Goal: Task Accomplishment & Management: Manage account settings

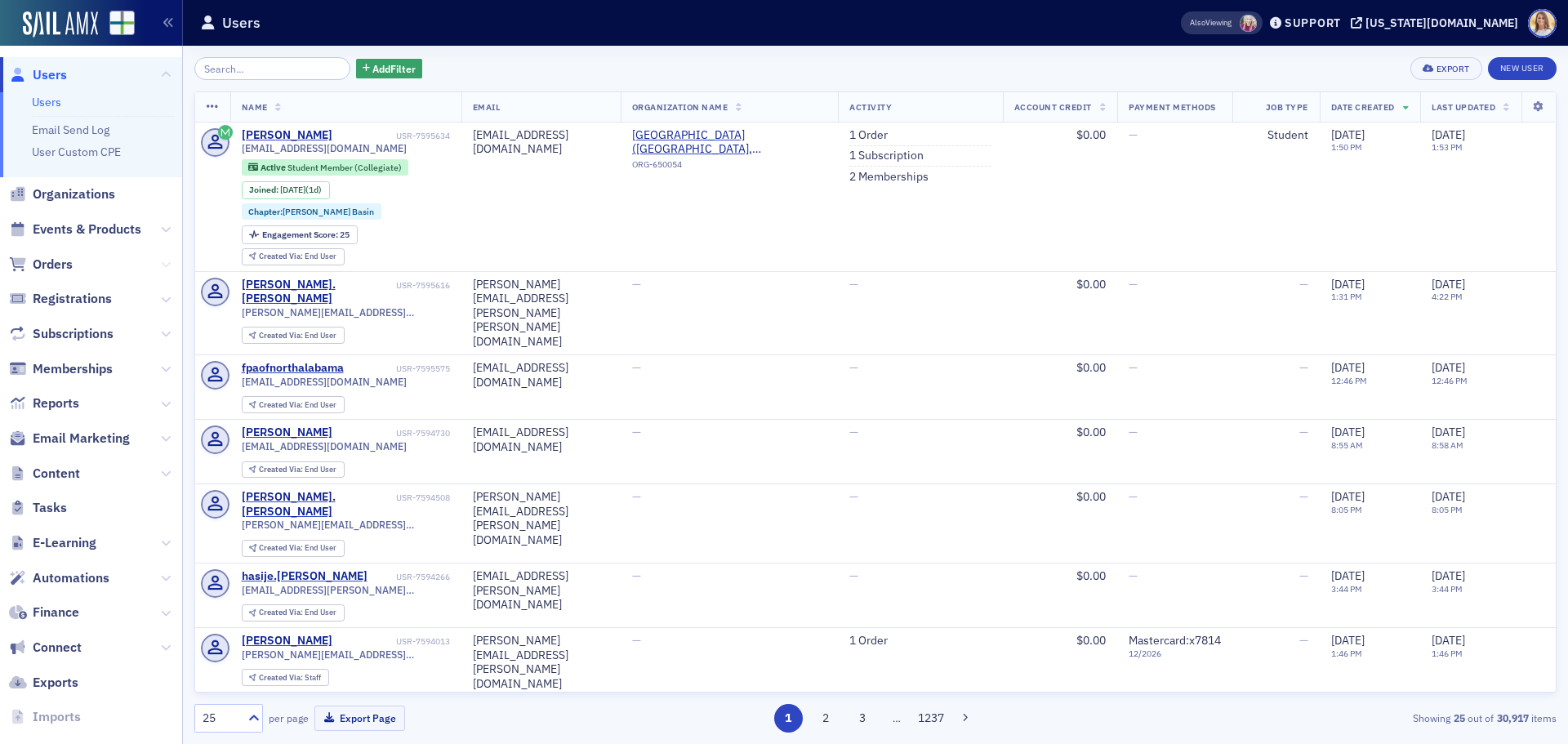
click at [161, 268] on icon at bounding box center [166, 265] width 10 height 10
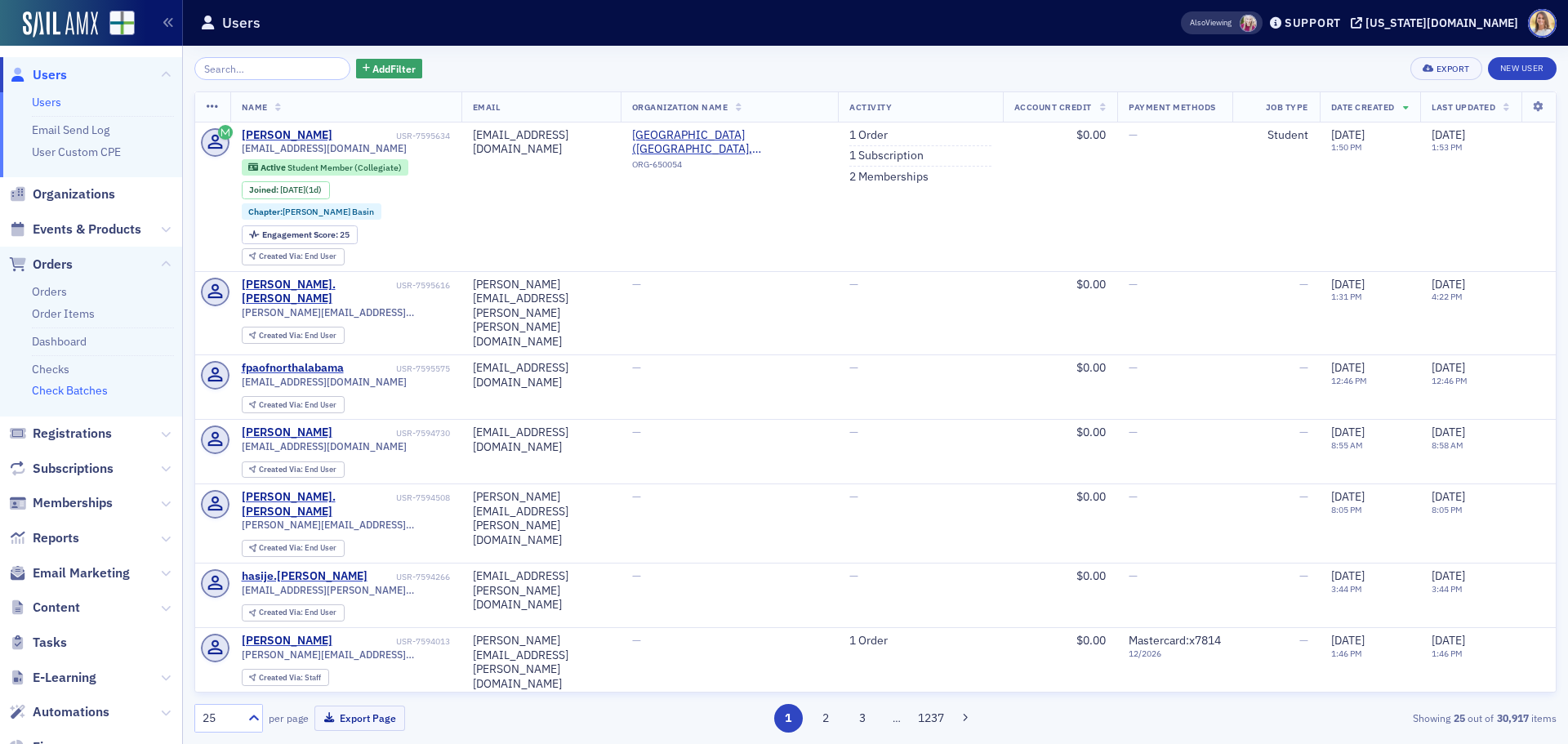
click at [94, 393] on link "Check Batches" at bounding box center [70, 390] width 76 height 14
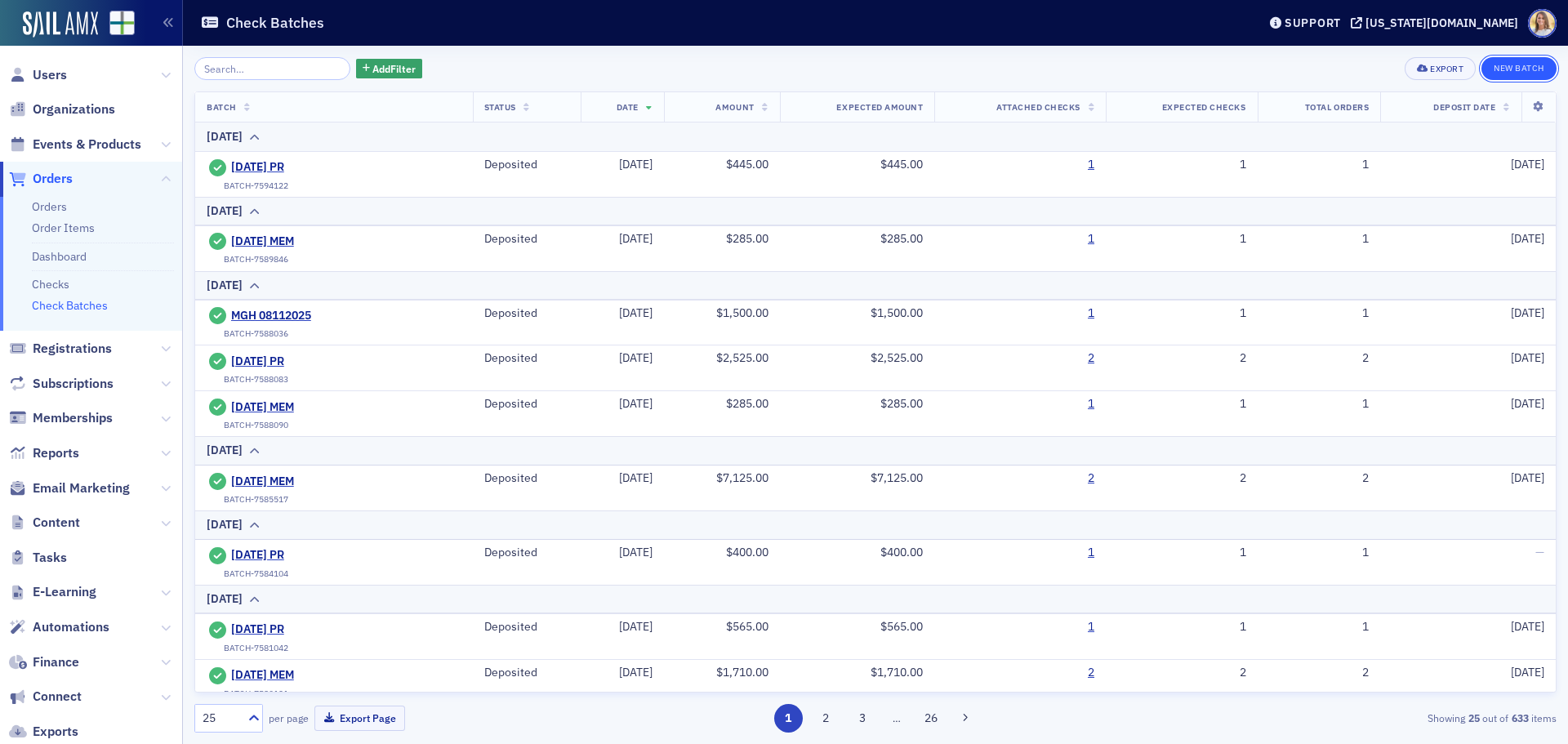
click at [1510, 67] on button "New Batch" at bounding box center [1519, 68] width 75 height 23
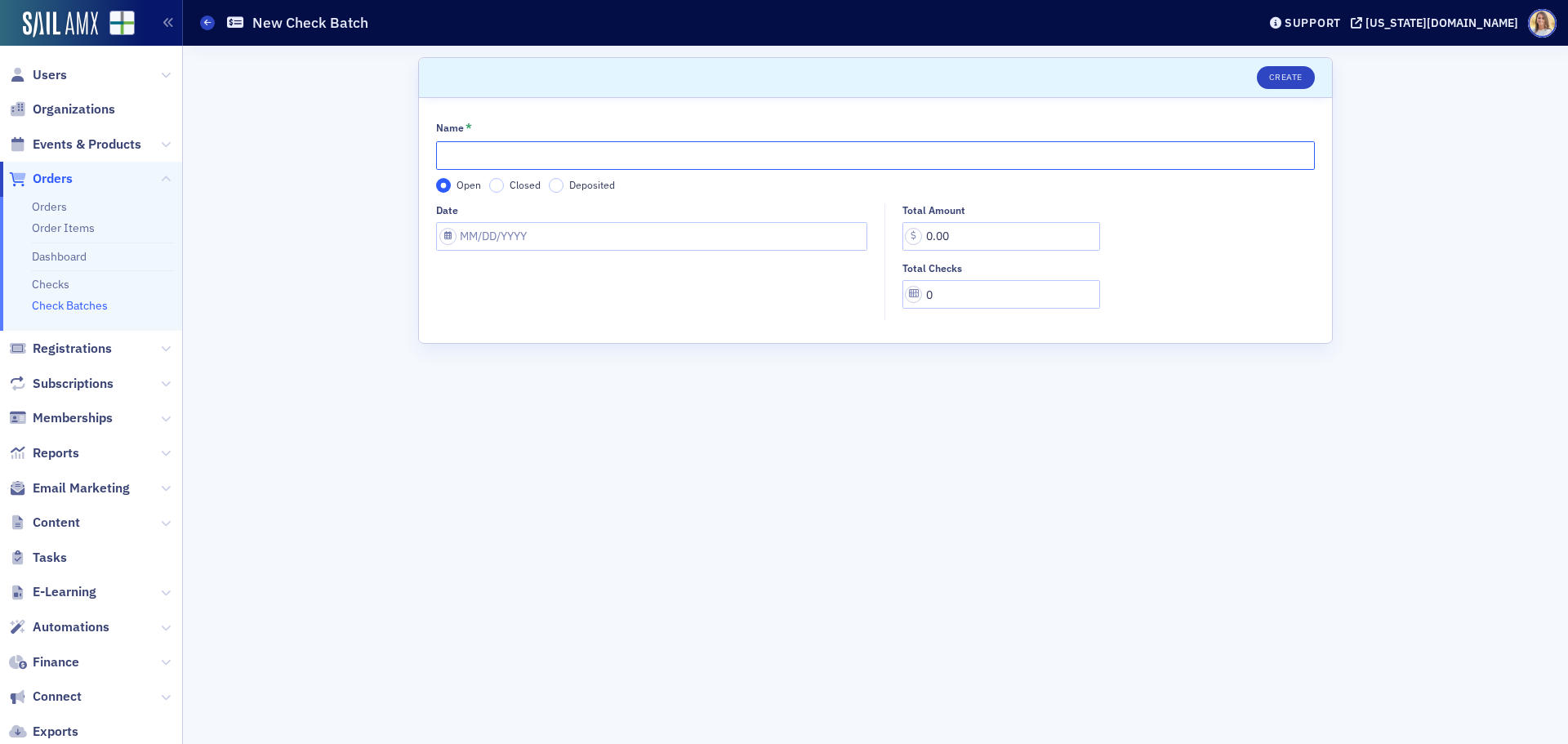
click at [623, 147] on input "Name *" at bounding box center [875, 156] width 878 height 29
type input "[DATE] PR"
click at [521, 241] on input "Date" at bounding box center [651, 236] width 431 height 29
select select "7"
select select "2025"
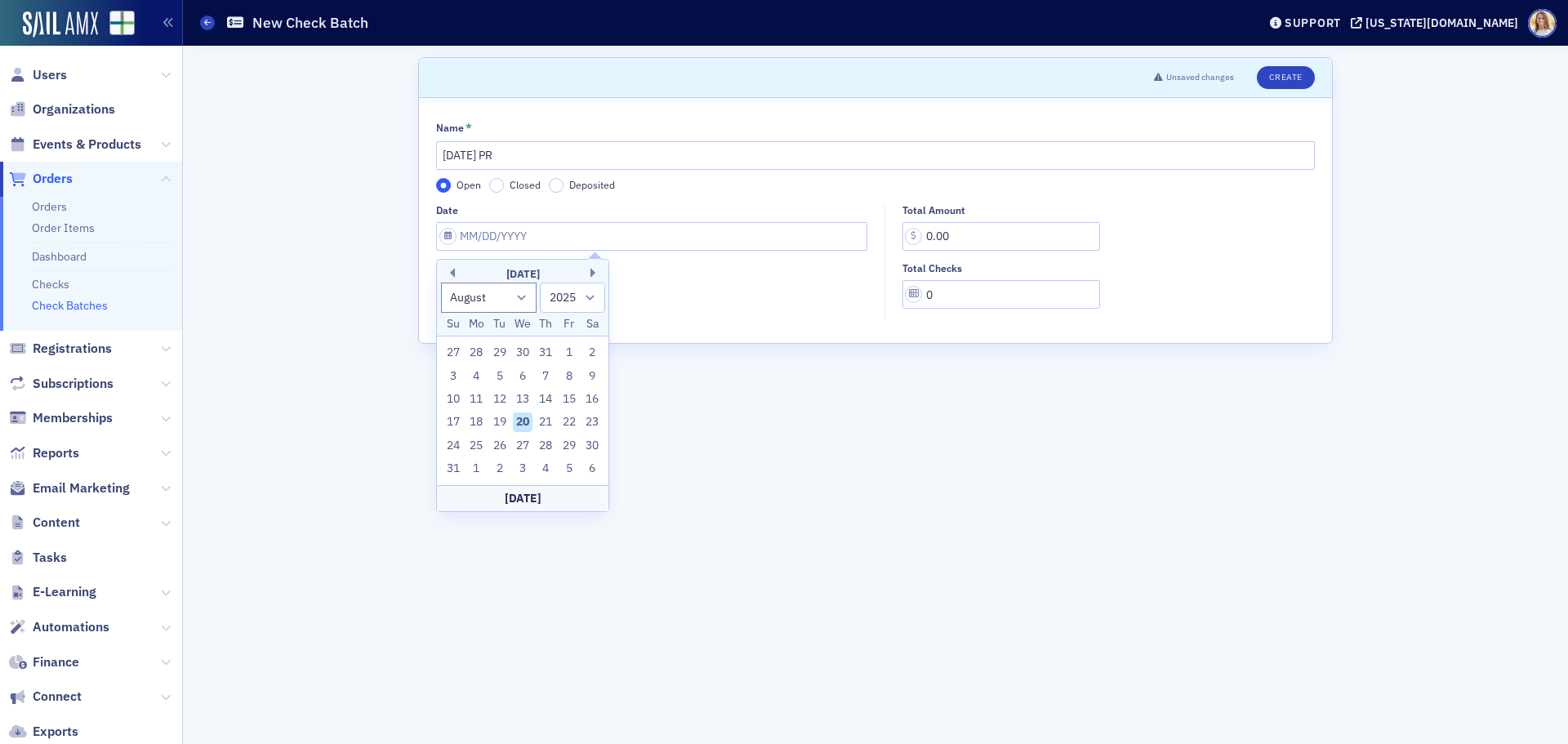
click at [521, 414] on div "20" at bounding box center [522, 422] width 19 height 19
type input "[DATE]"
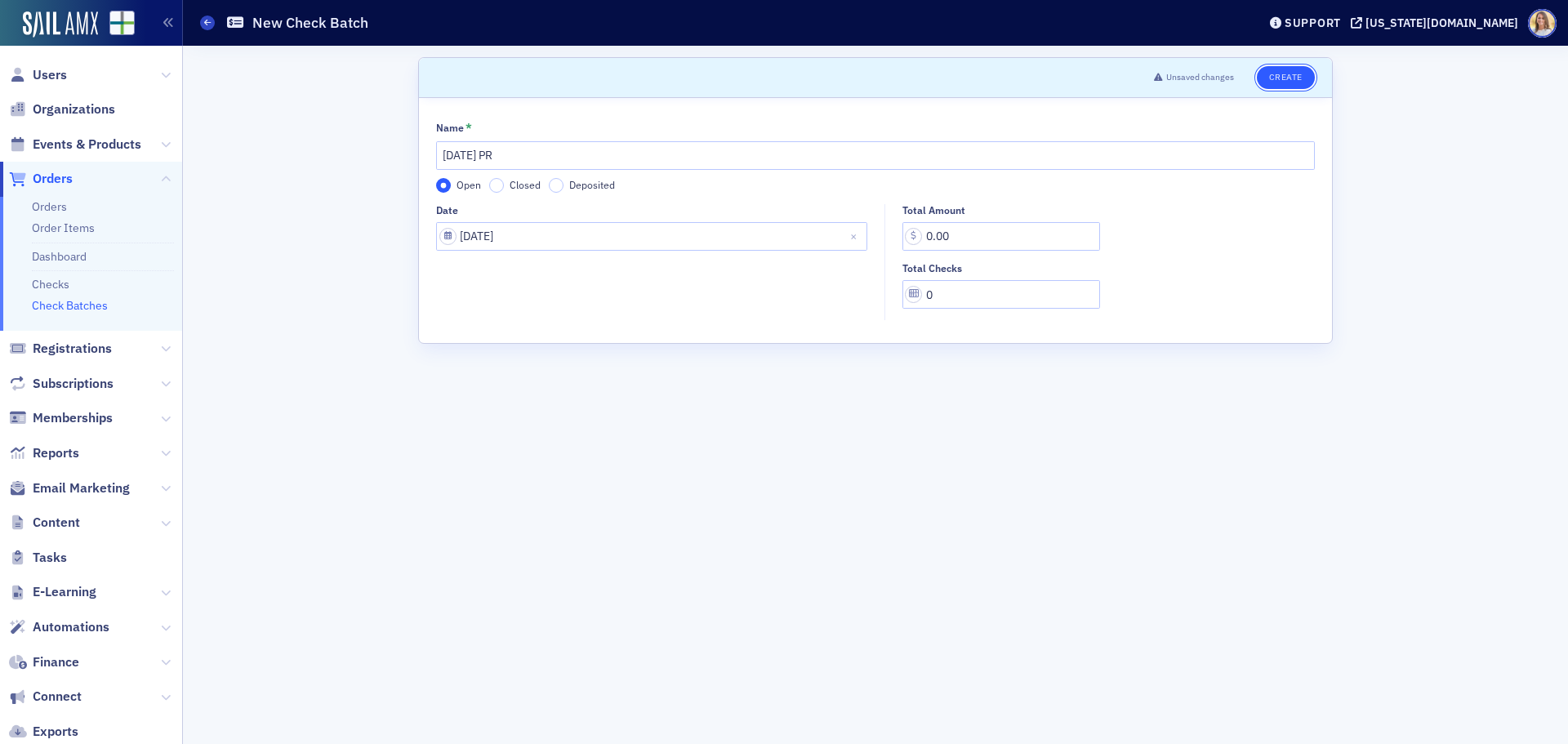
click at [1307, 82] on button "Create" at bounding box center [1285, 77] width 58 height 23
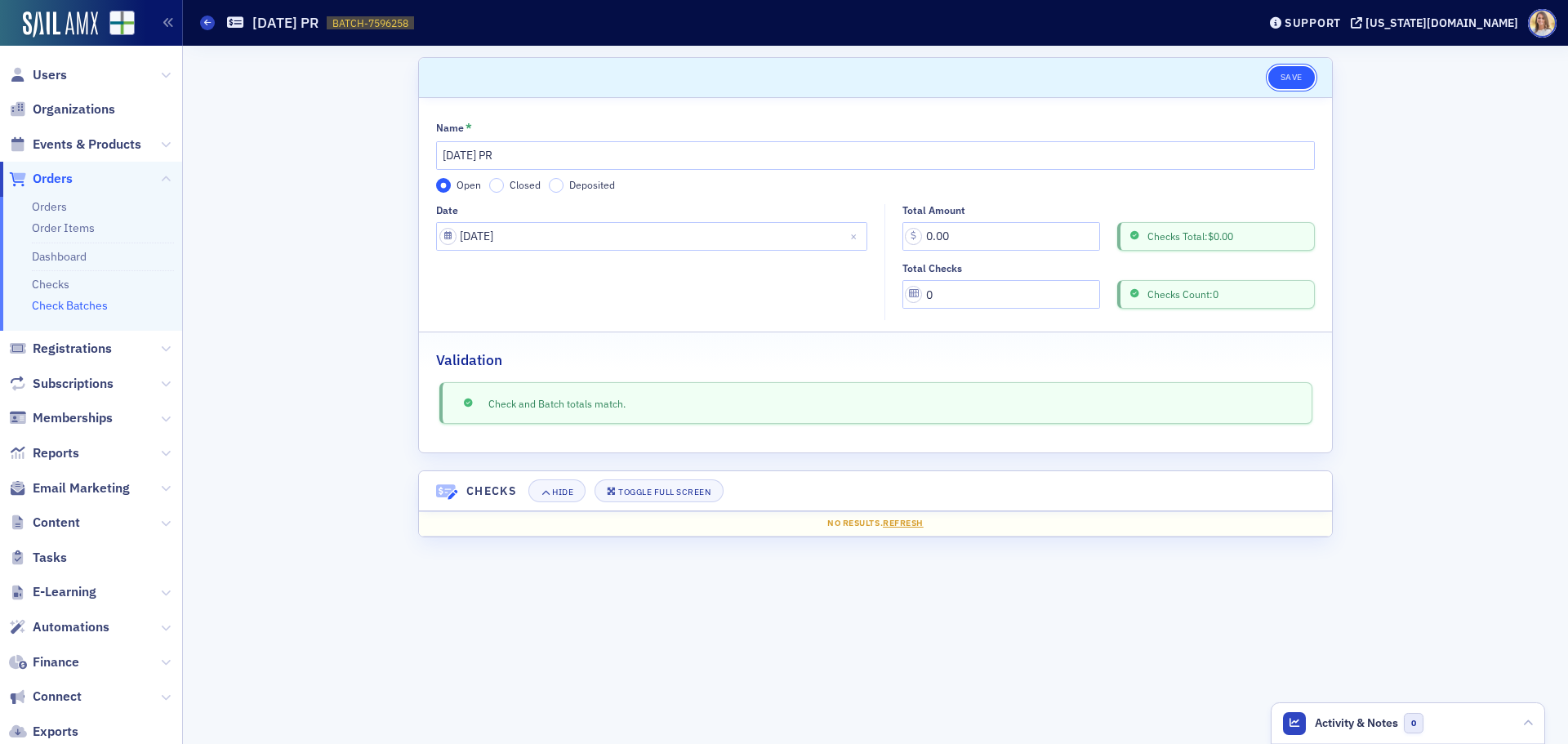
click at [1309, 68] on button "Save" at bounding box center [1291, 77] width 47 height 23
click at [1281, 72] on button "Save" at bounding box center [1291, 77] width 47 height 23
click at [69, 280] on li "Checks" at bounding box center [103, 281] width 142 height 22
click at [67, 281] on link "Checks" at bounding box center [51, 284] width 37 height 14
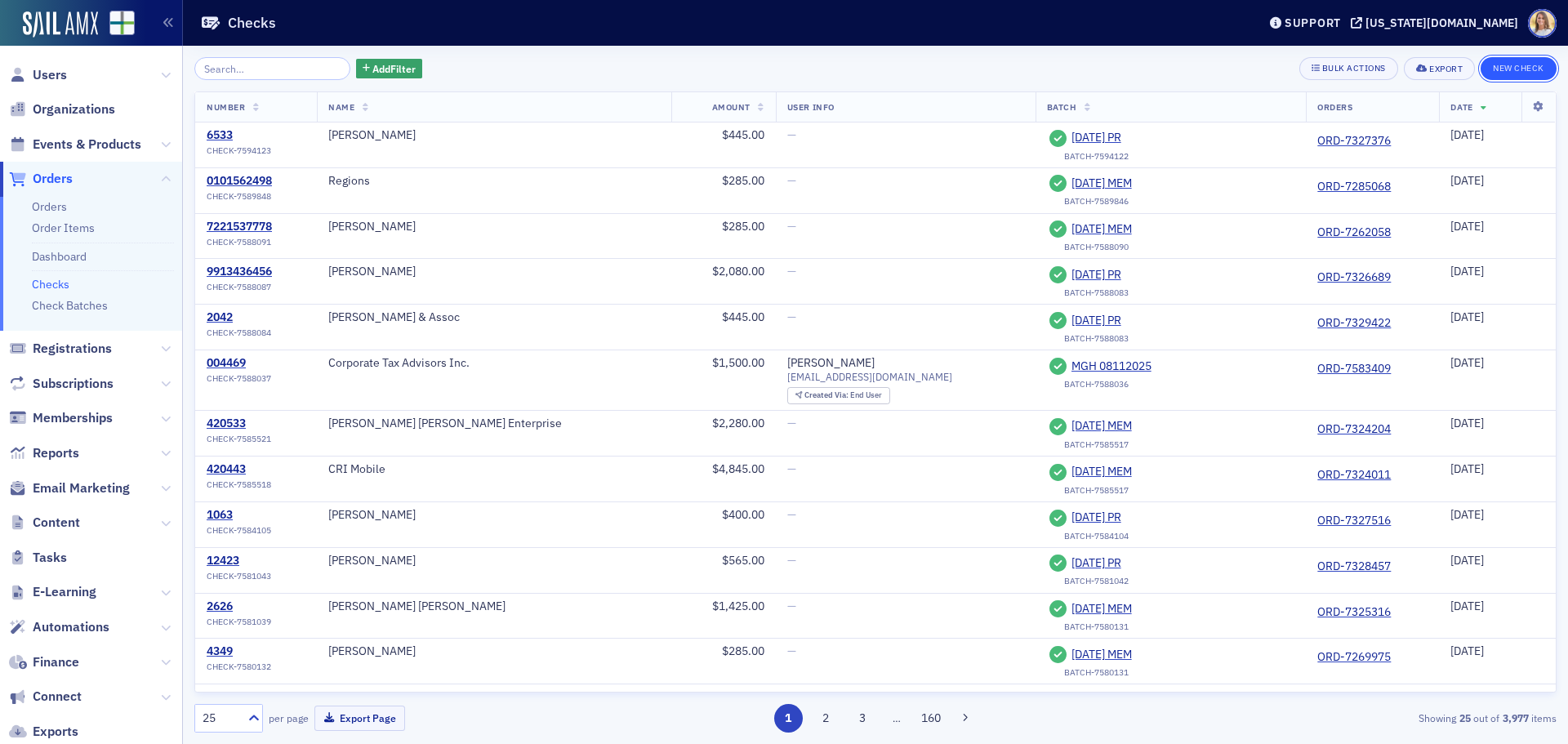
click at [1510, 72] on button "New Check" at bounding box center [1519, 68] width 76 height 23
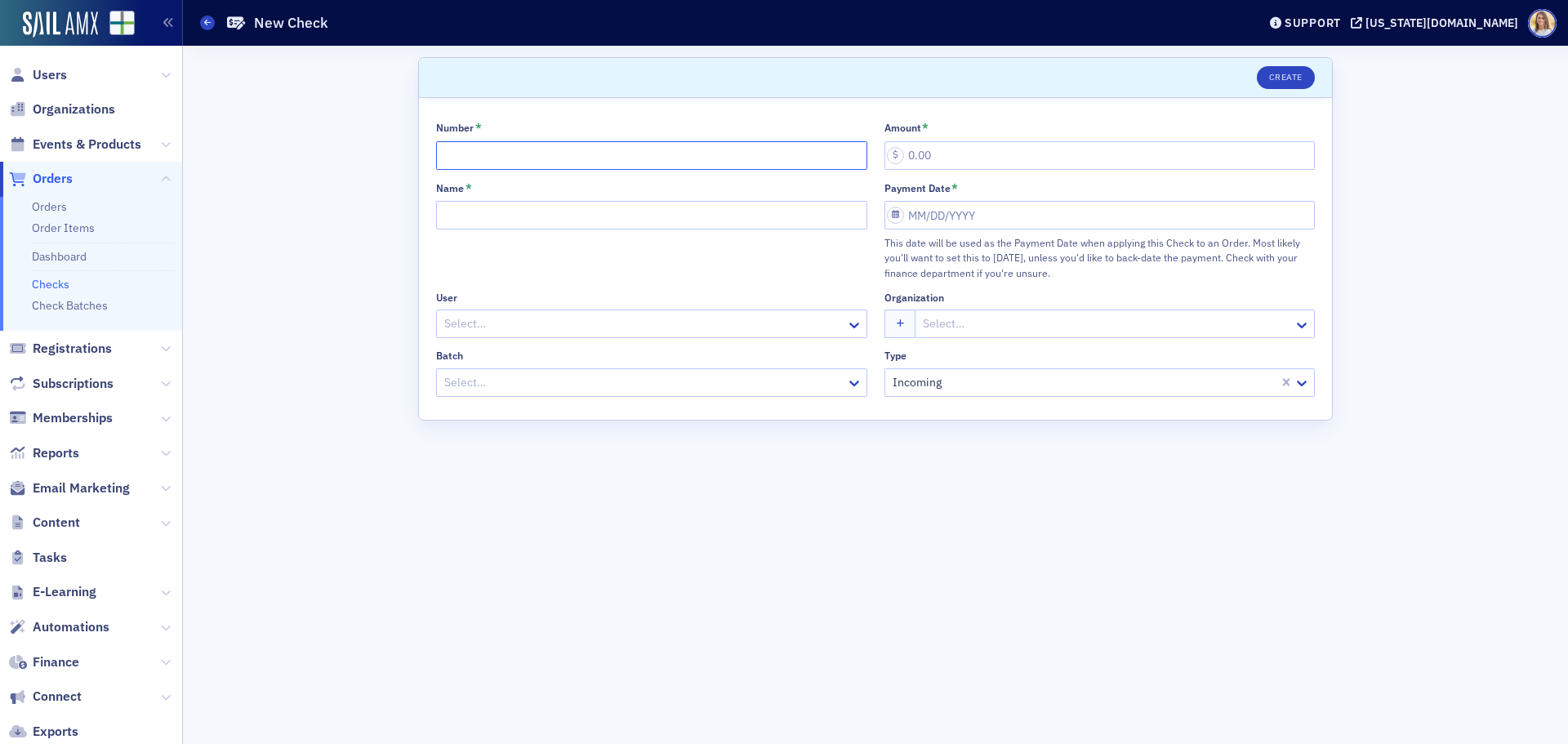
click at [605, 157] on input "Number *" at bounding box center [651, 156] width 431 height 29
type input "3361"
click at [1010, 147] on input "Amount *" at bounding box center [1100, 156] width 431 height 29
type input "525.00"
type input "Warren Sasser"
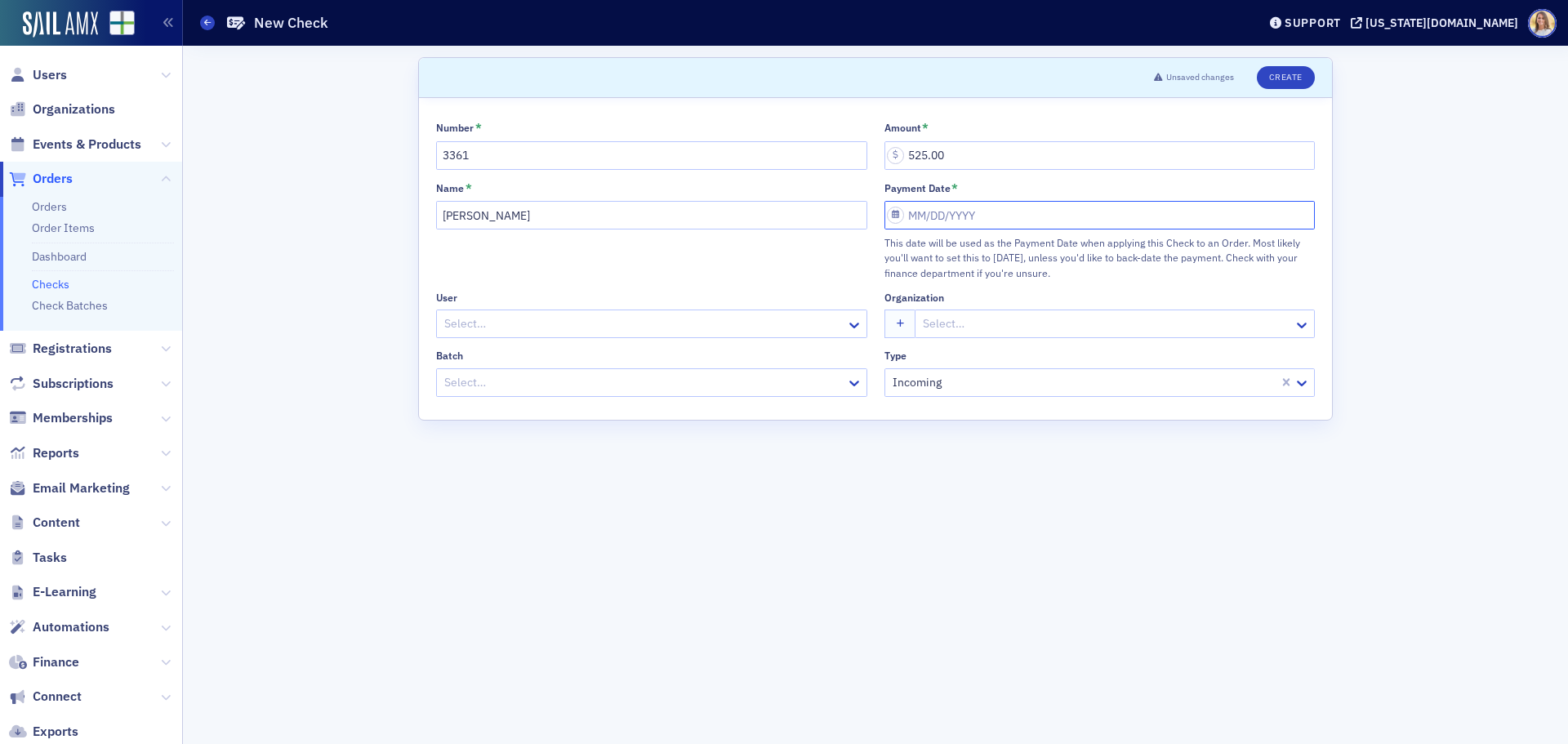
select select "7"
select select "2025"
click at [977, 398] on div "20" at bounding box center [971, 401] width 19 height 19
type input "08/20/2025"
click at [657, 371] on div "Loading..." at bounding box center [625, 383] width 376 height 24
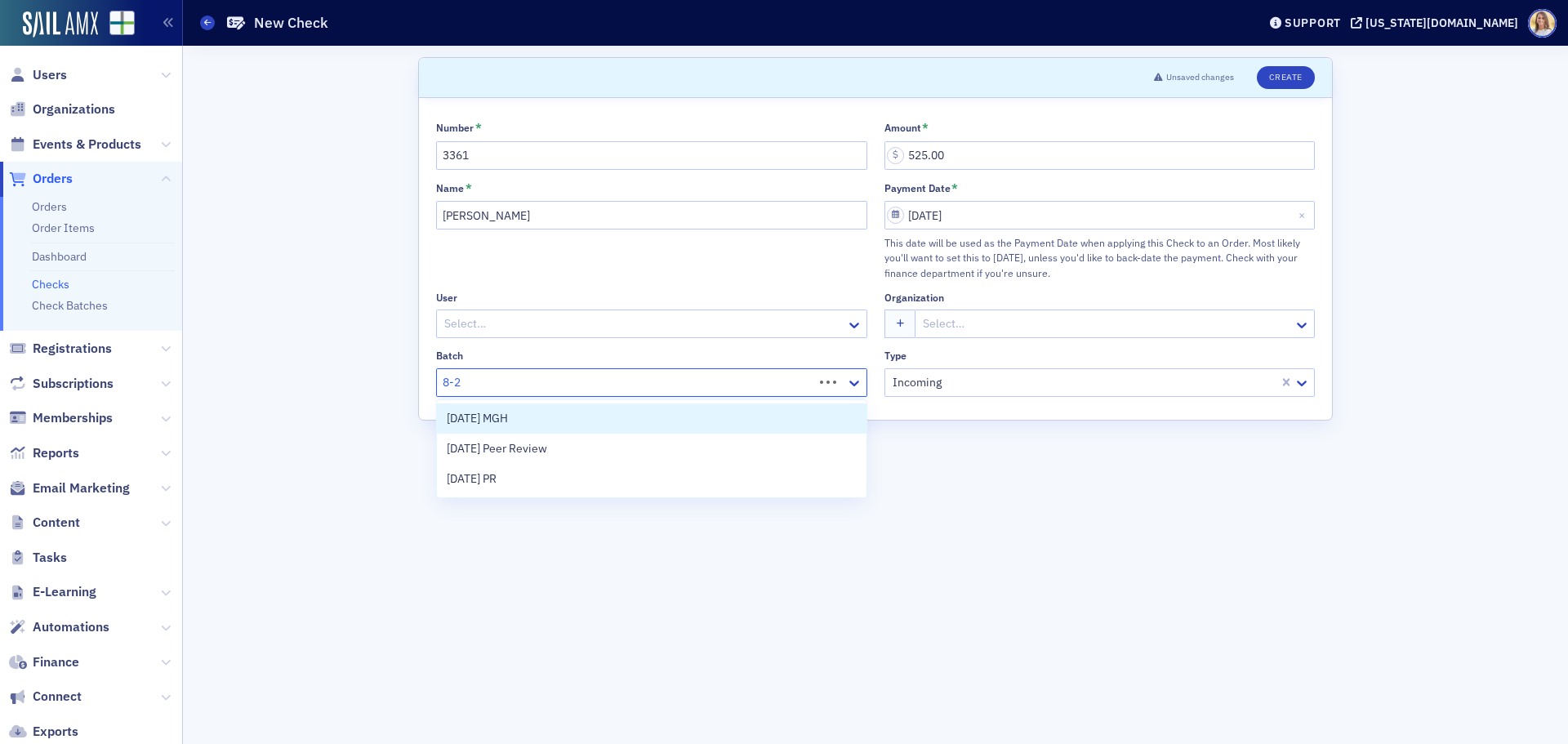
type input "8-20"
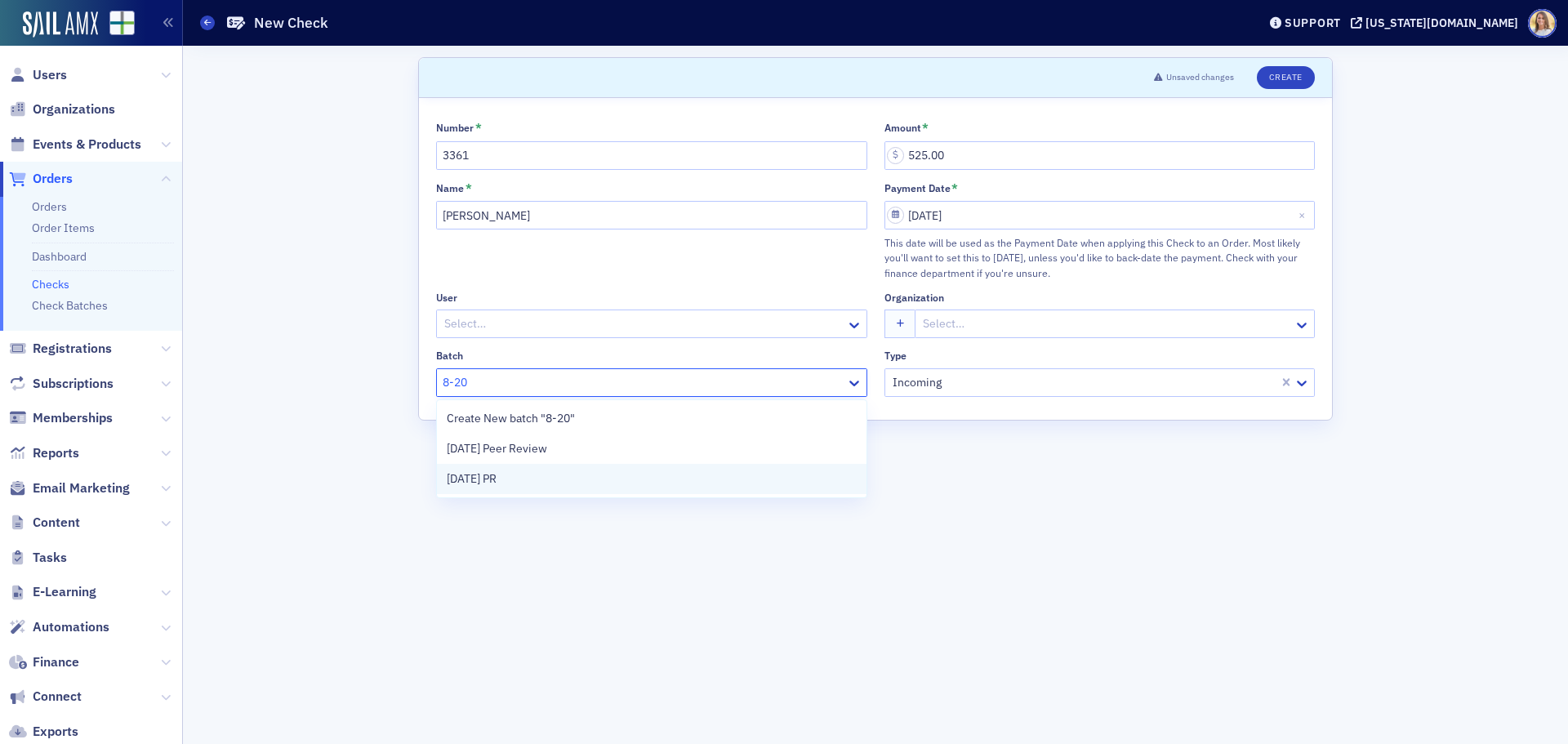
click at [532, 478] on div "8-20-2025 PR" at bounding box center [651, 479] width 410 height 17
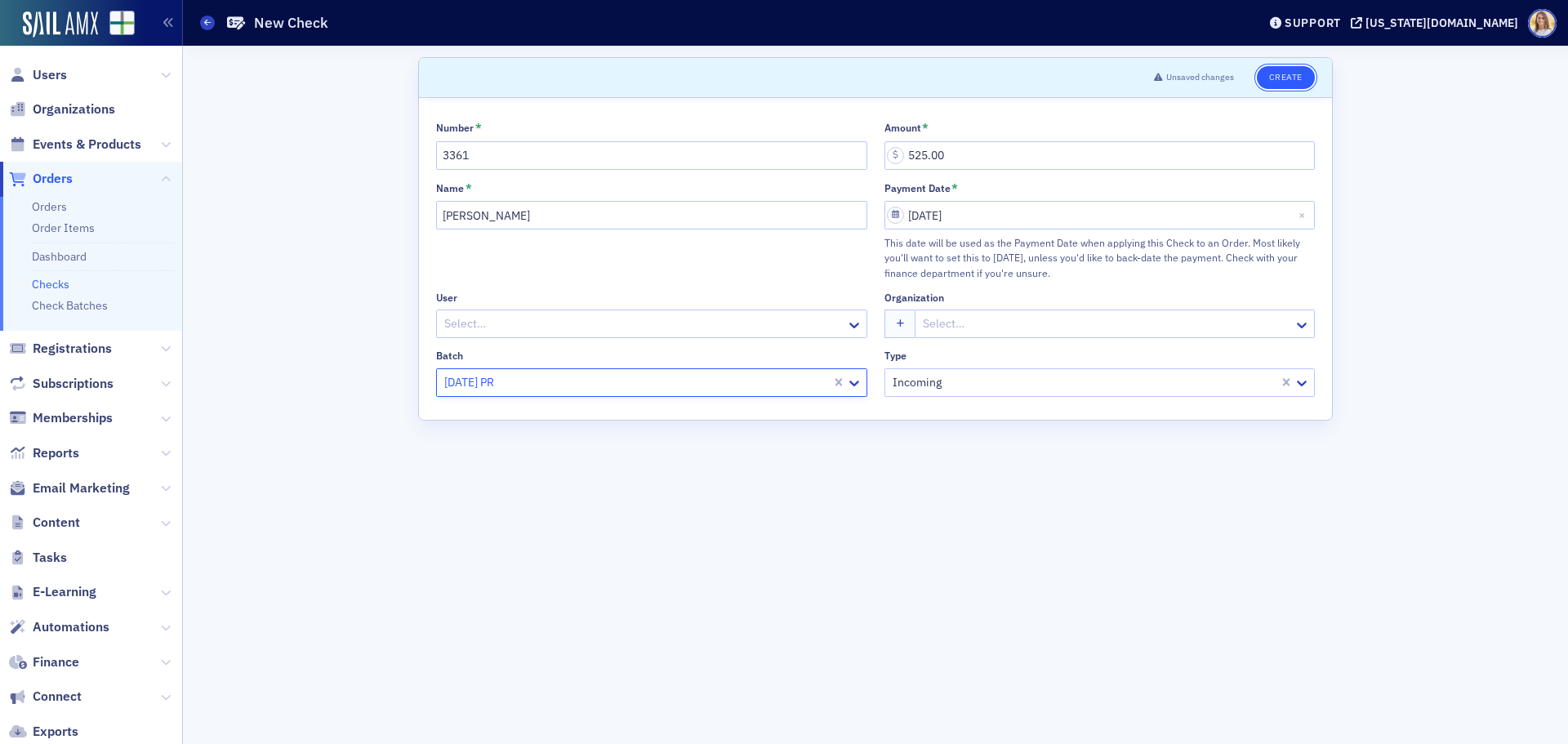
click at [1282, 77] on button "Create" at bounding box center [1285, 77] width 58 height 23
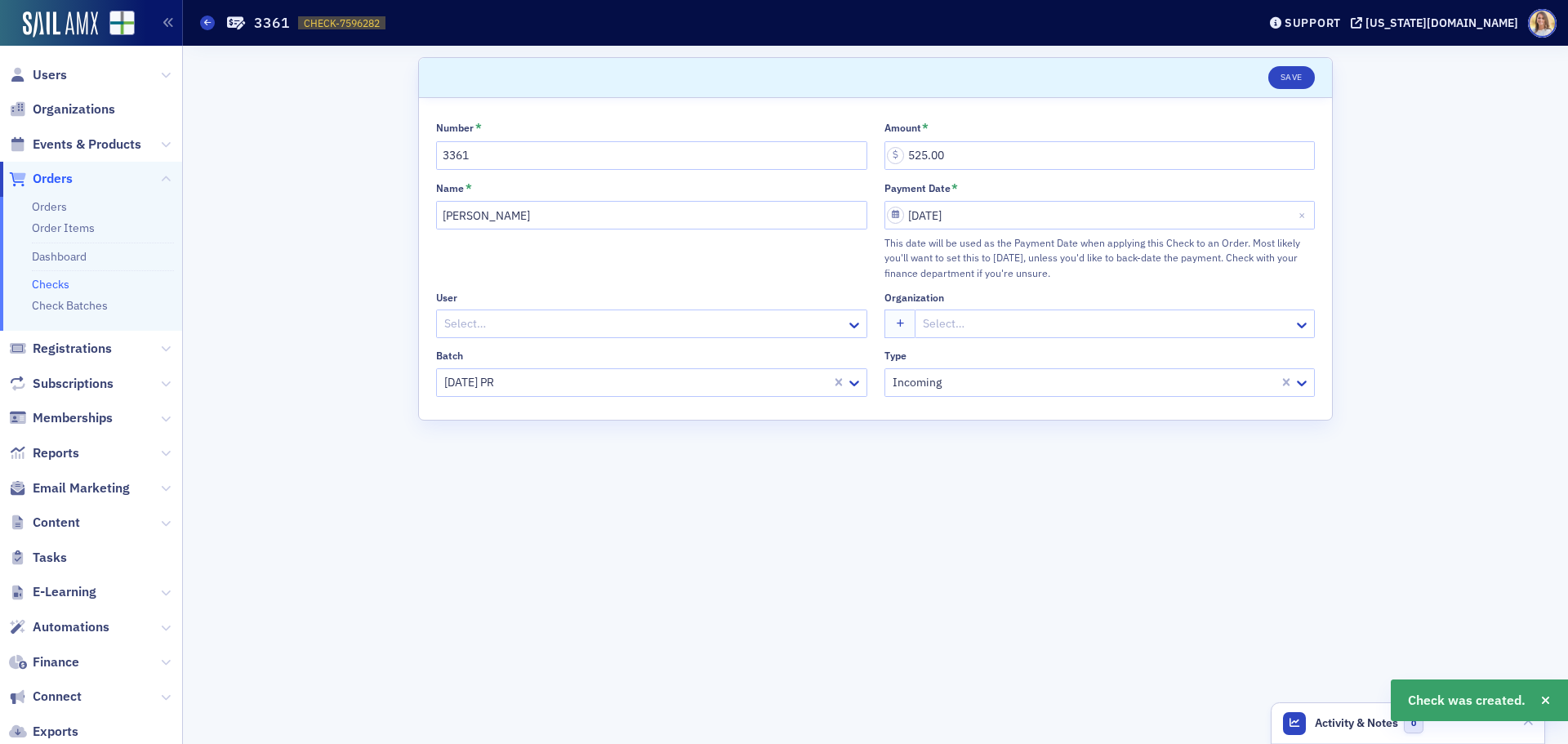
click at [339, 22] on span "CHECK-7596282" at bounding box center [342, 23] width 76 height 14
copy span "CHECK-7596282 7596282"
click at [64, 179] on span "Orders" at bounding box center [53, 178] width 40 height 18
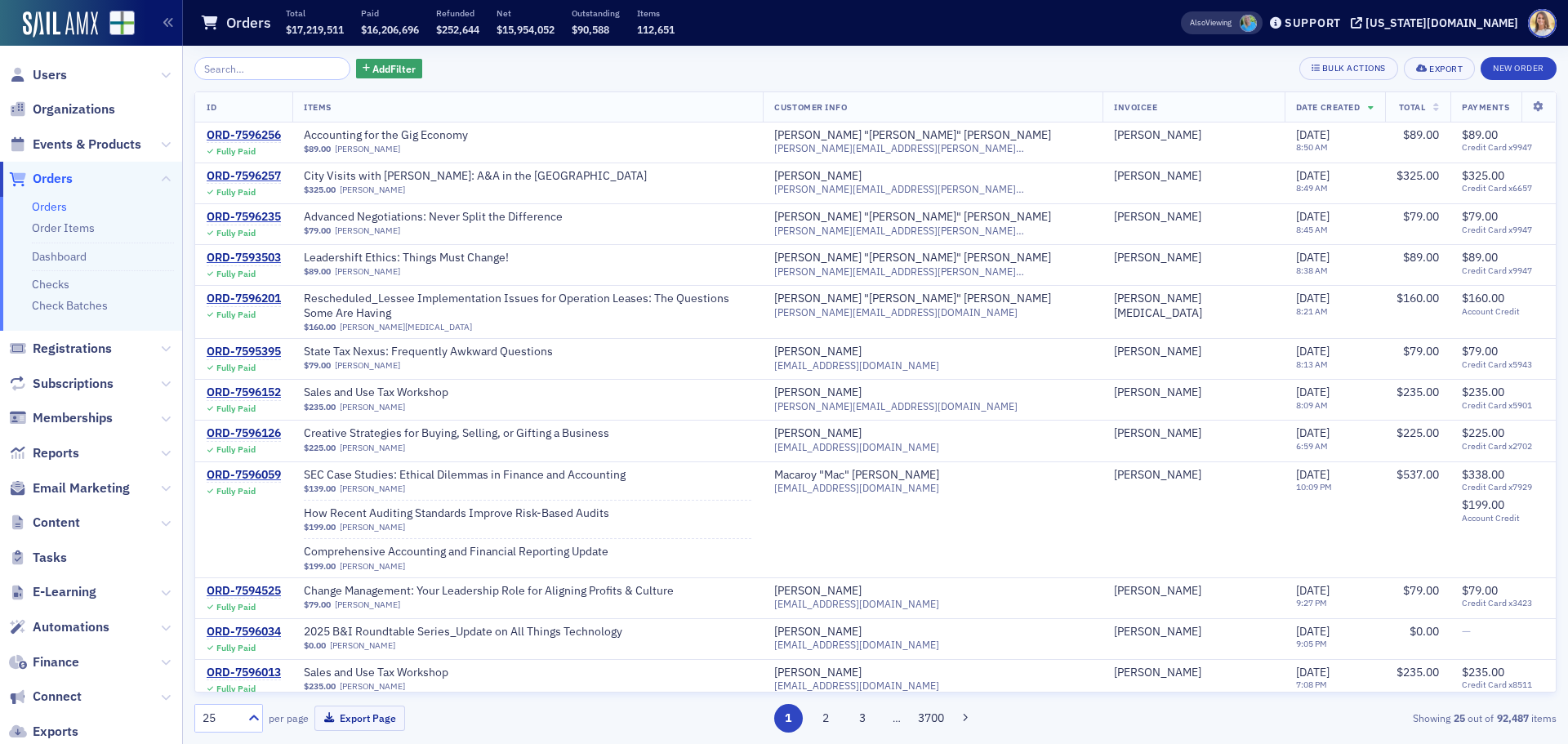
click at [257, 74] on input "search" at bounding box center [272, 68] width 156 height 23
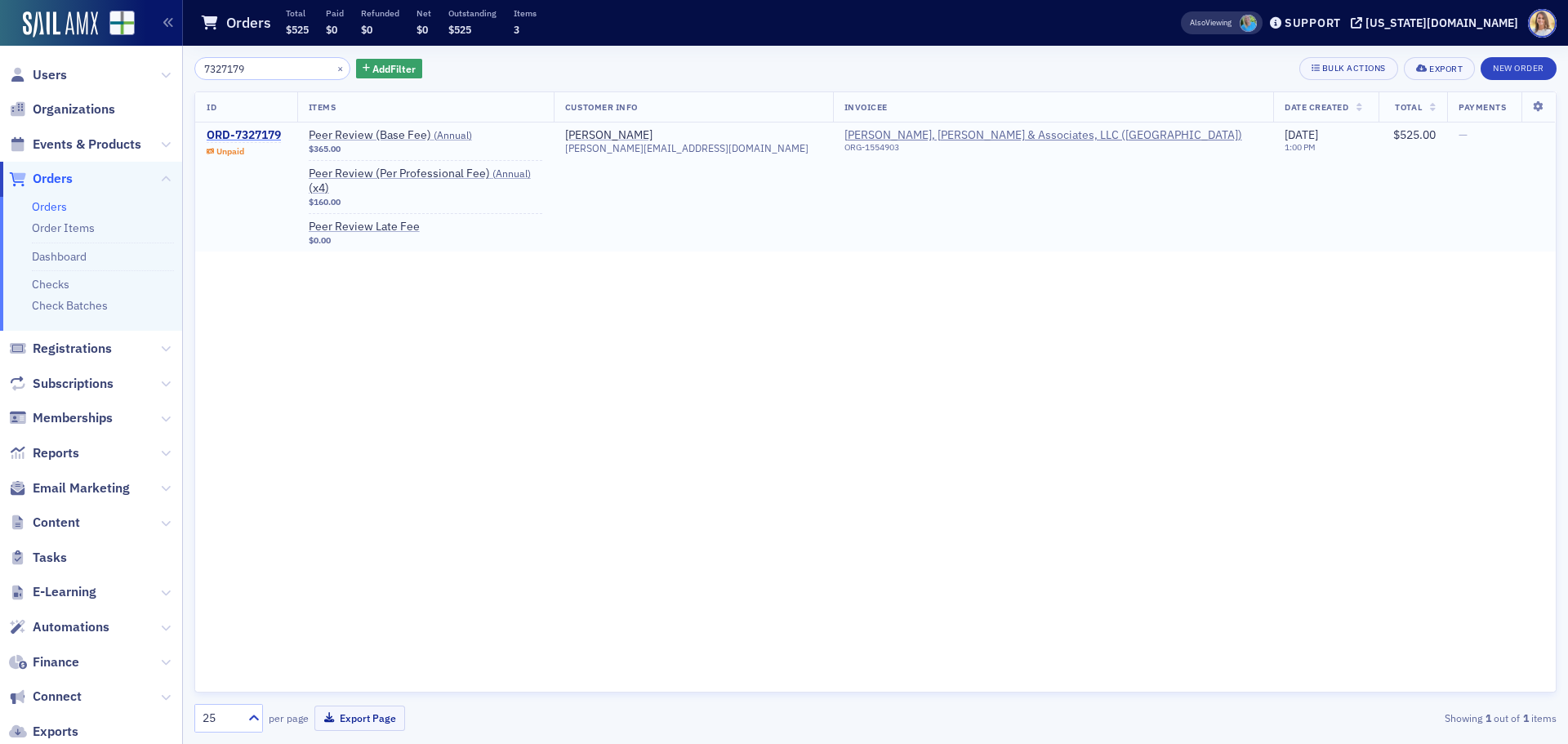
type input "7327179"
click at [252, 136] on div "ORD-7327179" at bounding box center [244, 135] width 75 height 14
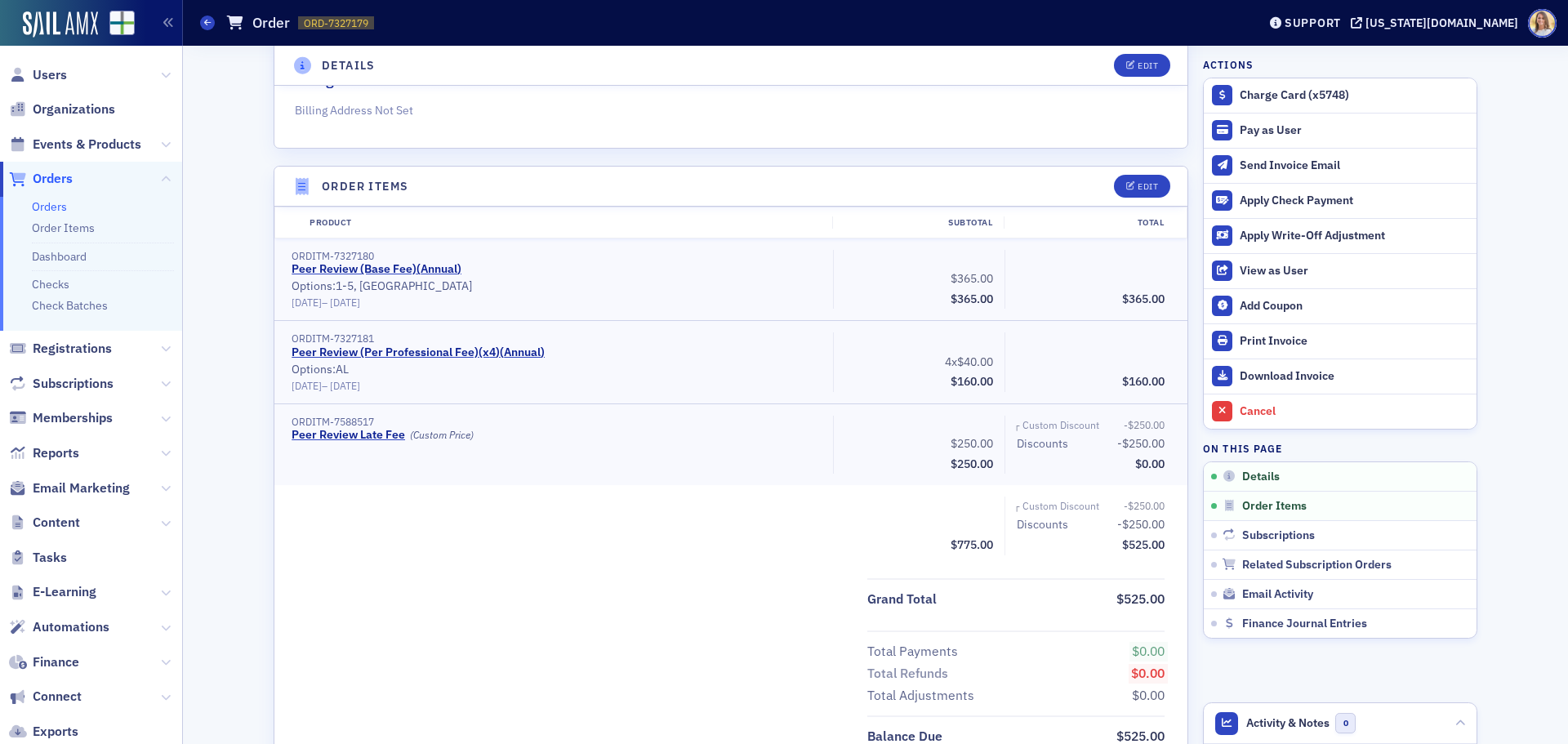
scroll to position [408, 0]
click at [1316, 197] on div "Apply Check Payment" at bounding box center [1354, 200] width 229 height 14
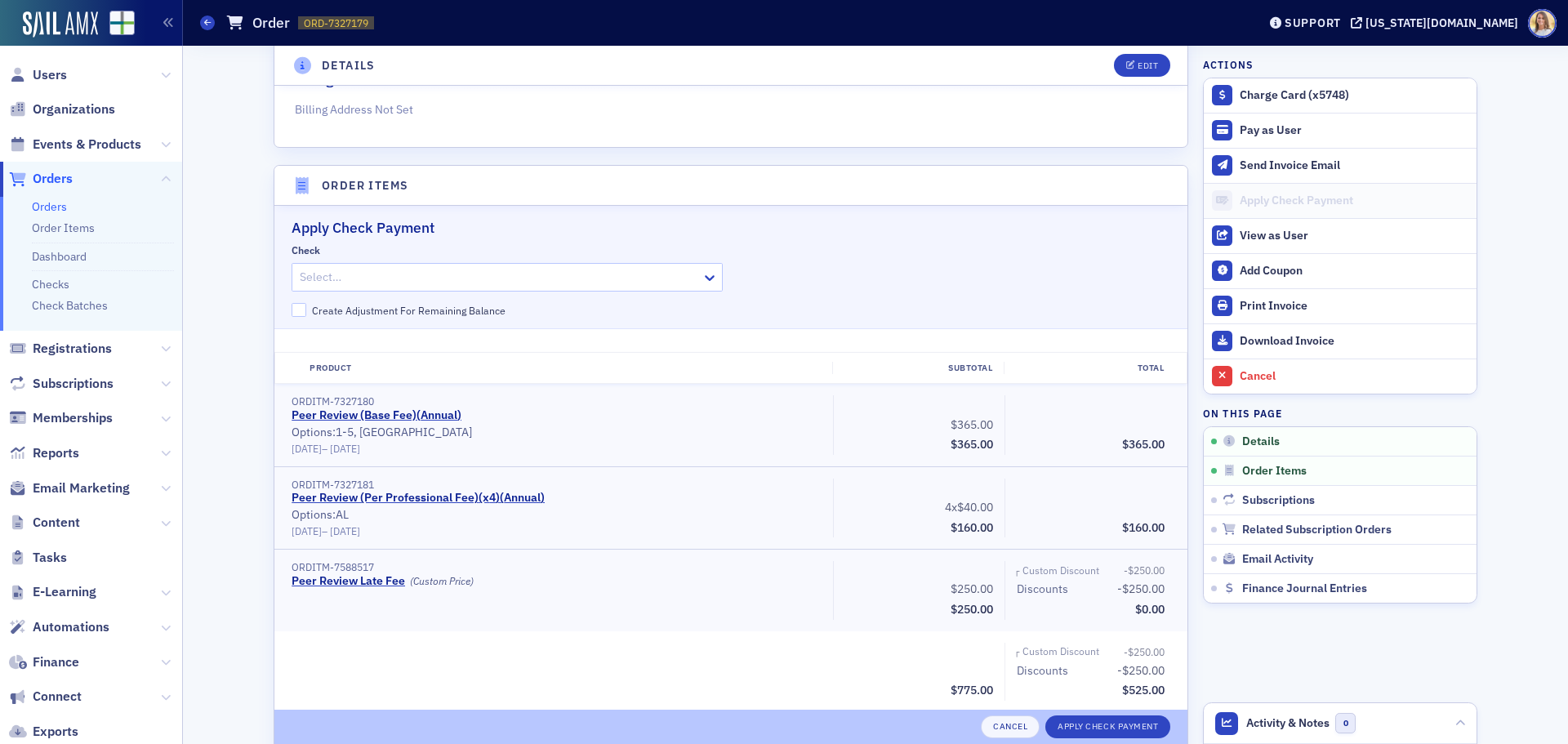
scroll to position [519, 0]
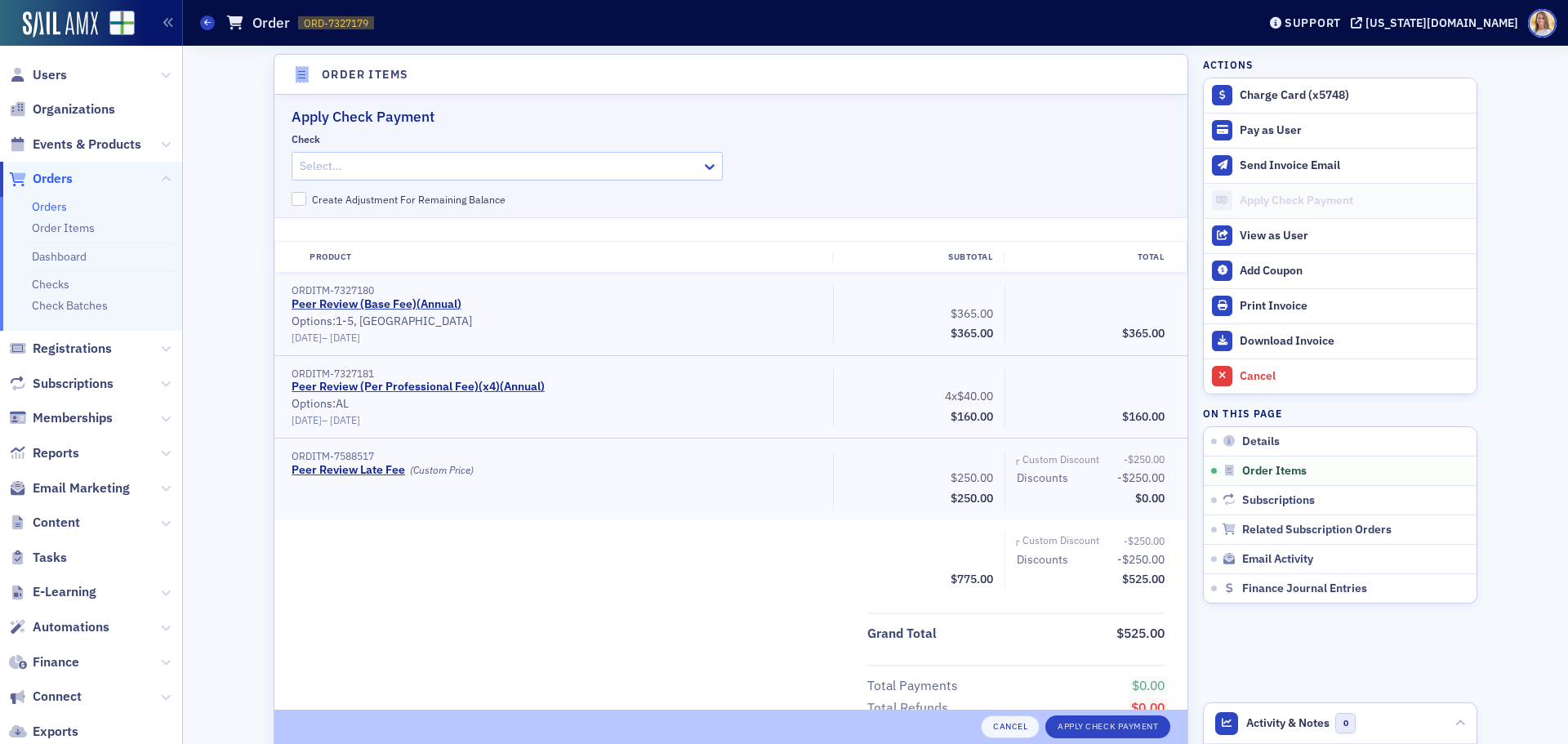
click at [440, 168] on div at bounding box center [499, 166] width 402 height 20
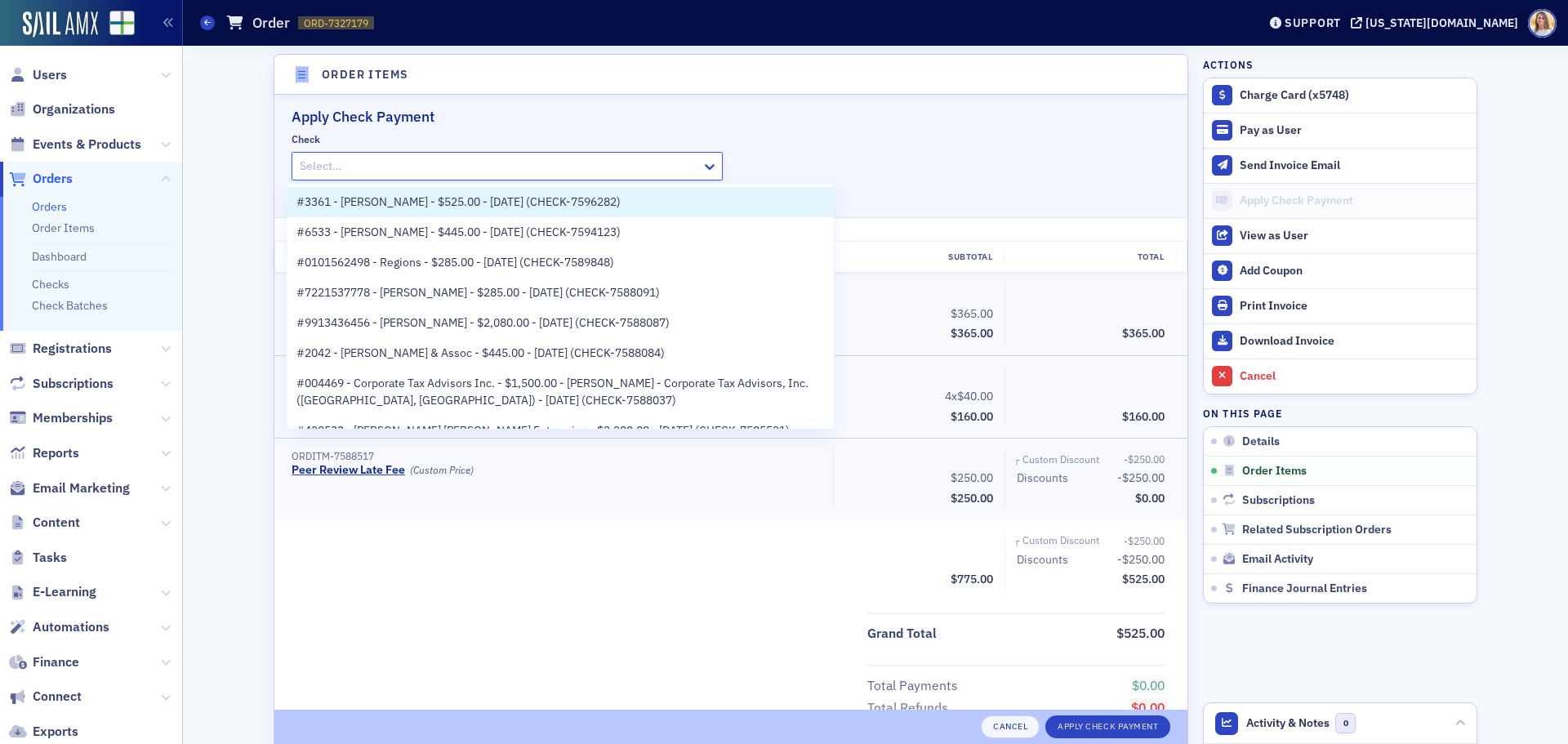
paste input "CHECK-7596282"
type input "CHECK-7596282"
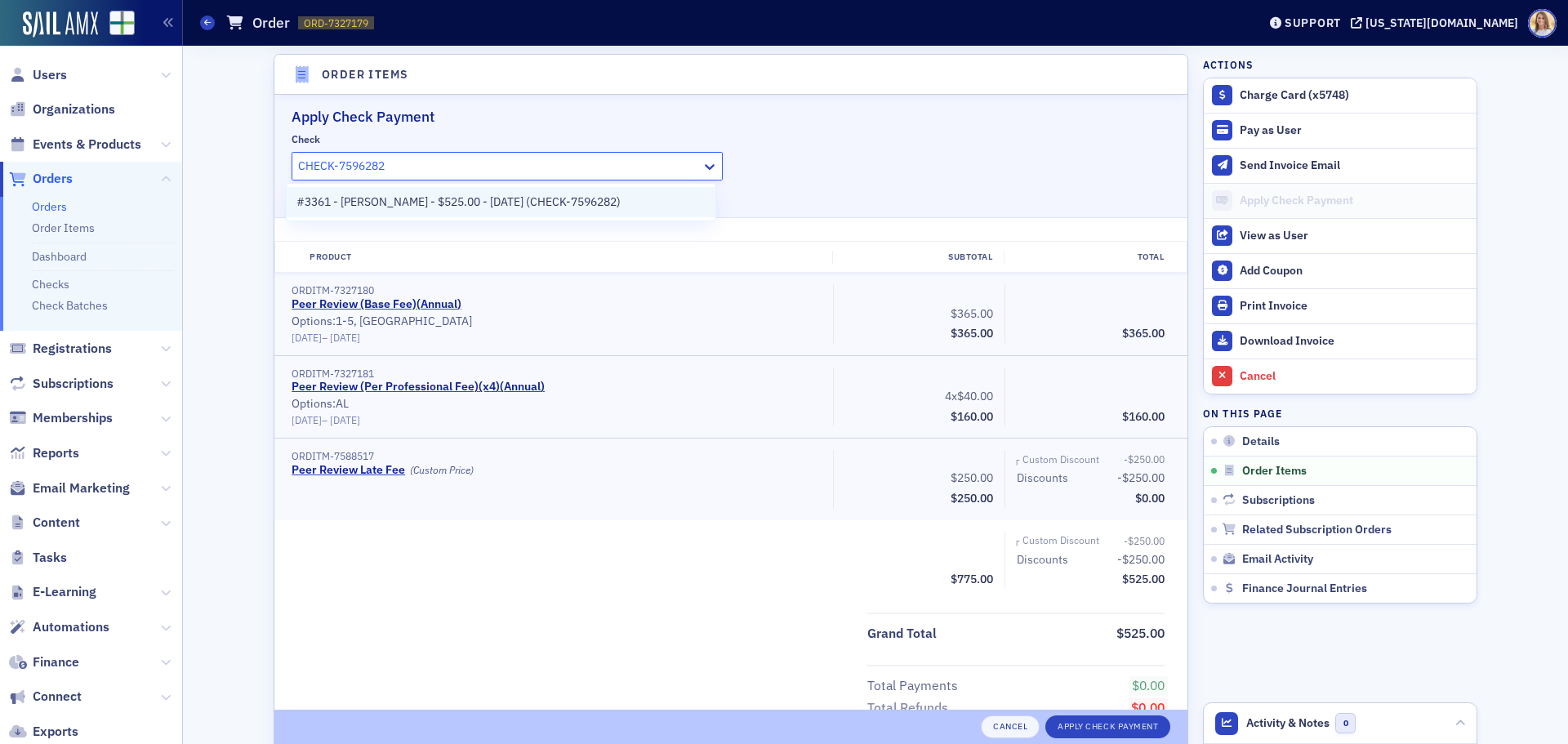
click at [452, 199] on span "#3361 - Warren Sasser - $525.00 - 8/20/2025 (CHECK-7596282)" at bounding box center [458, 202] width 324 height 17
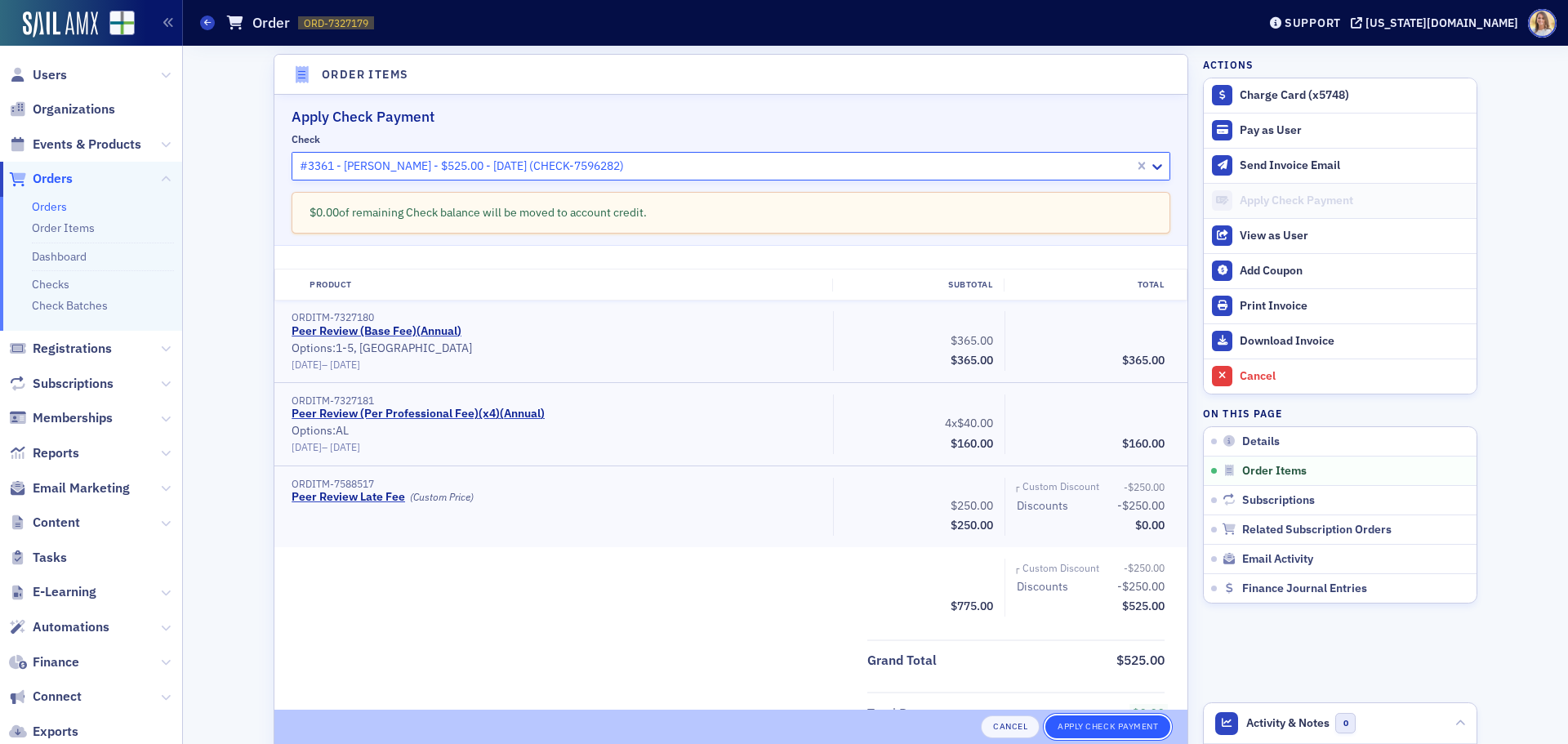
click at [1116, 731] on button "Apply Check Payment" at bounding box center [1107, 726] width 125 height 23
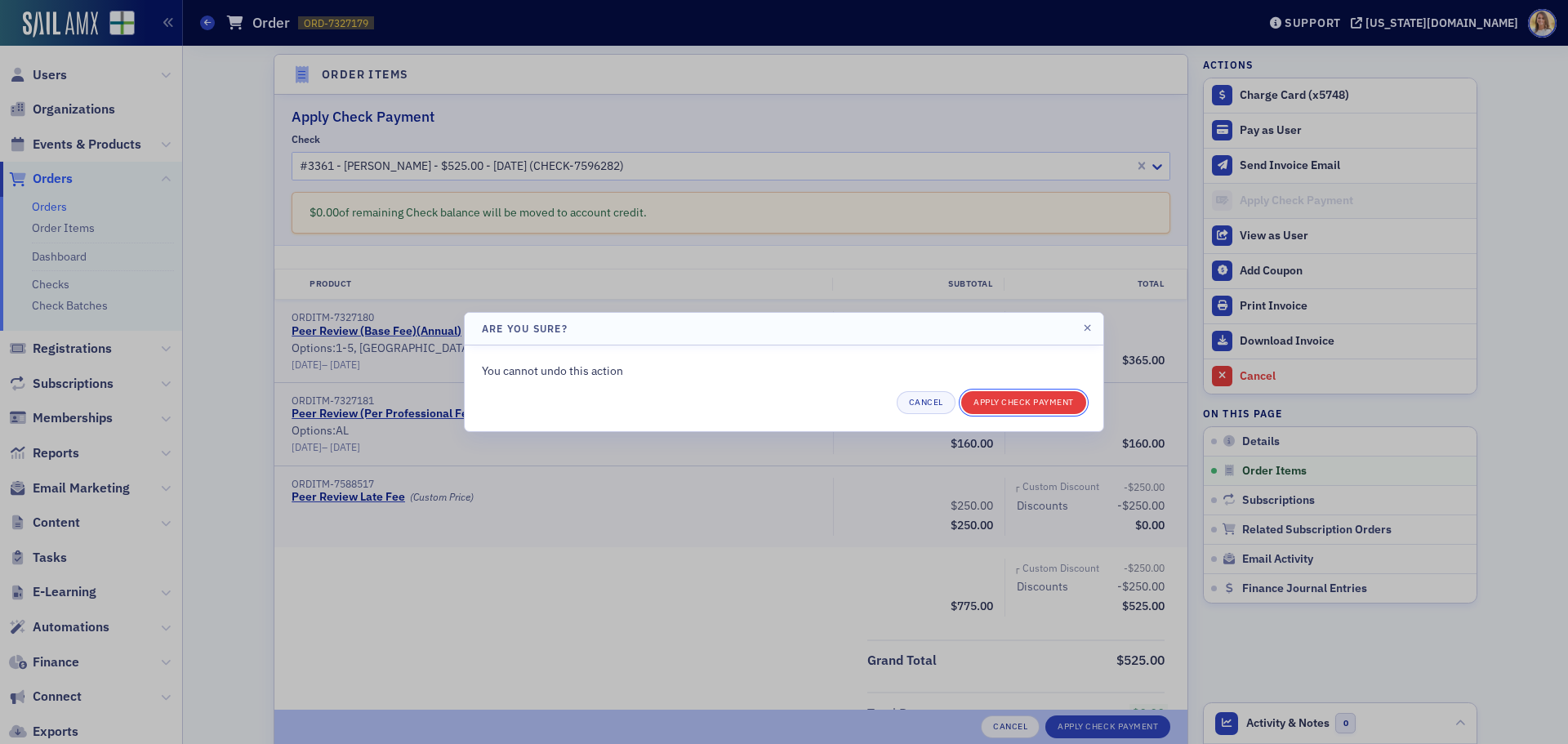
click at [1030, 400] on button "Apply Check Payment" at bounding box center [1023, 403] width 125 height 23
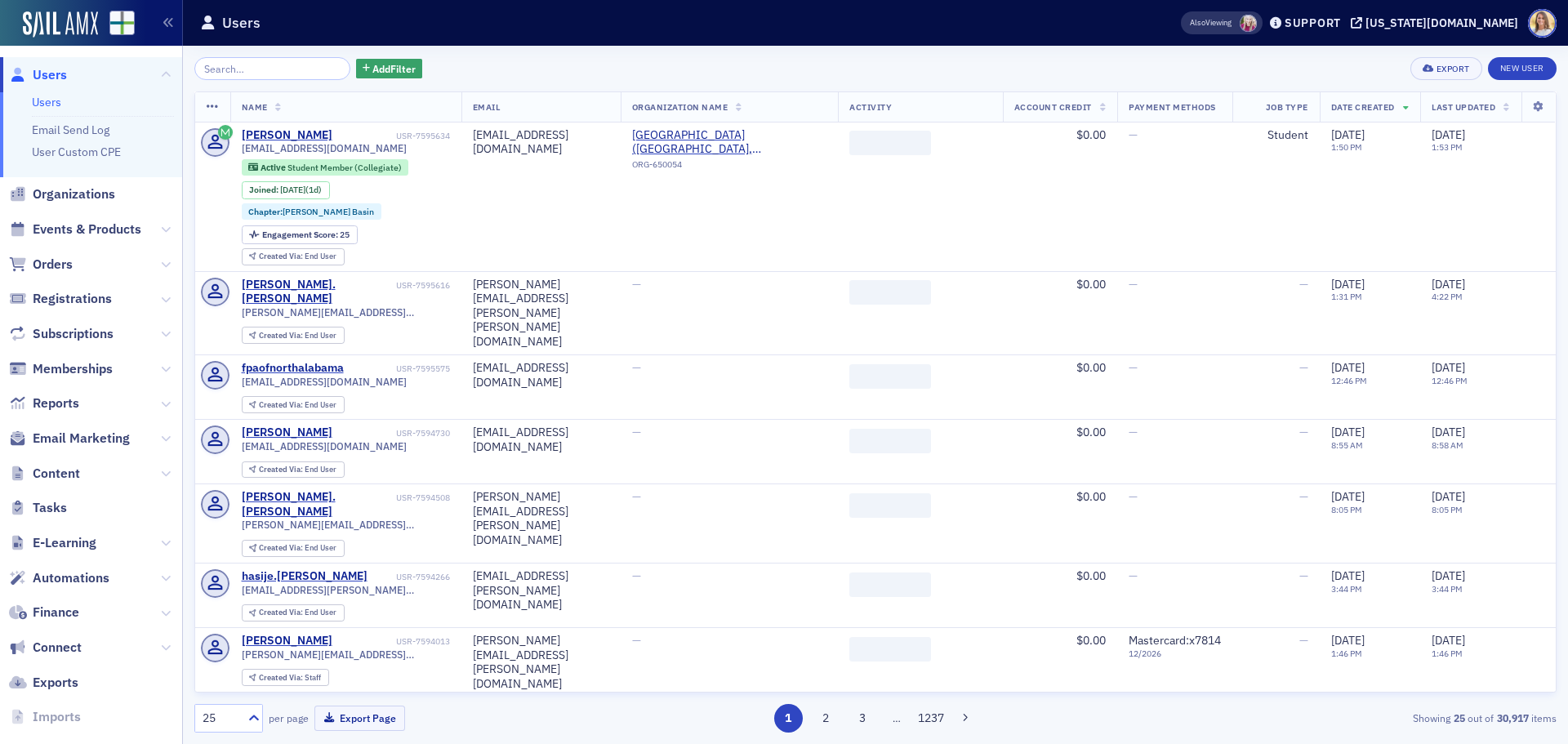
click at [45, 78] on span "Users" at bounding box center [50, 75] width 34 height 18
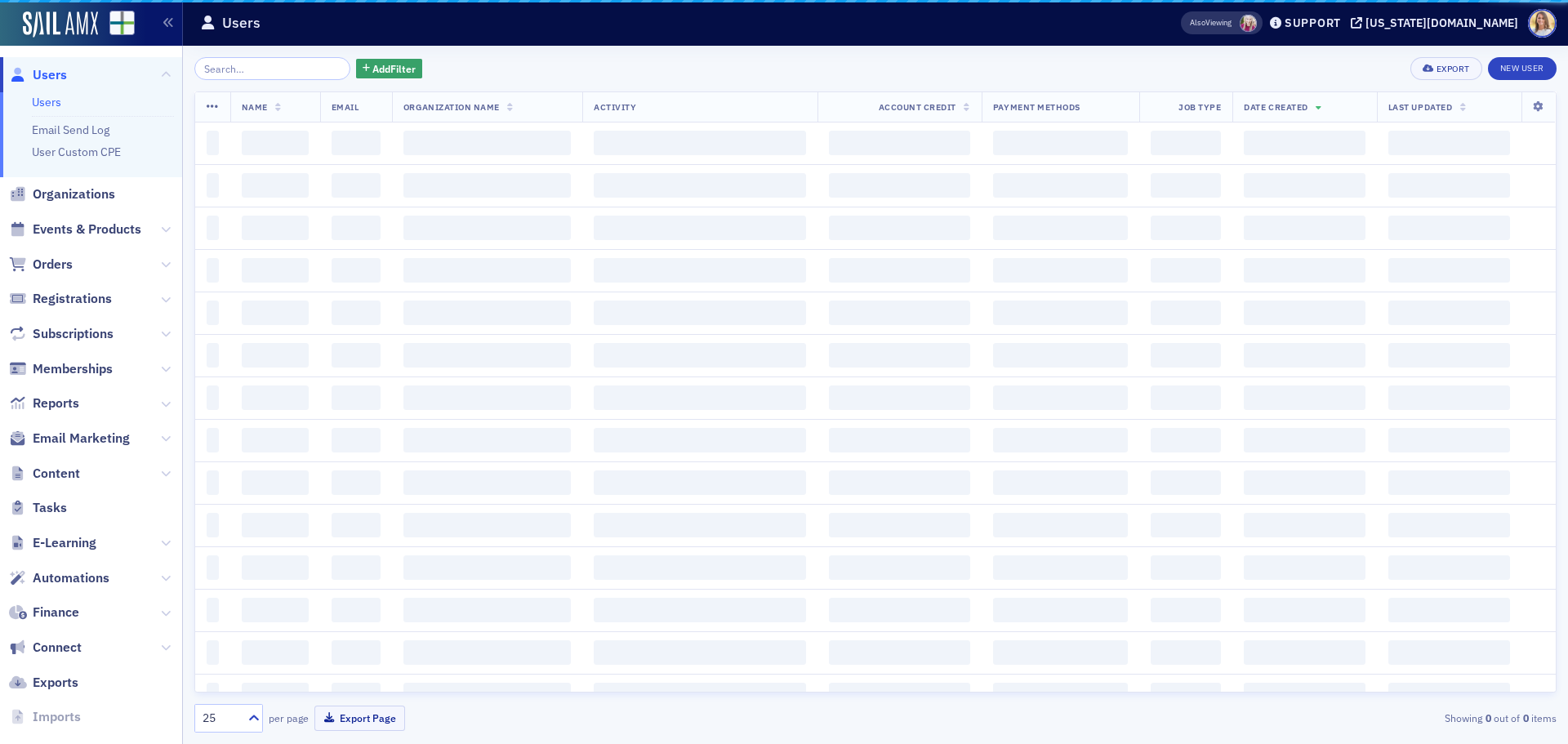
click at [309, 65] on input "search" at bounding box center [272, 68] width 156 height 23
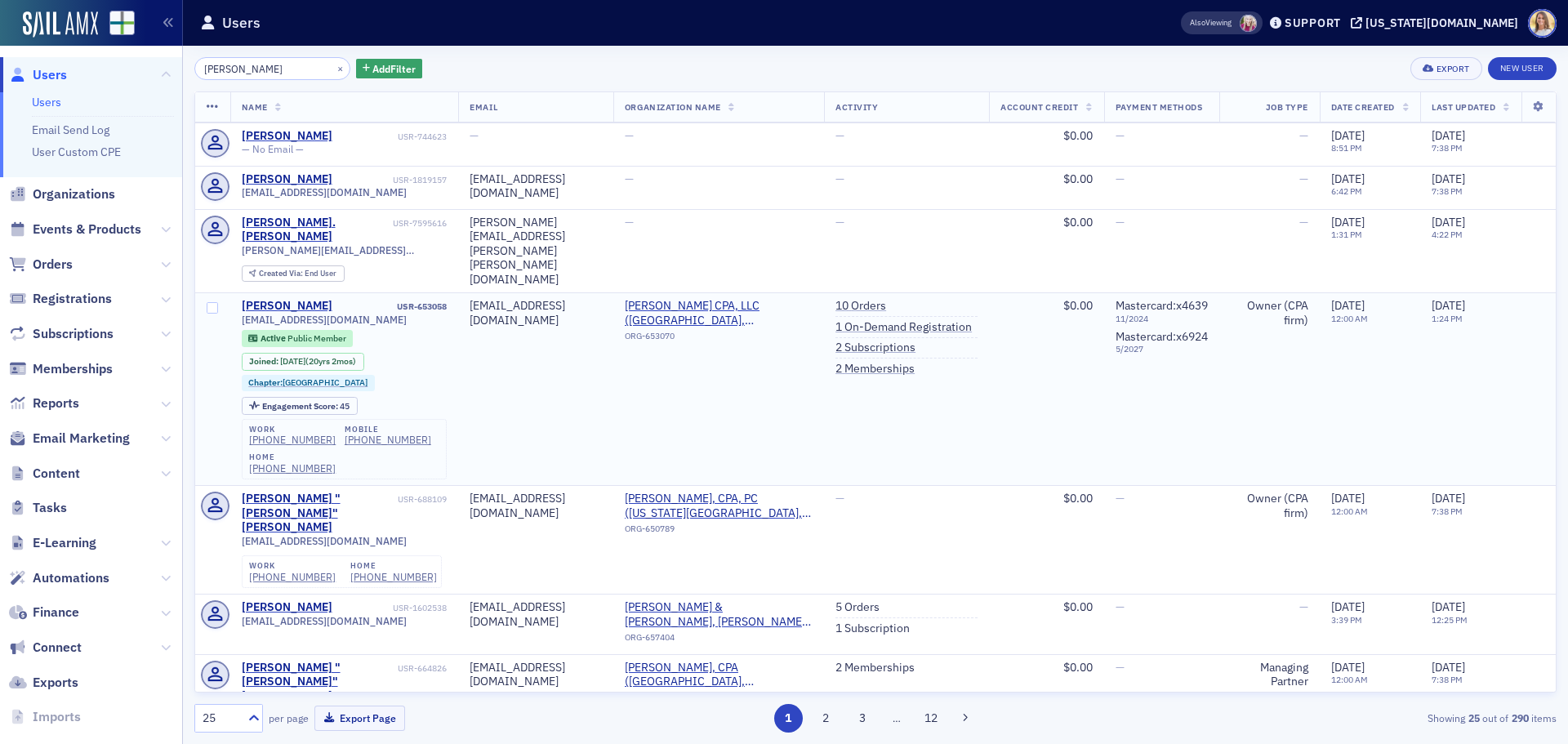
scroll to position [80, 0]
type input "liz parker"
click at [313, 218] on div "[PERSON_NAME].[PERSON_NAME]" at bounding box center [315, 230] width 147 height 29
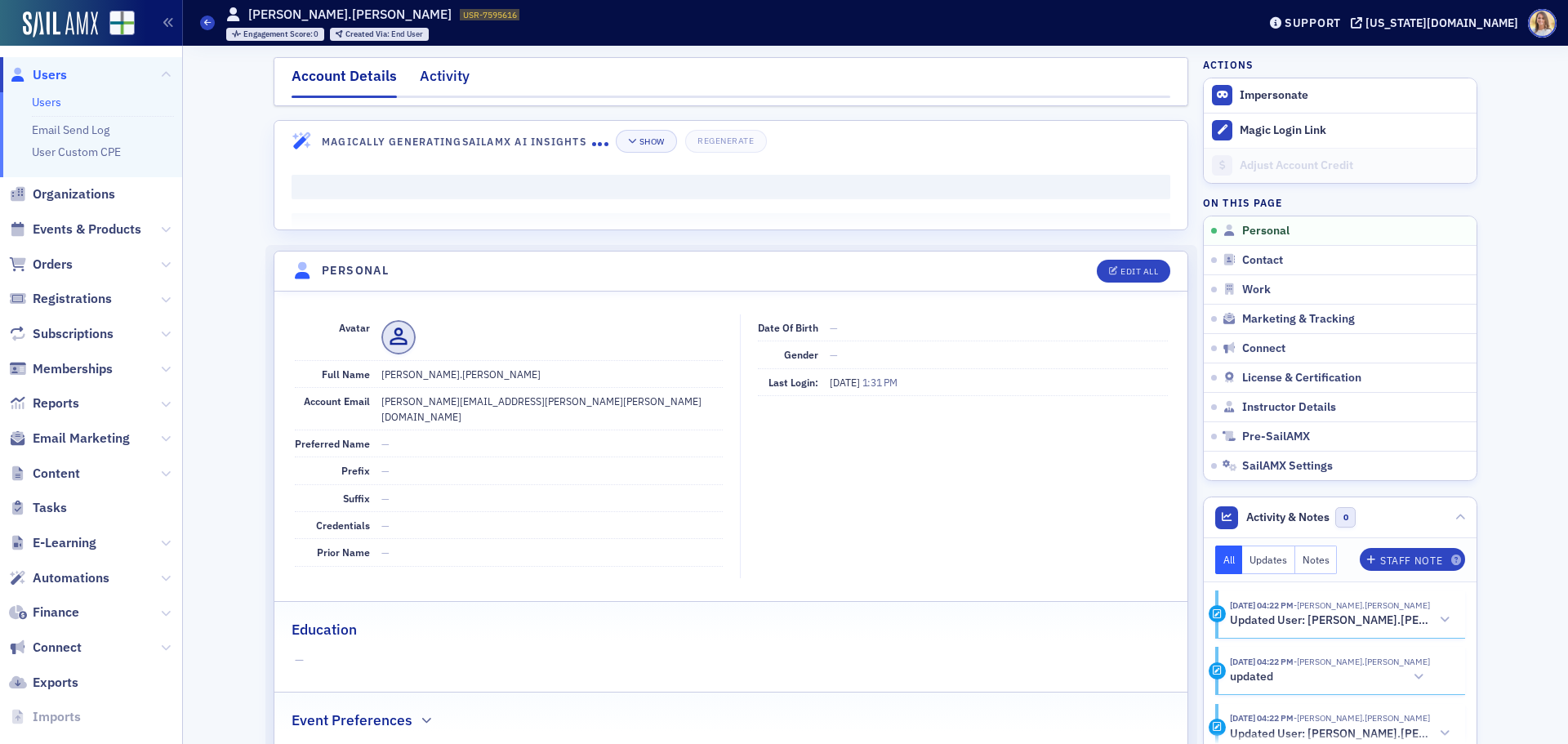
click at [421, 69] on div "Activity" at bounding box center [444, 81] width 50 height 31
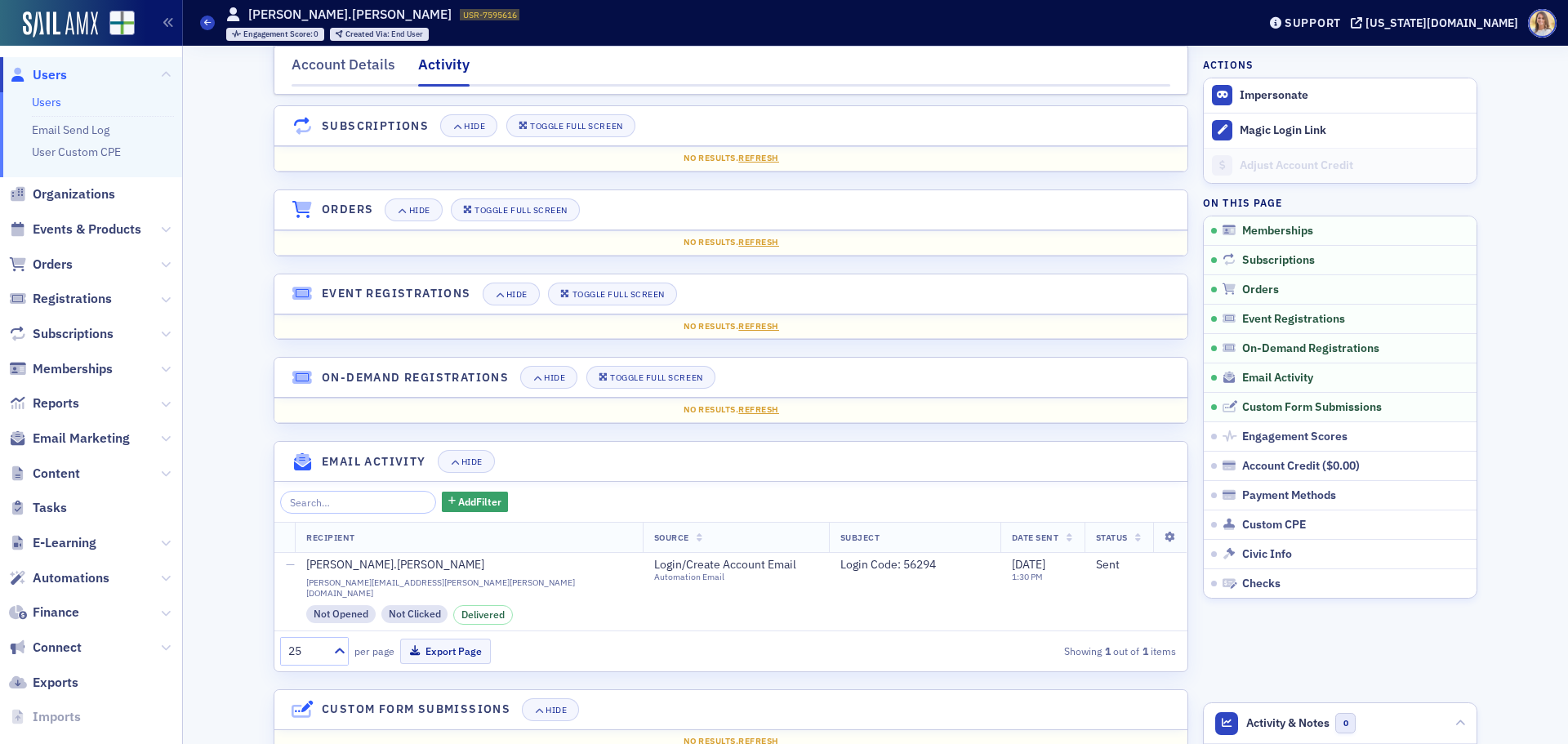
scroll to position [97, 0]
click at [59, 73] on span "Users" at bounding box center [50, 75] width 34 height 18
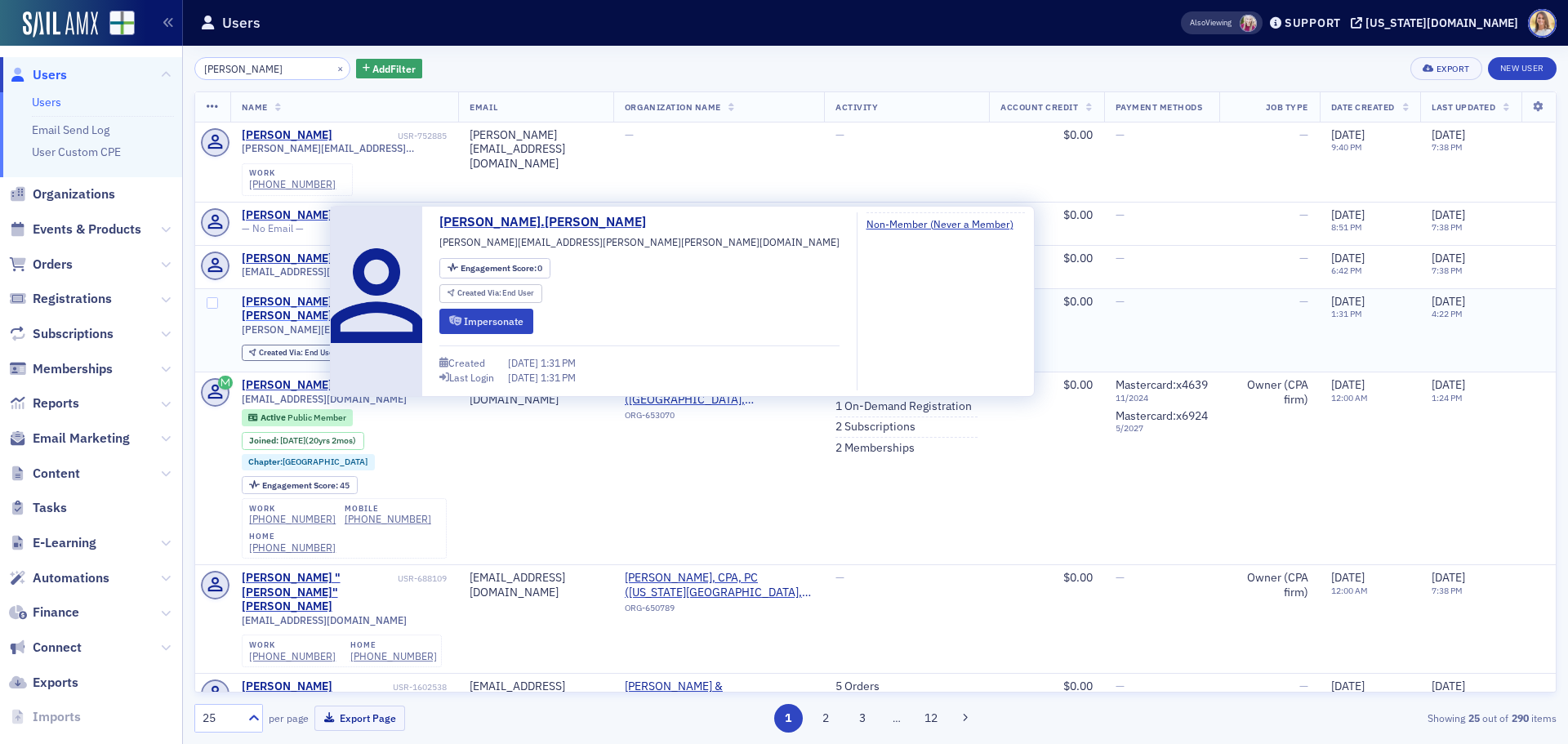
click at [306, 298] on div "[PERSON_NAME].[PERSON_NAME]" at bounding box center [315, 309] width 147 height 29
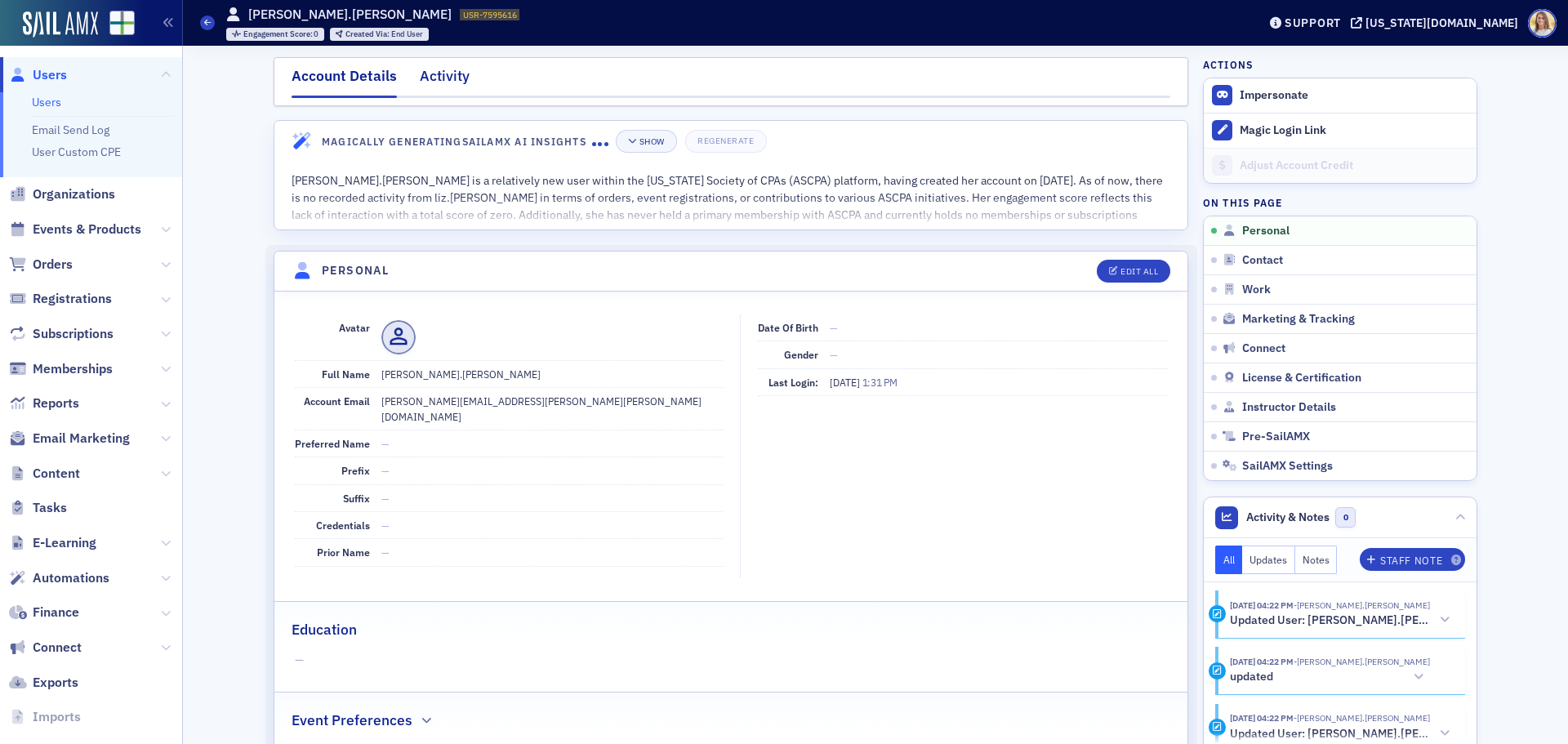
click at [452, 80] on div "Activity" at bounding box center [444, 81] width 50 height 31
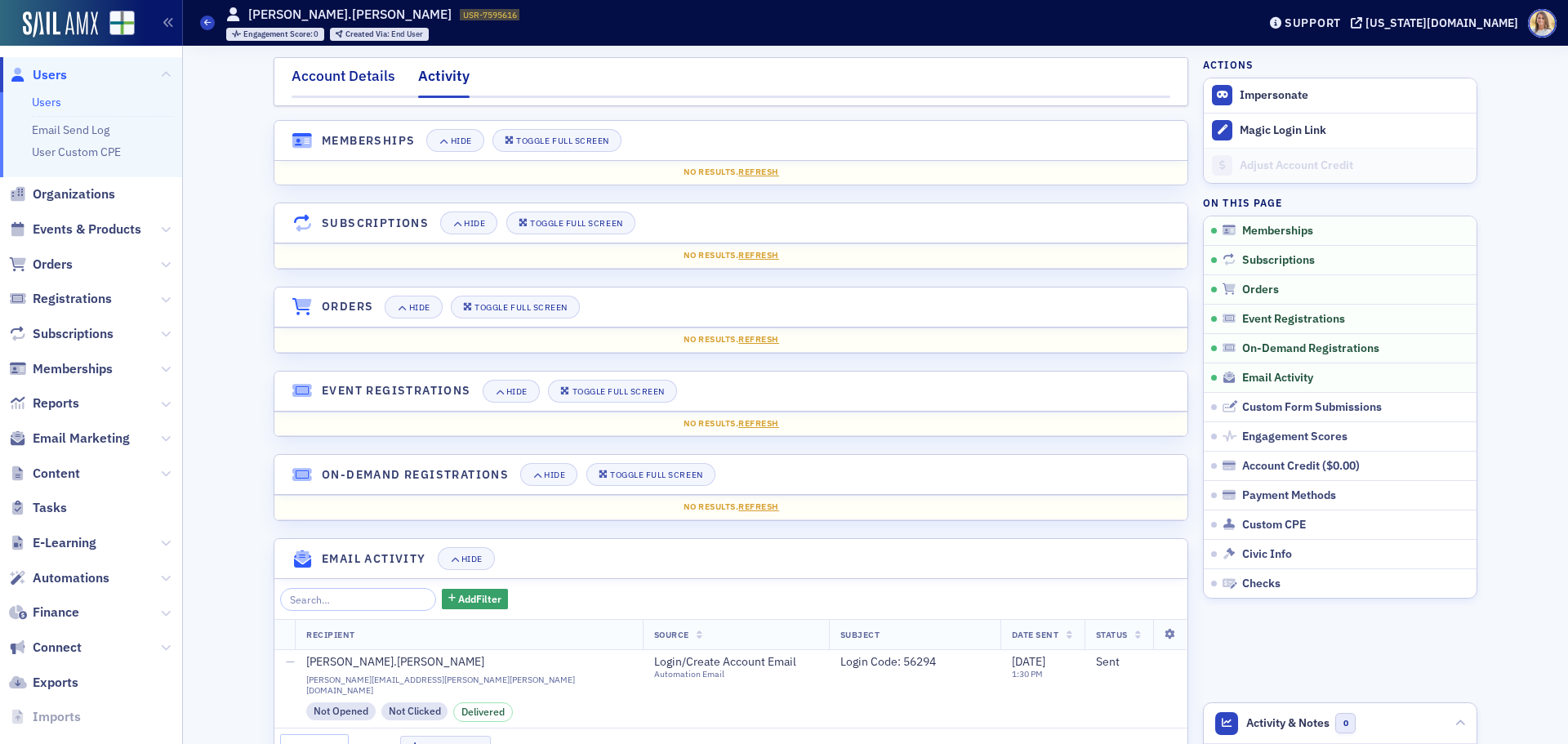
click at [368, 83] on div "Account Details" at bounding box center [343, 81] width 103 height 31
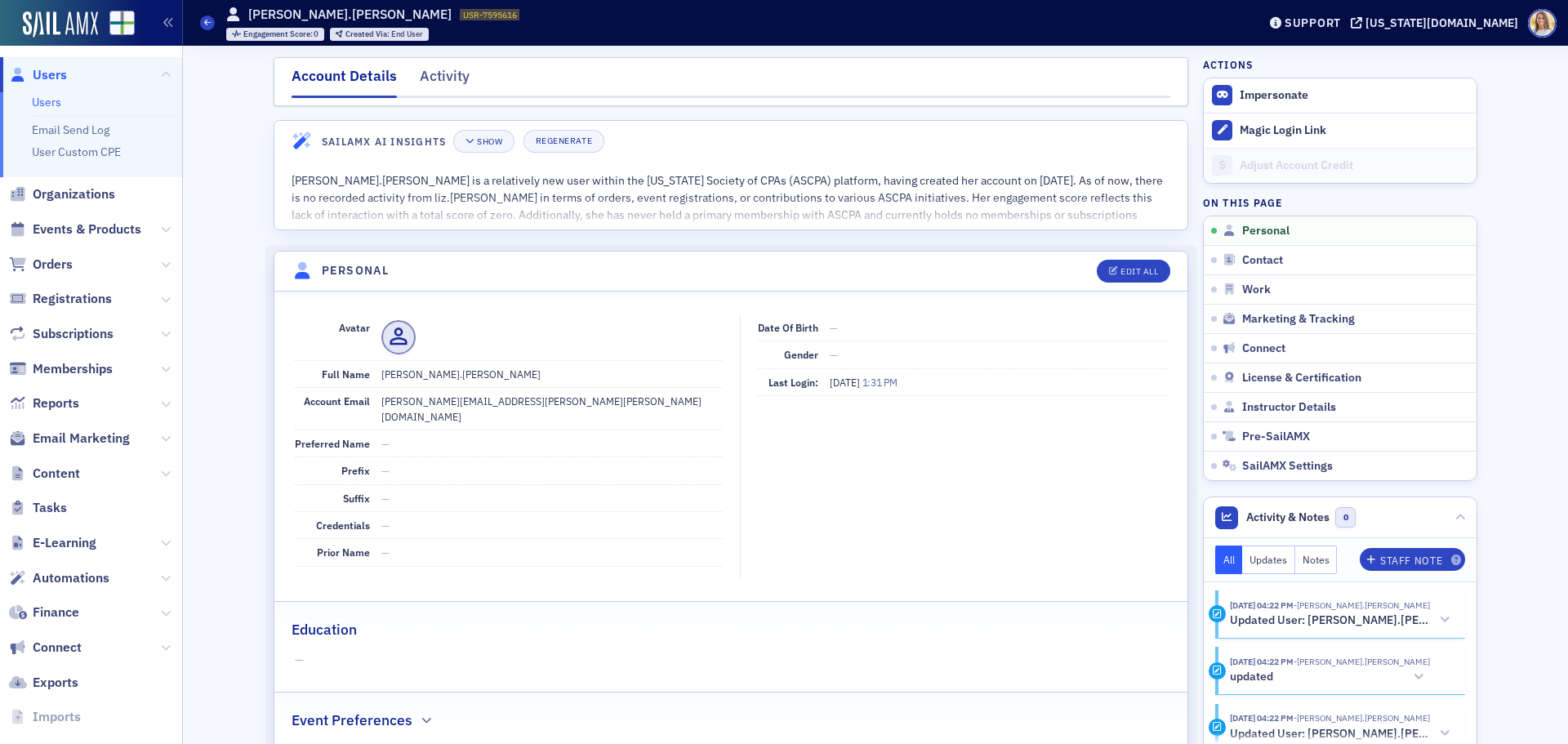
click at [68, 73] on span "Users" at bounding box center [91, 74] width 182 height 35
click at [57, 81] on span "Users" at bounding box center [50, 75] width 34 height 18
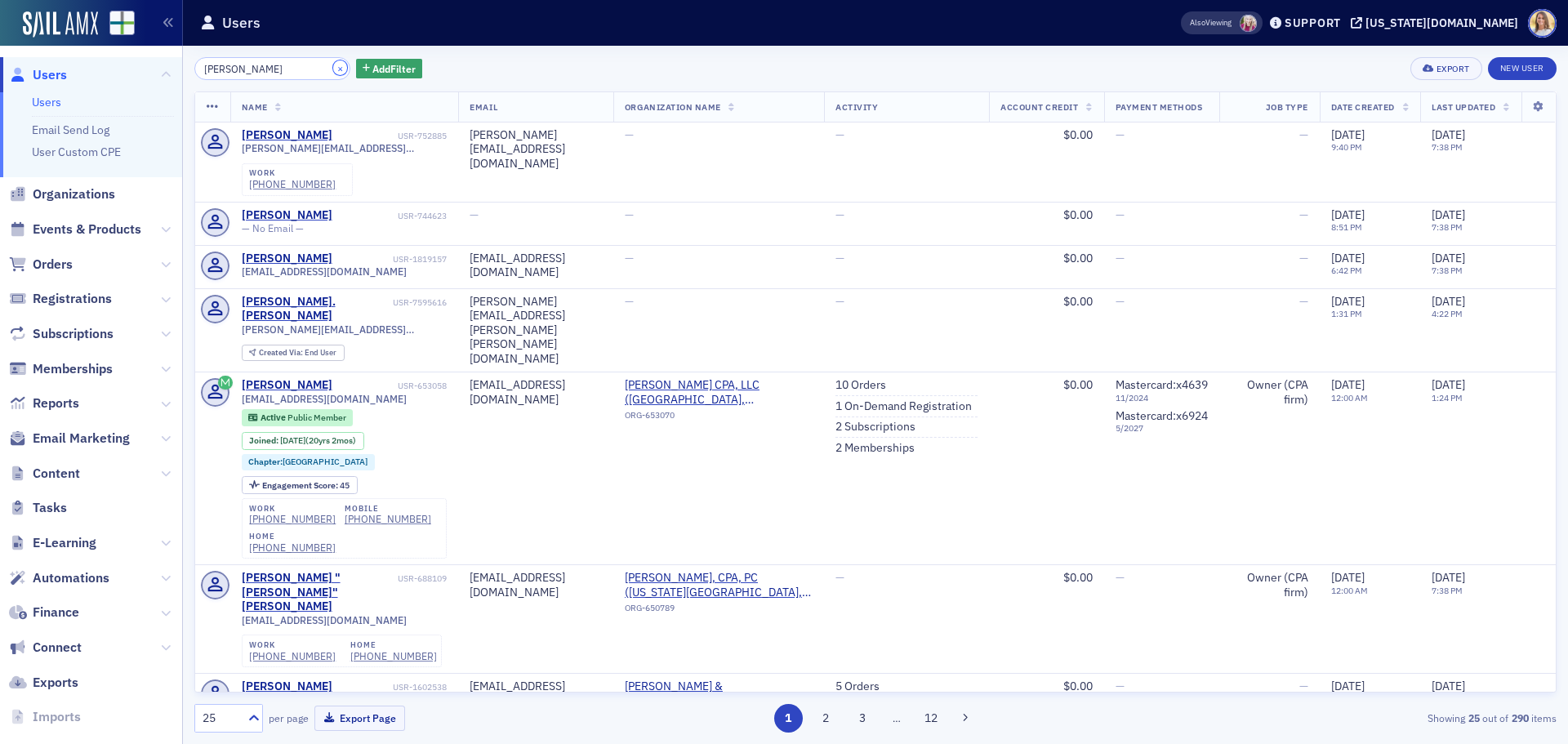
click at [333, 69] on button "×" at bounding box center [340, 67] width 14 height 14
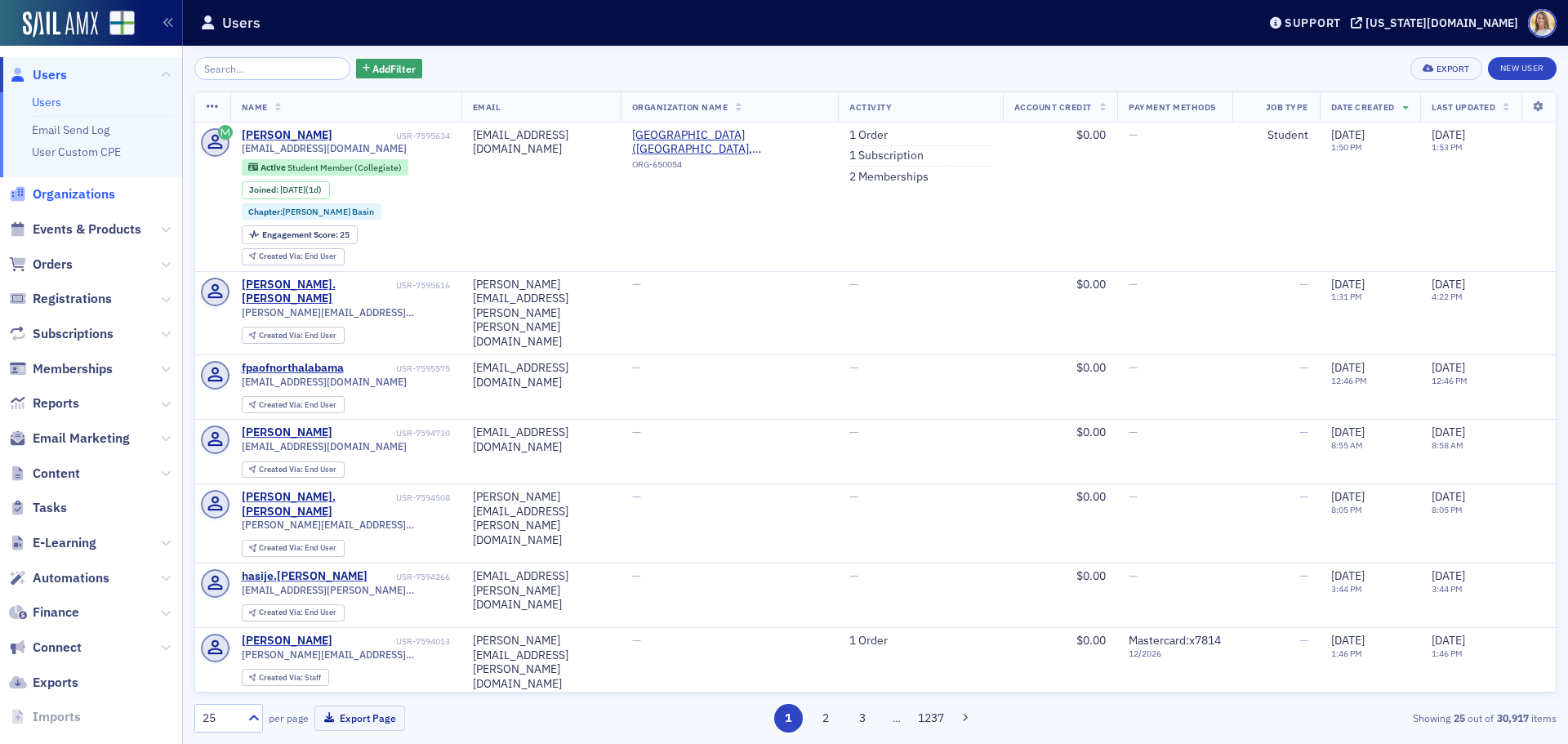
click at [105, 192] on span "Organizations" at bounding box center [74, 194] width 82 height 18
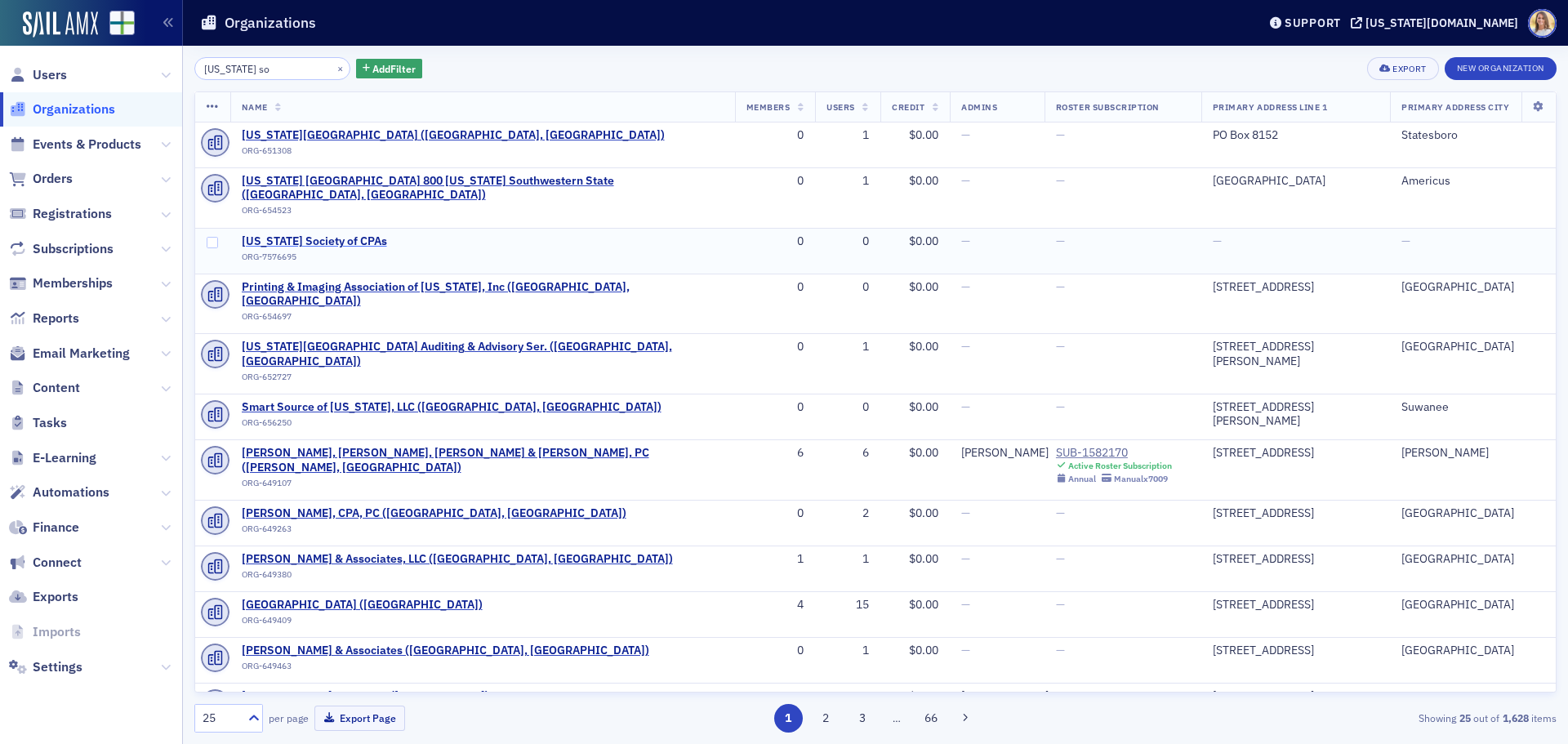
type input "georgia so"
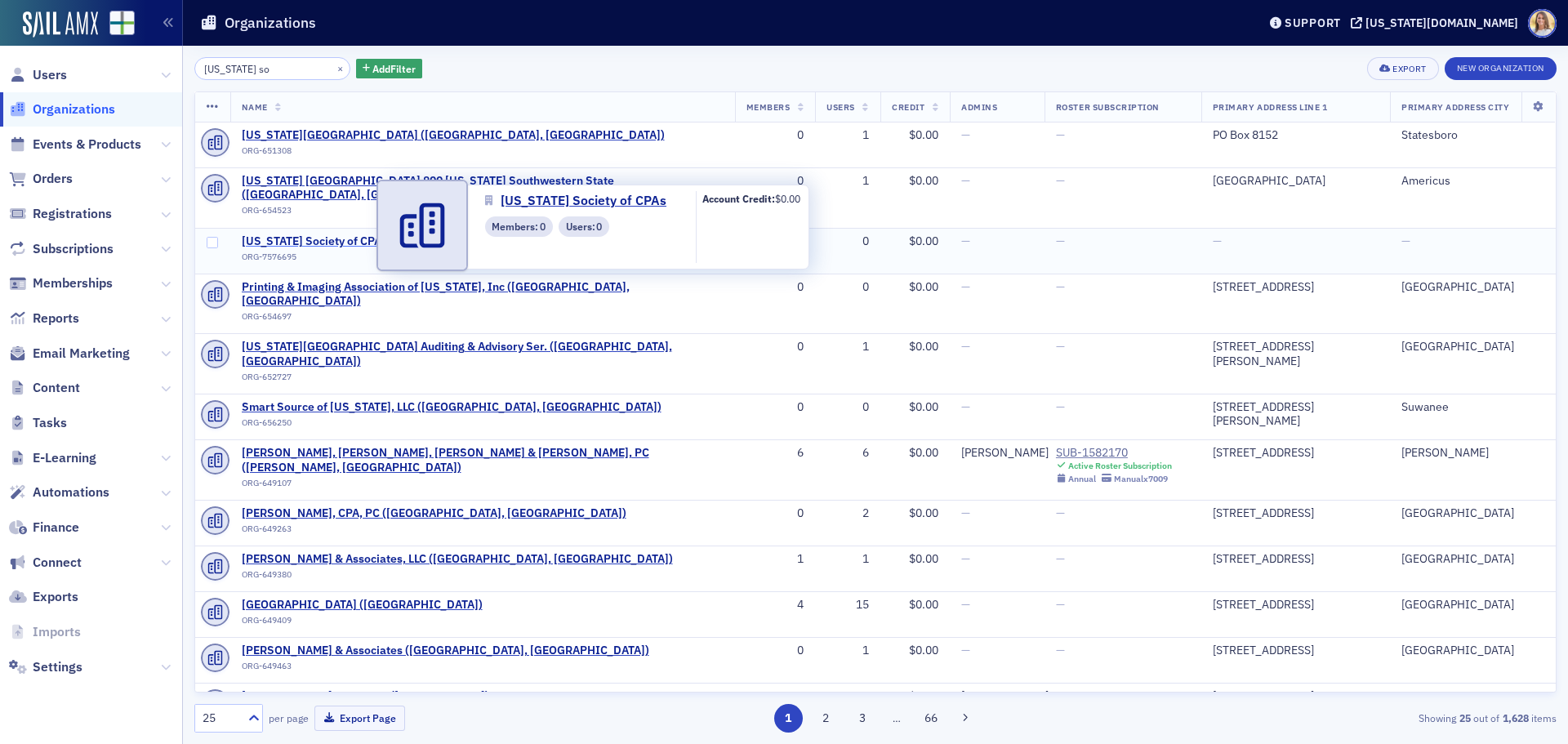
click at [325, 235] on span "Georgia Society of CPAs" at bounding box center [315, 242] width 148 height 14
select select "US"
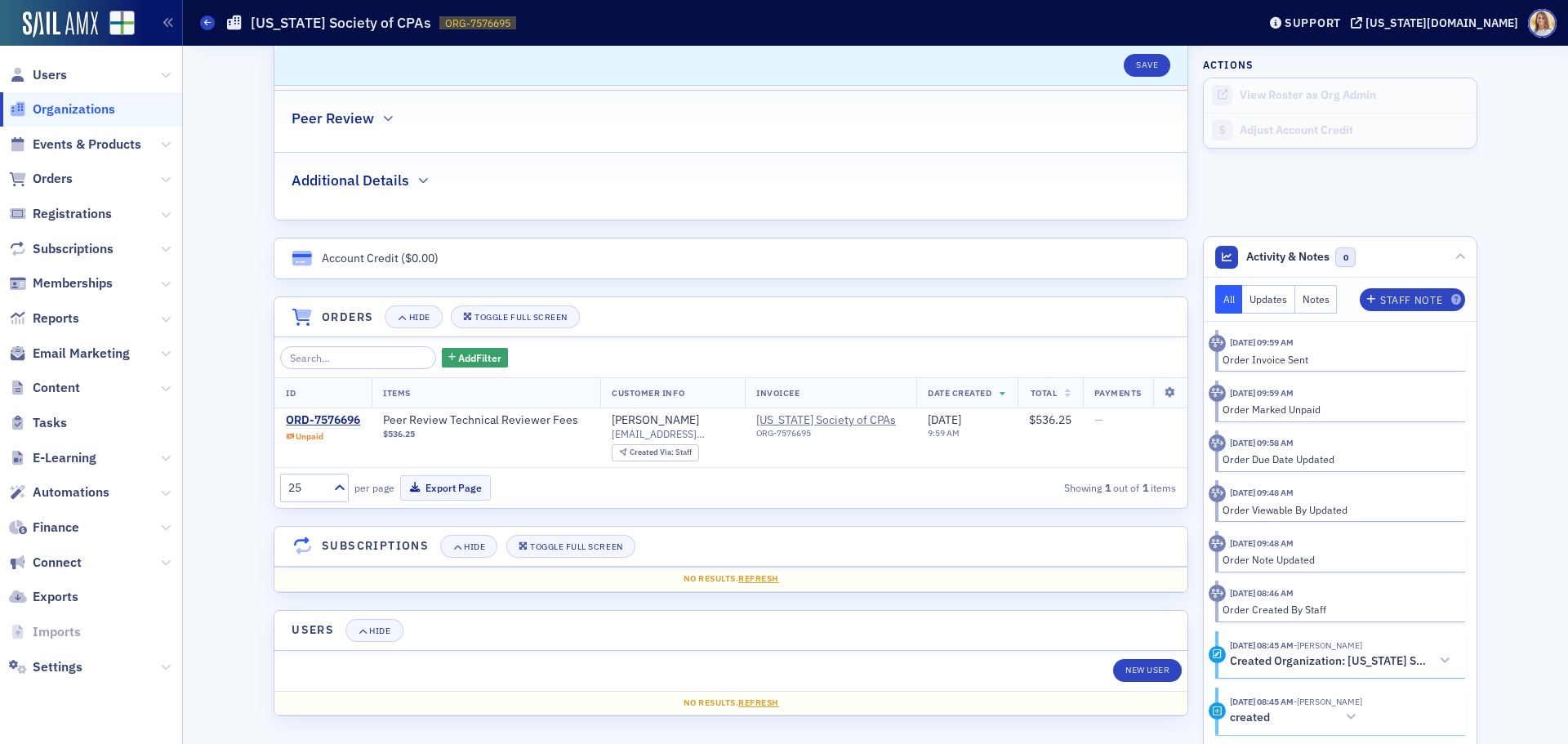
scroll to position [762, 0]
click at [674, 418] on div "Jessica Mytrohovich" at bounding box center [655, 419] width 87 height 14
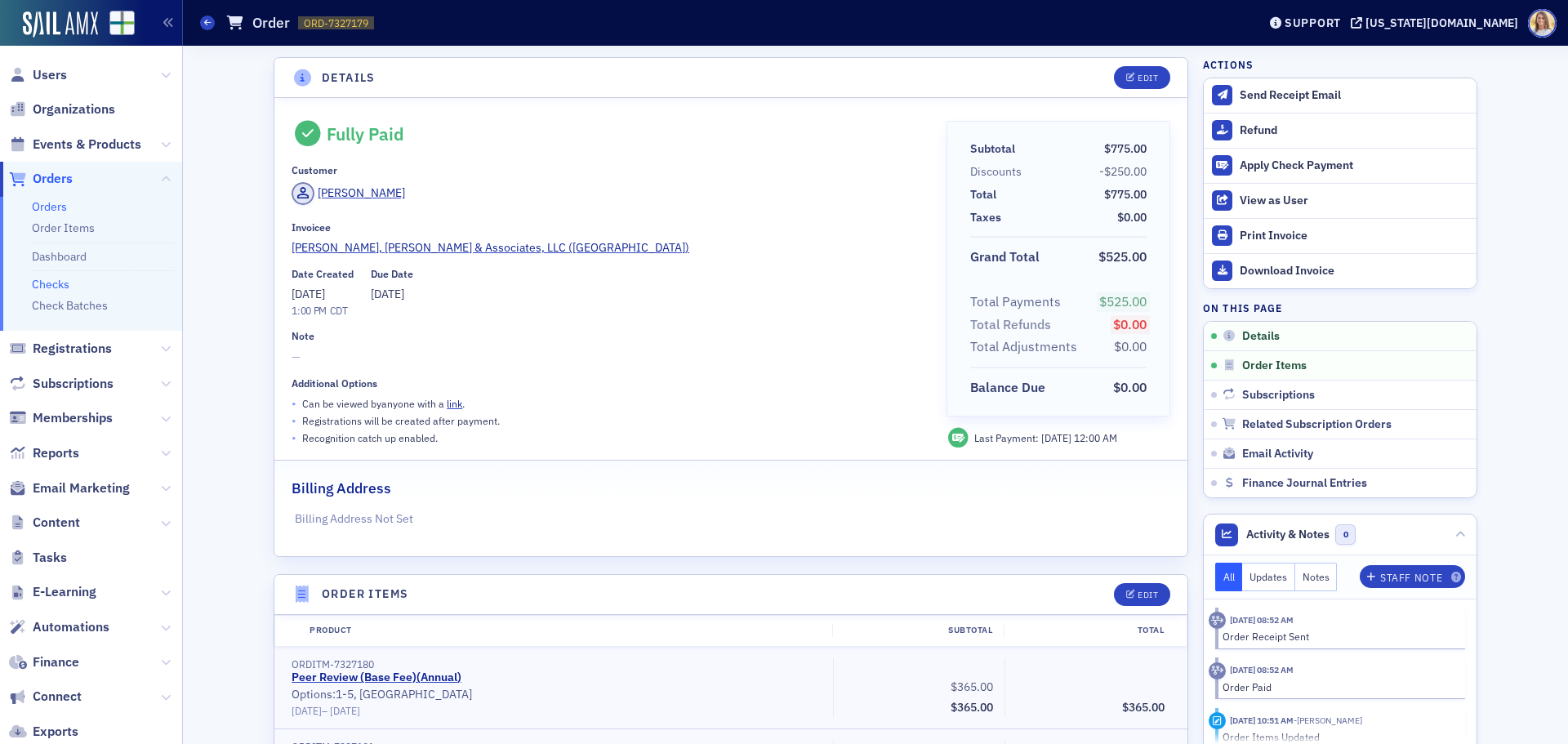
click at [59, 278] on link "Checks" at bounding box center [51, 284] width 37 height 14
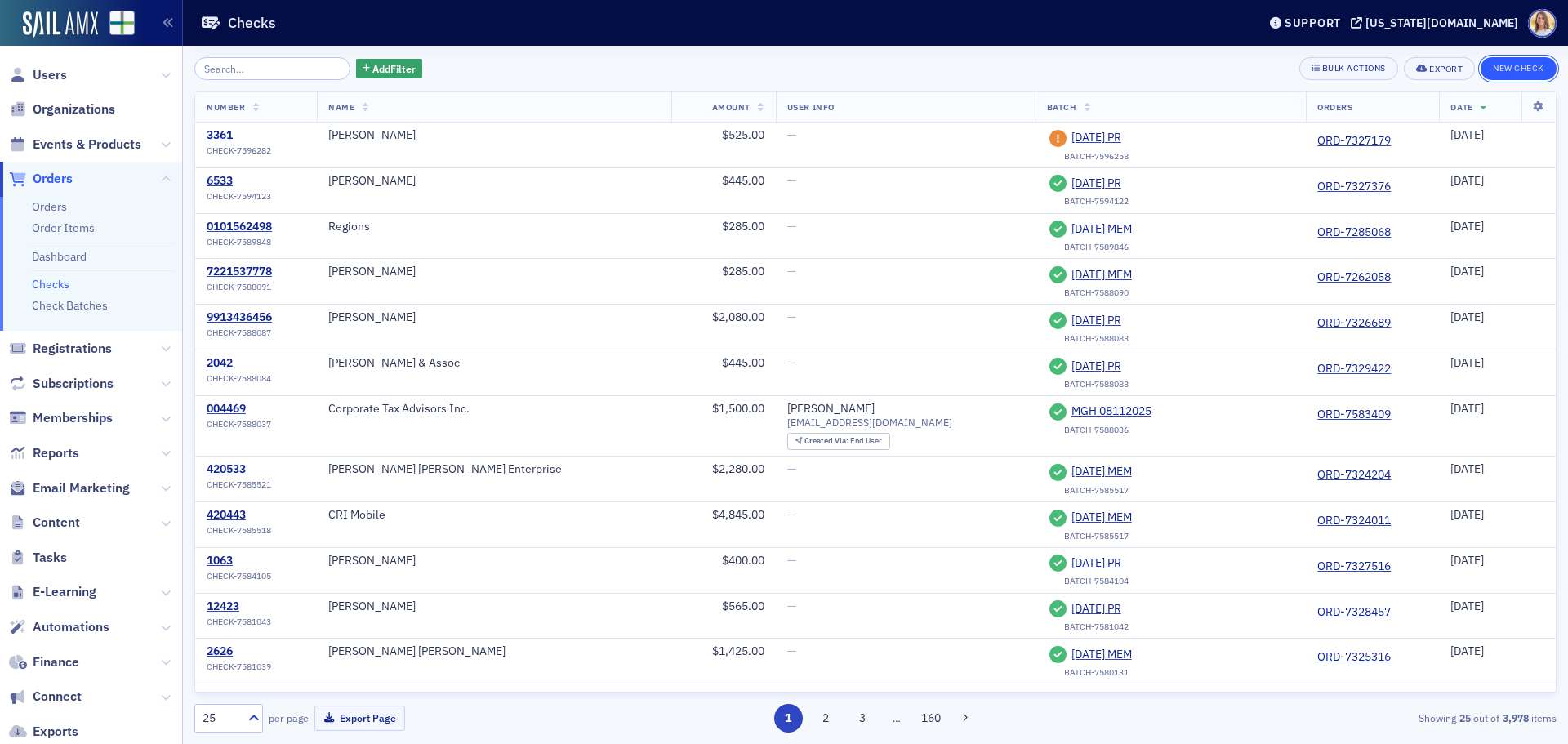
click at [1509, 71] on button "New Check" at bounding box center [1519, 68] width 76 height 23
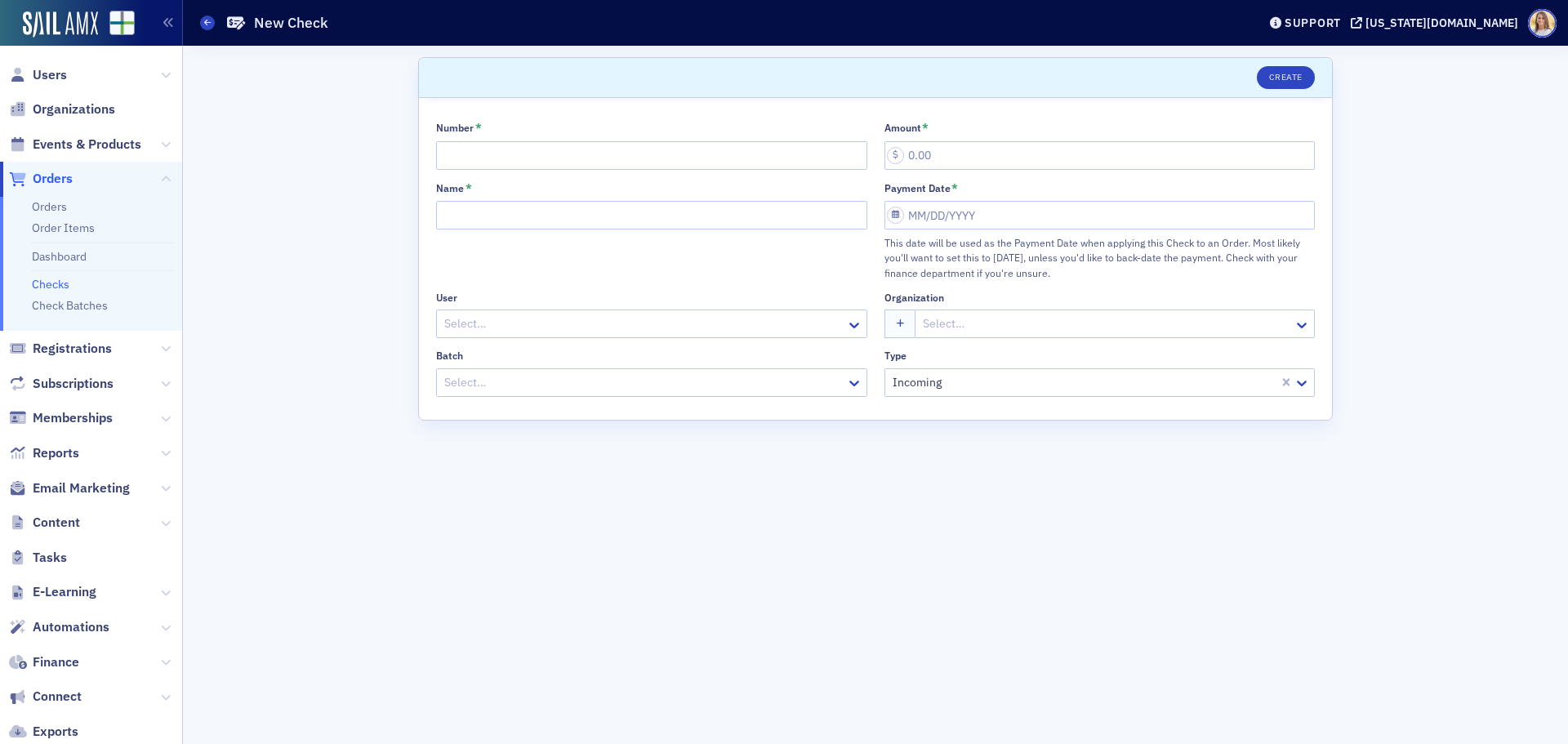
click at [47, 175] on span "Orders" at bounding box center [53, 178] width 40 height 18
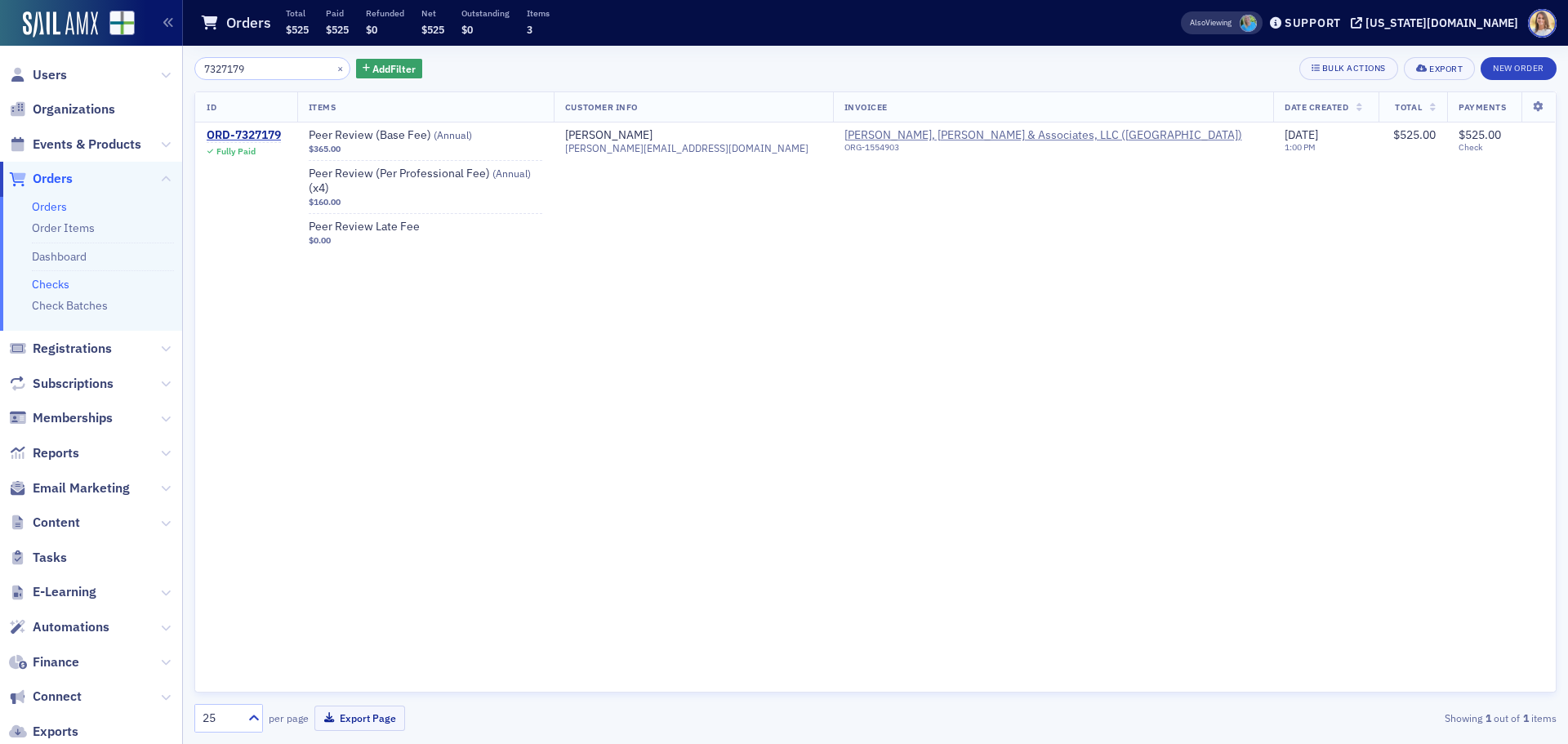
click at [65, 283] on link "Checks" at bounding box center [51, 284] width 37 height 14
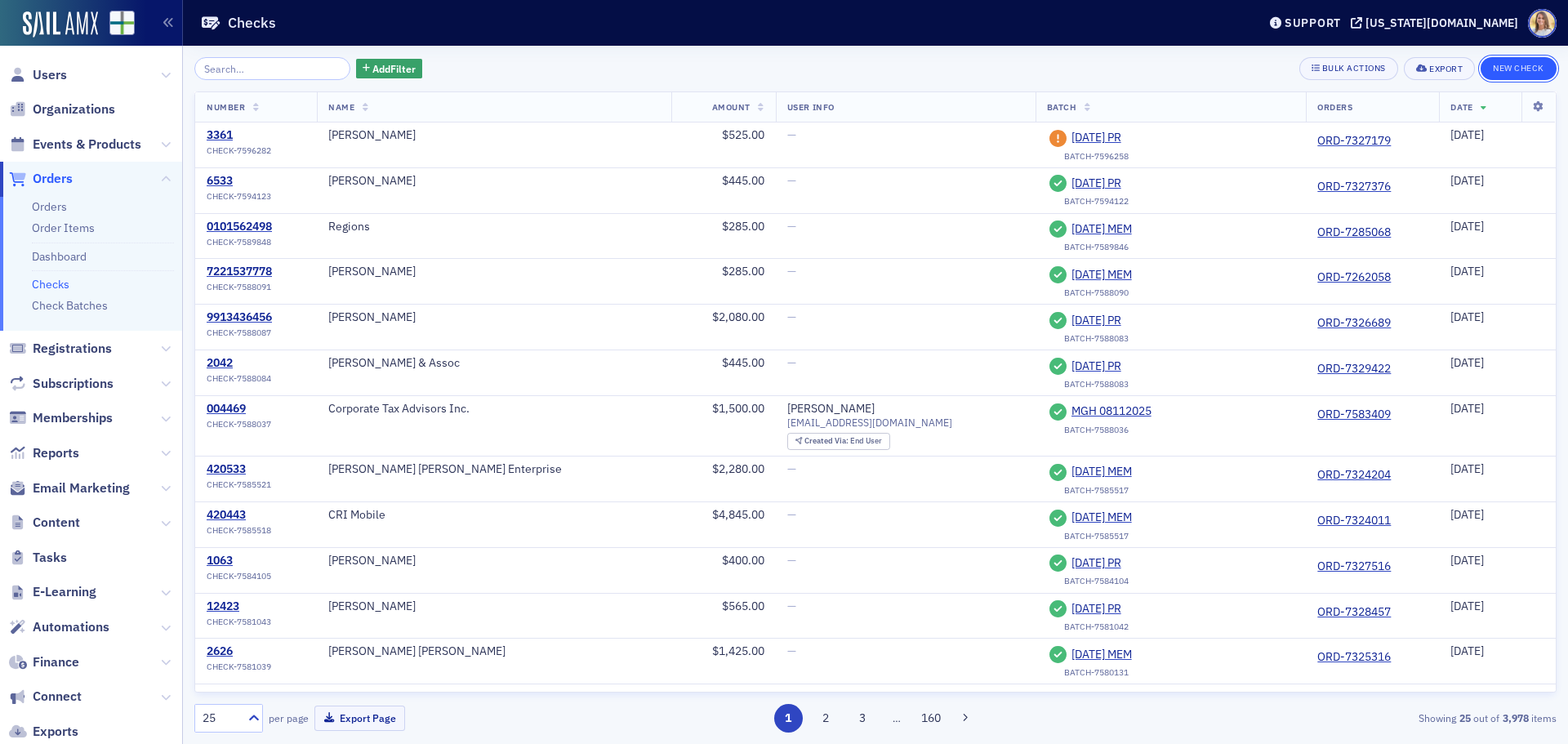
click at [1506, 71] on button "New Check" at bounding box center [1519, 68] width 76 height 23
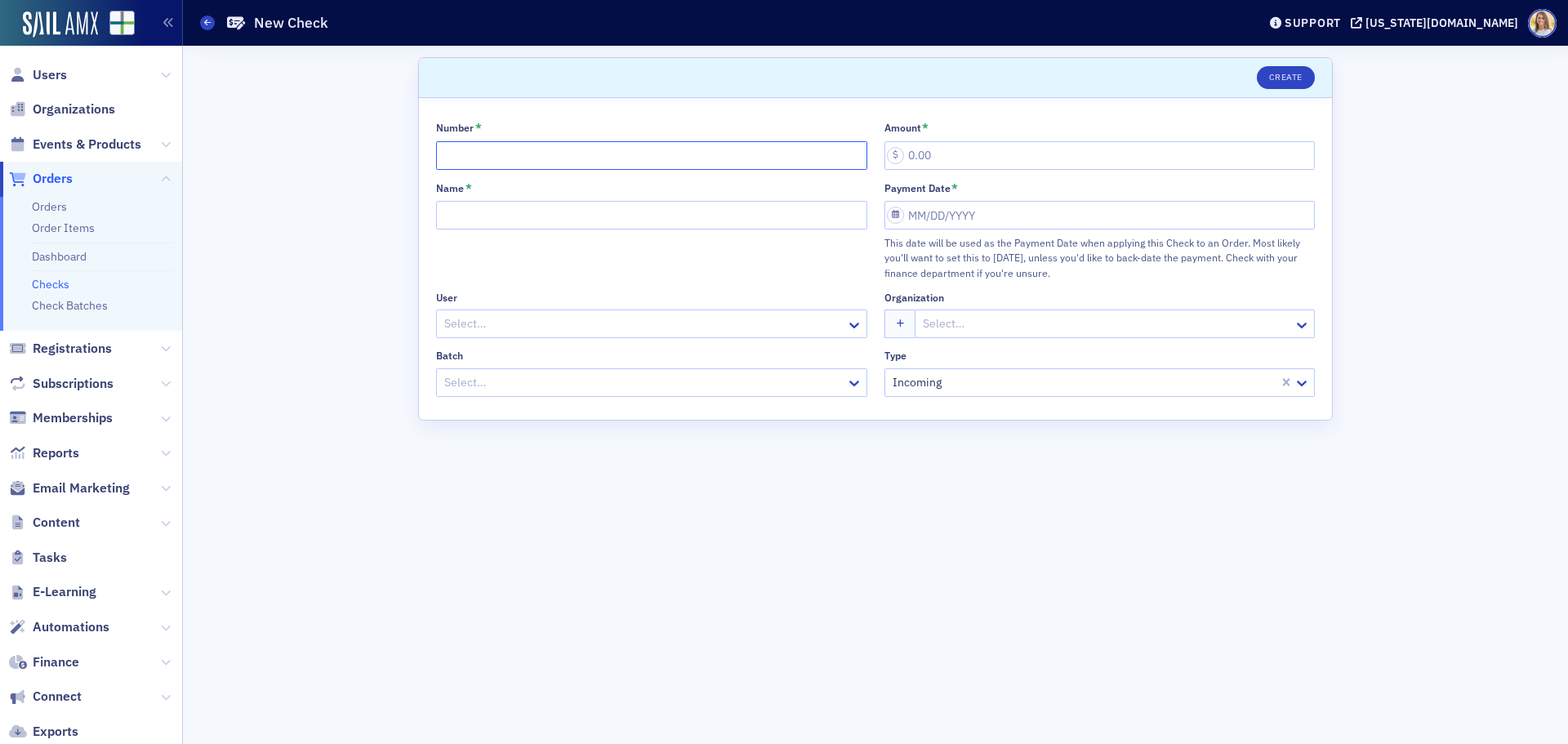
click at [501, 164] on input "Number *" at bounding box center [651, 156] width 431 height 29
type input "1251"
type input "405.00"
type input "C Ray Hunter"
select select "7"
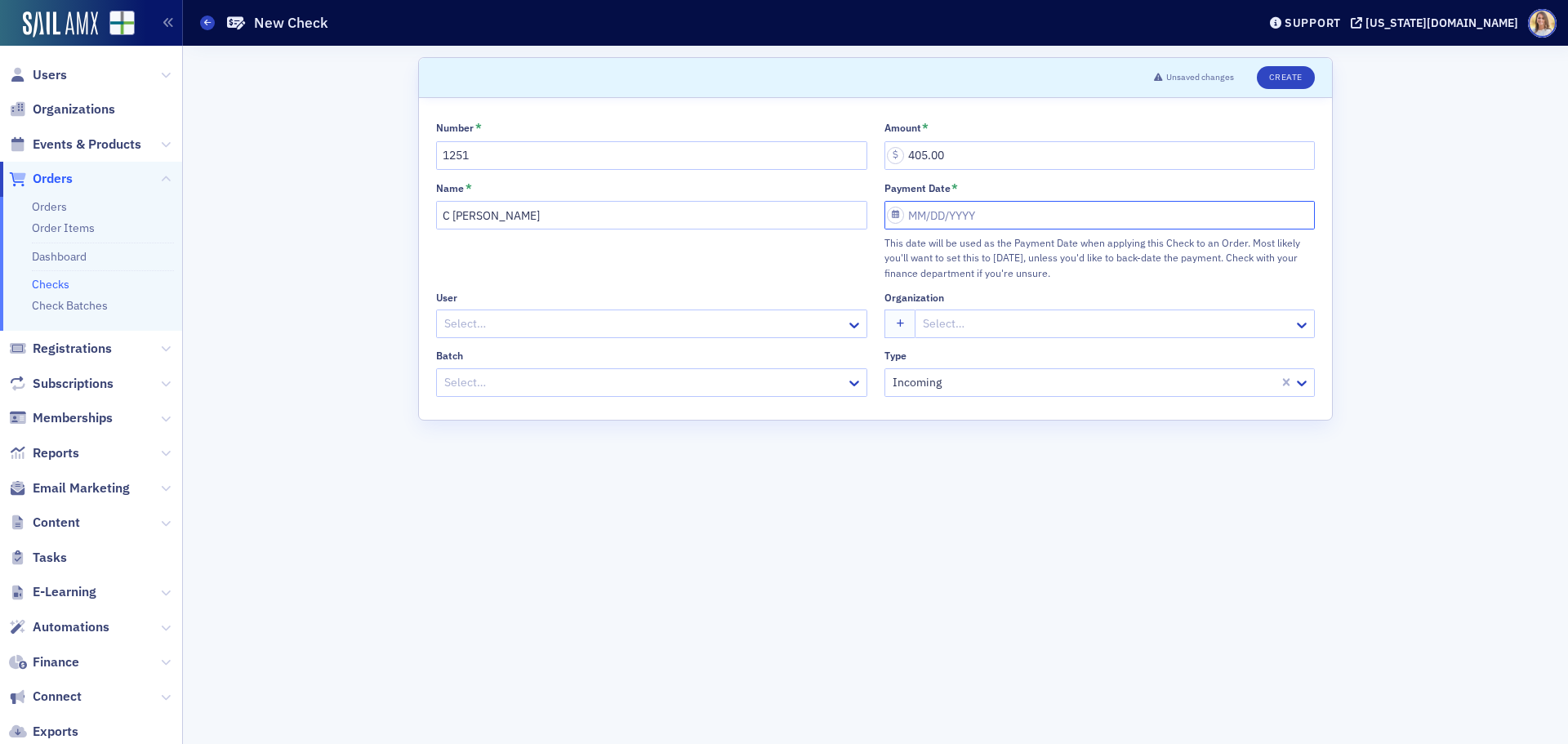
select select "2025"
click at [965, 403] on div "20" at bounding box center [971, 401] width 19 height 19
type input "[DATE]"
click at [767, 380] on div at bounding box center [643, 383] width 402 height 20
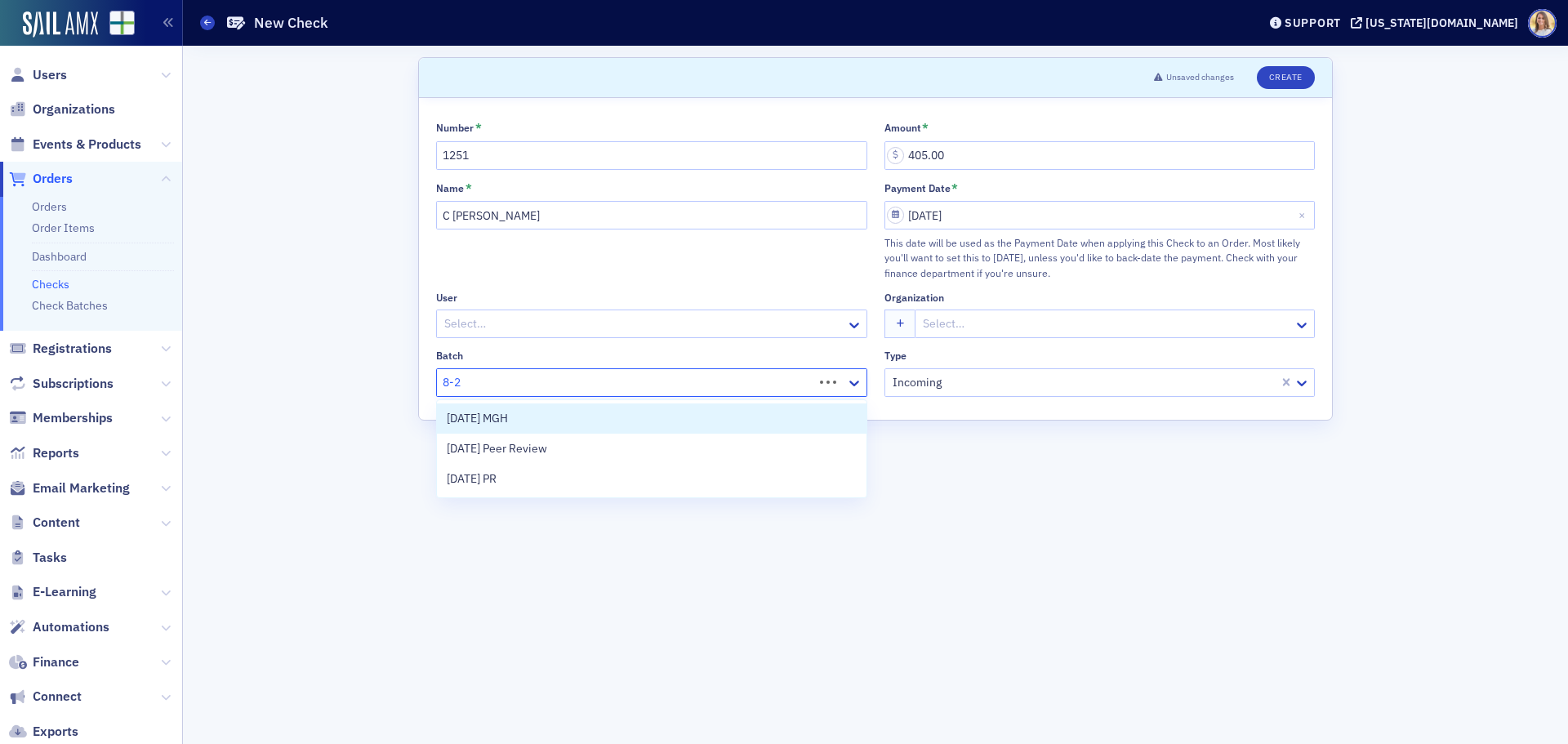
type input "8-20"
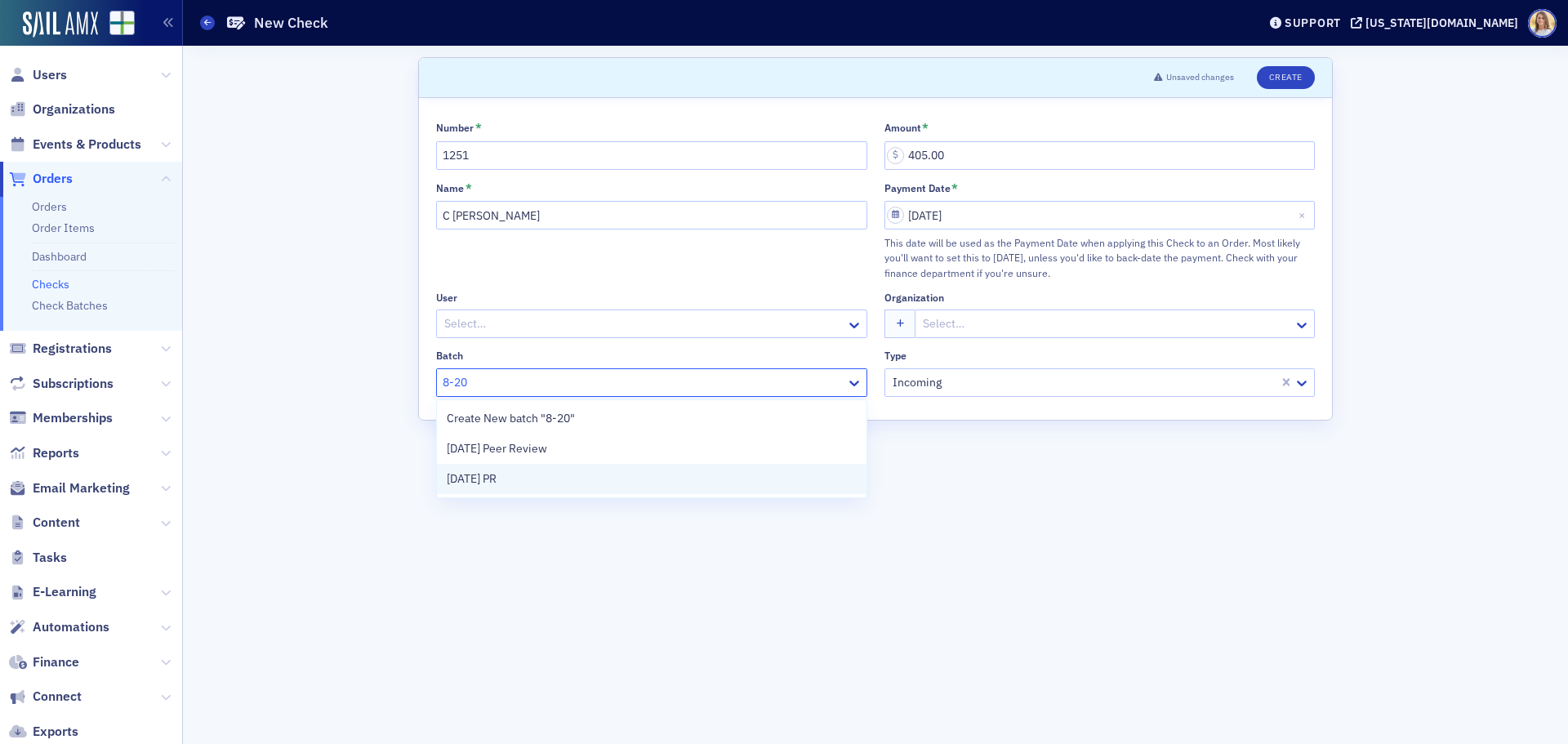
click at [496, 470] on span "[DATE] PR" at bounding box center [471, 479] width 50 height 17
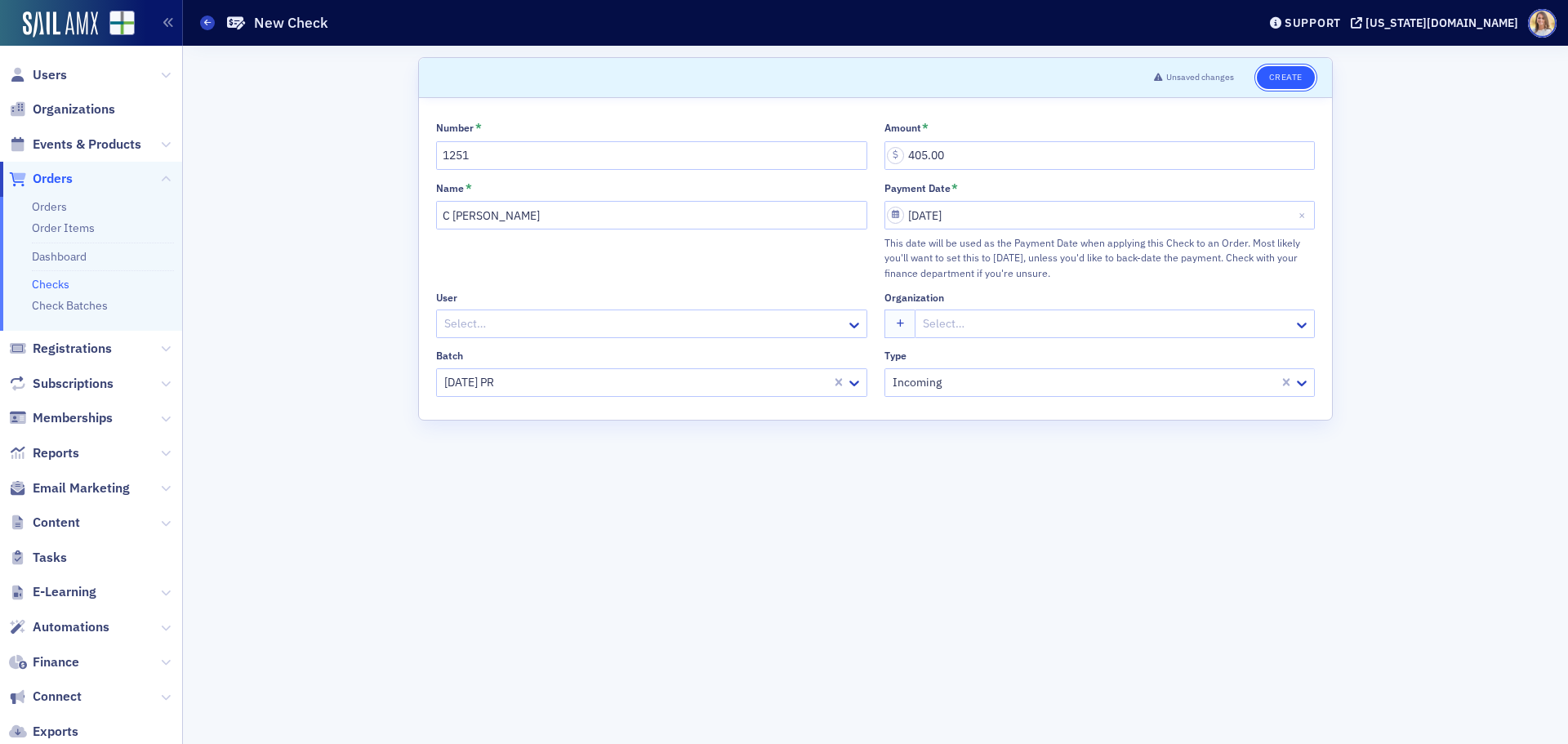
click at [1289, 80] on button "Create" at bounding box center [1285, 77] width 58 height 23
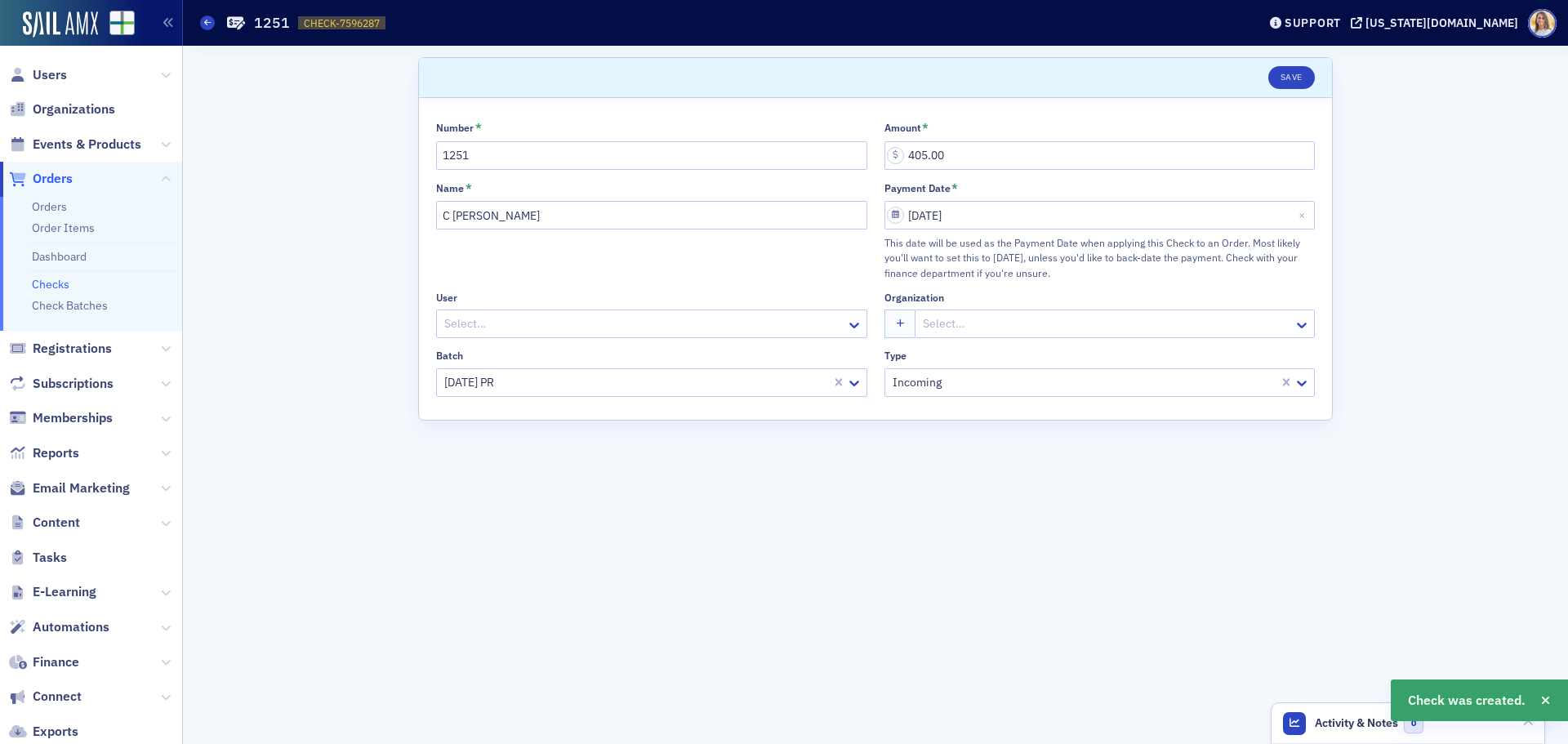
click at [365, 24] on span "CHECK-7596287" at bounding box center [342, 23] width 76 height 14
copy span "CHECK-7596287 7596287"
click at [54, 179] on span "Orders" at bounding box center [53, 178] width 40 height 18
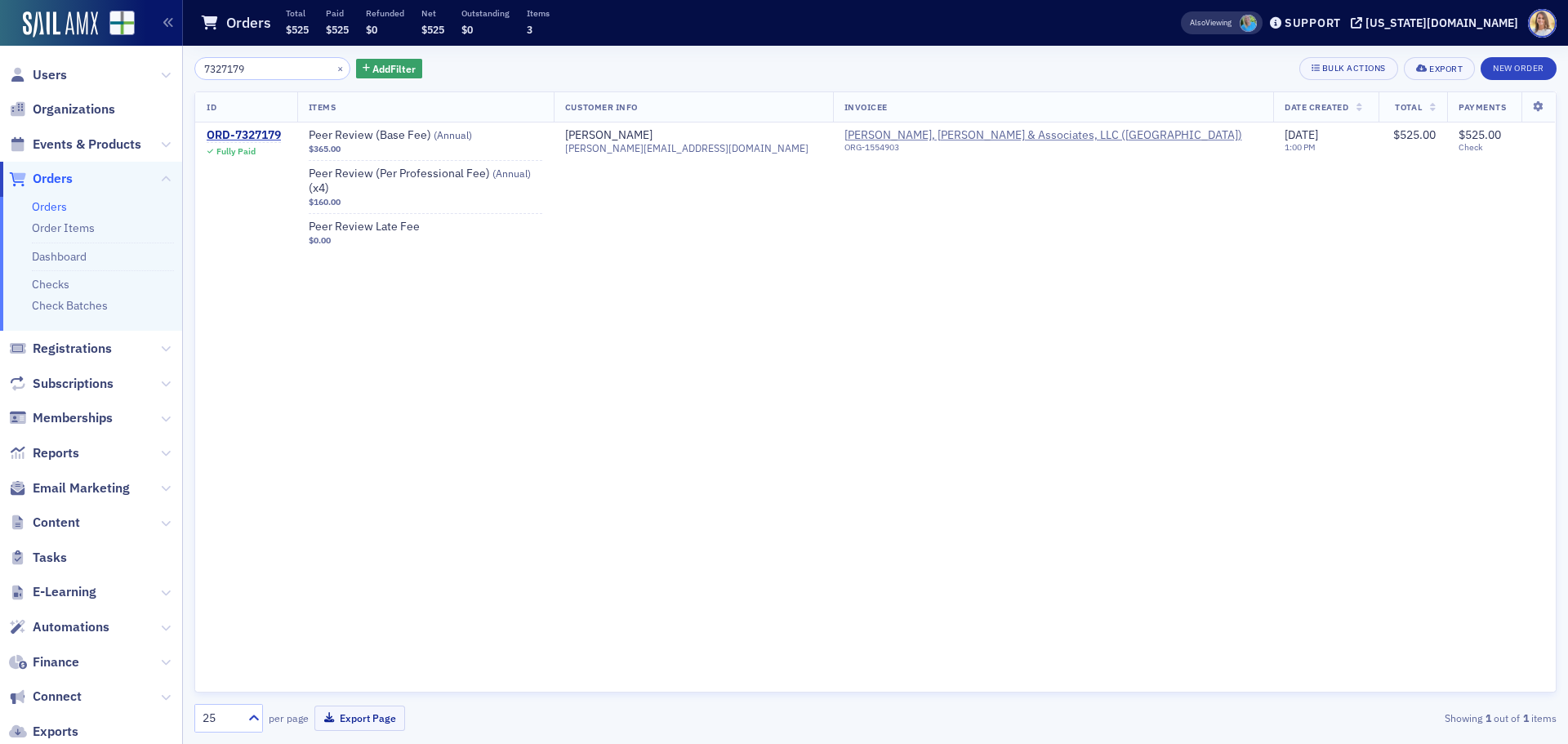
drag, startPoint x: 253, startPoint y: 74, endPoint x: 182, endPoint y: 72, distance: 71.0
click at [182, 72] on div "Users Organizations Events & Products Orders Orders Order Items Dashboard Check…" at bounding box center [784, 372] width 1568 height 744
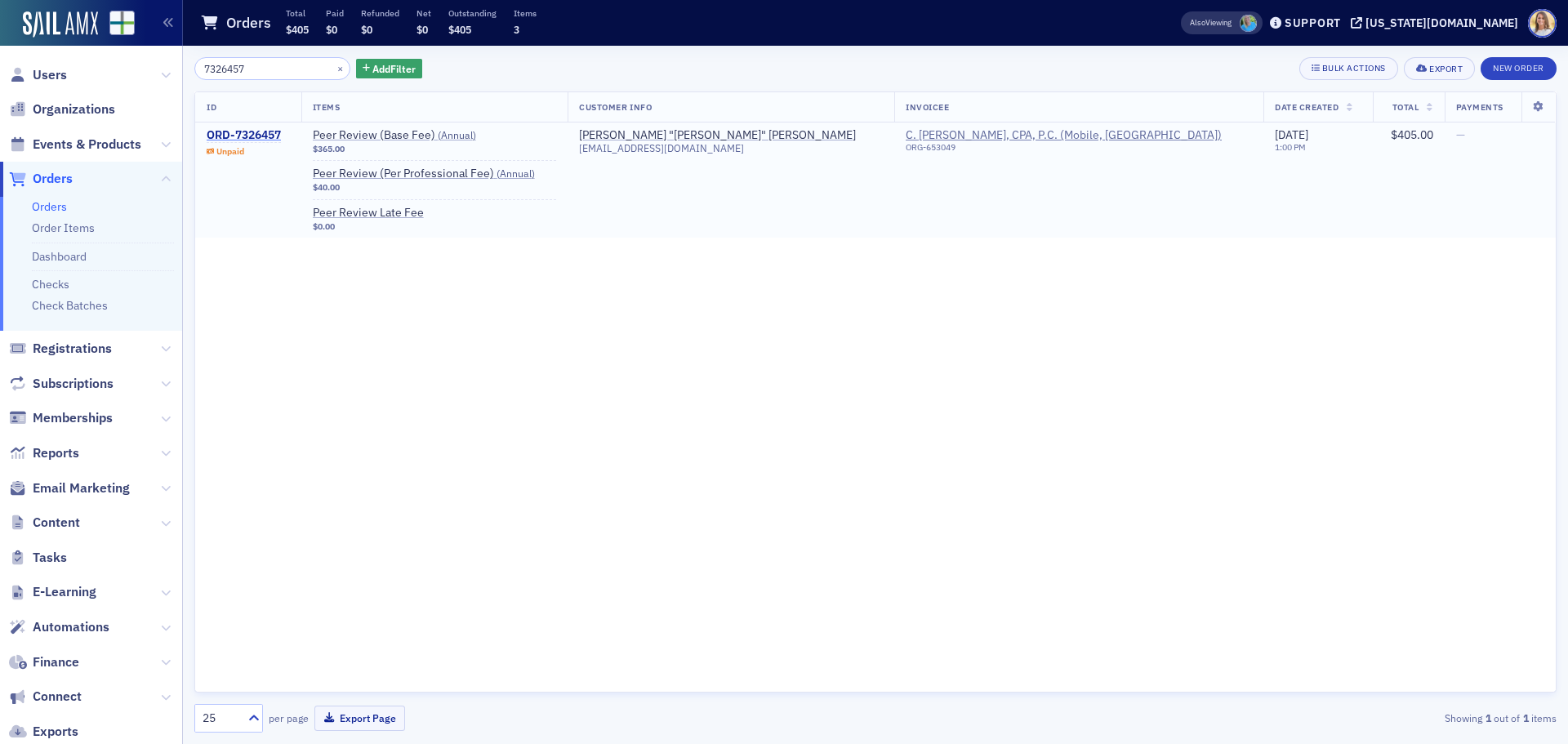
type input "7326457"
click at [272, 134] on div "ORD-7326457" at bounding box center [244, 135] width 75 height 14
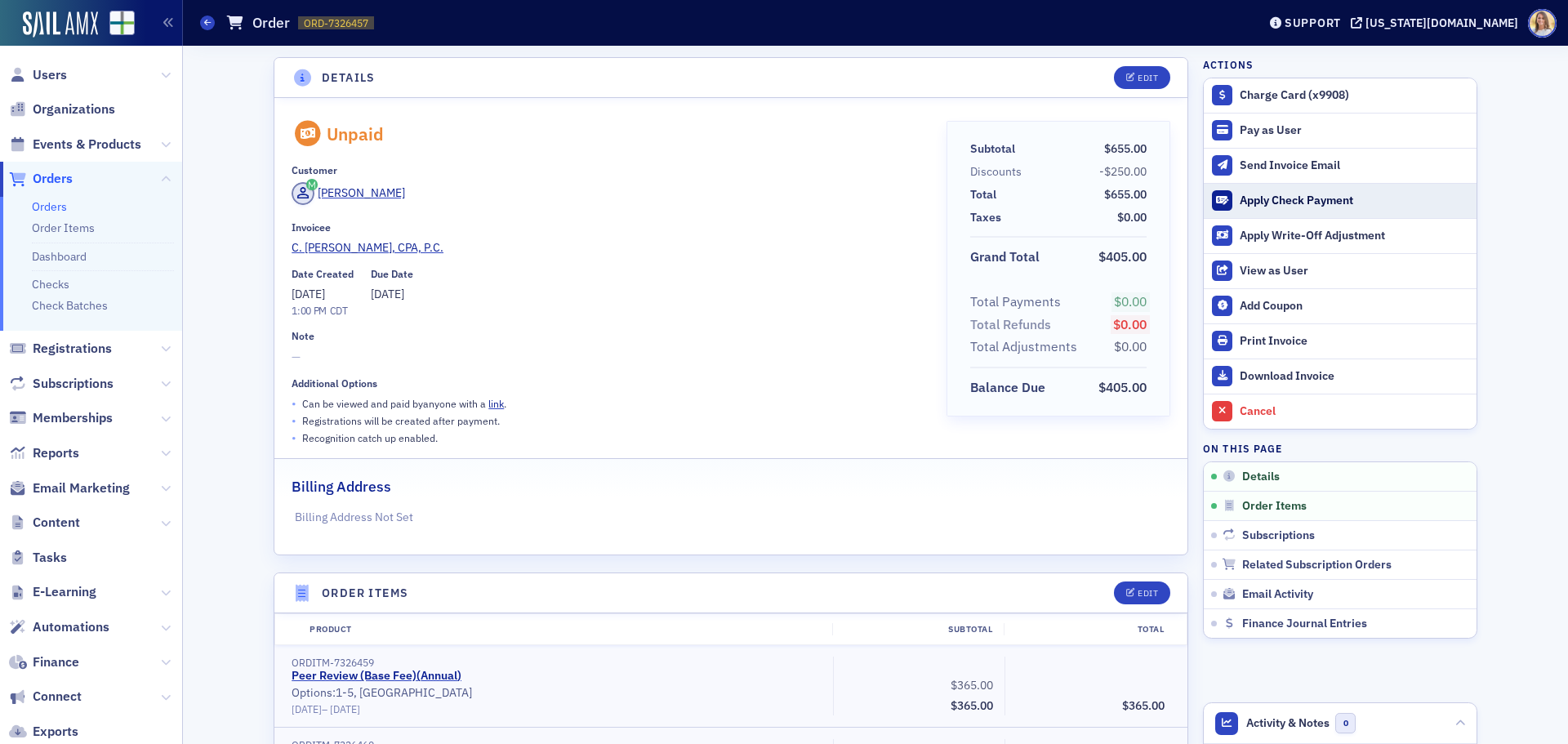
click at [1317, 198] on div "Apply Check Payment" at bounding box center [1354, 200] width 229 height 14
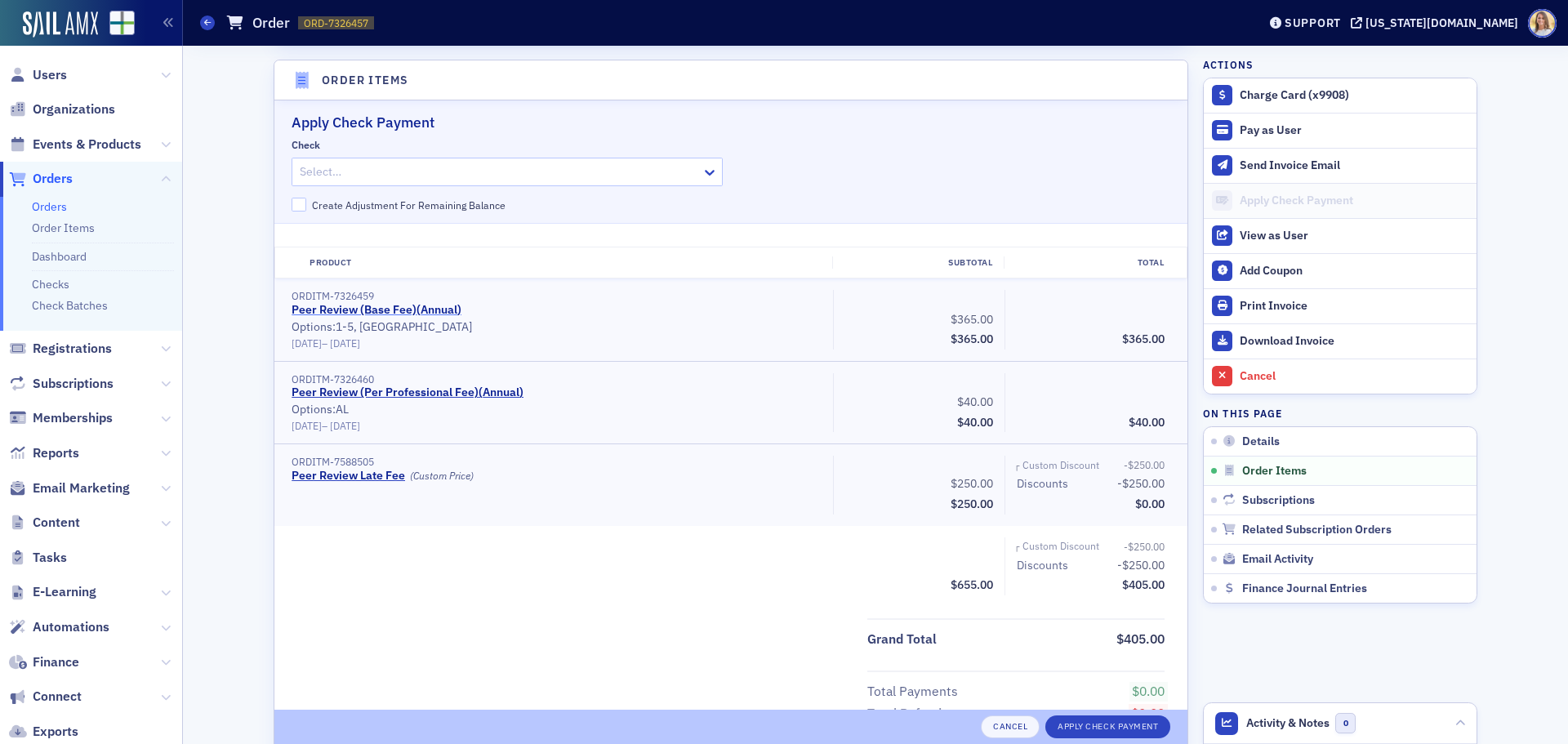
scroll to position [519, 0]
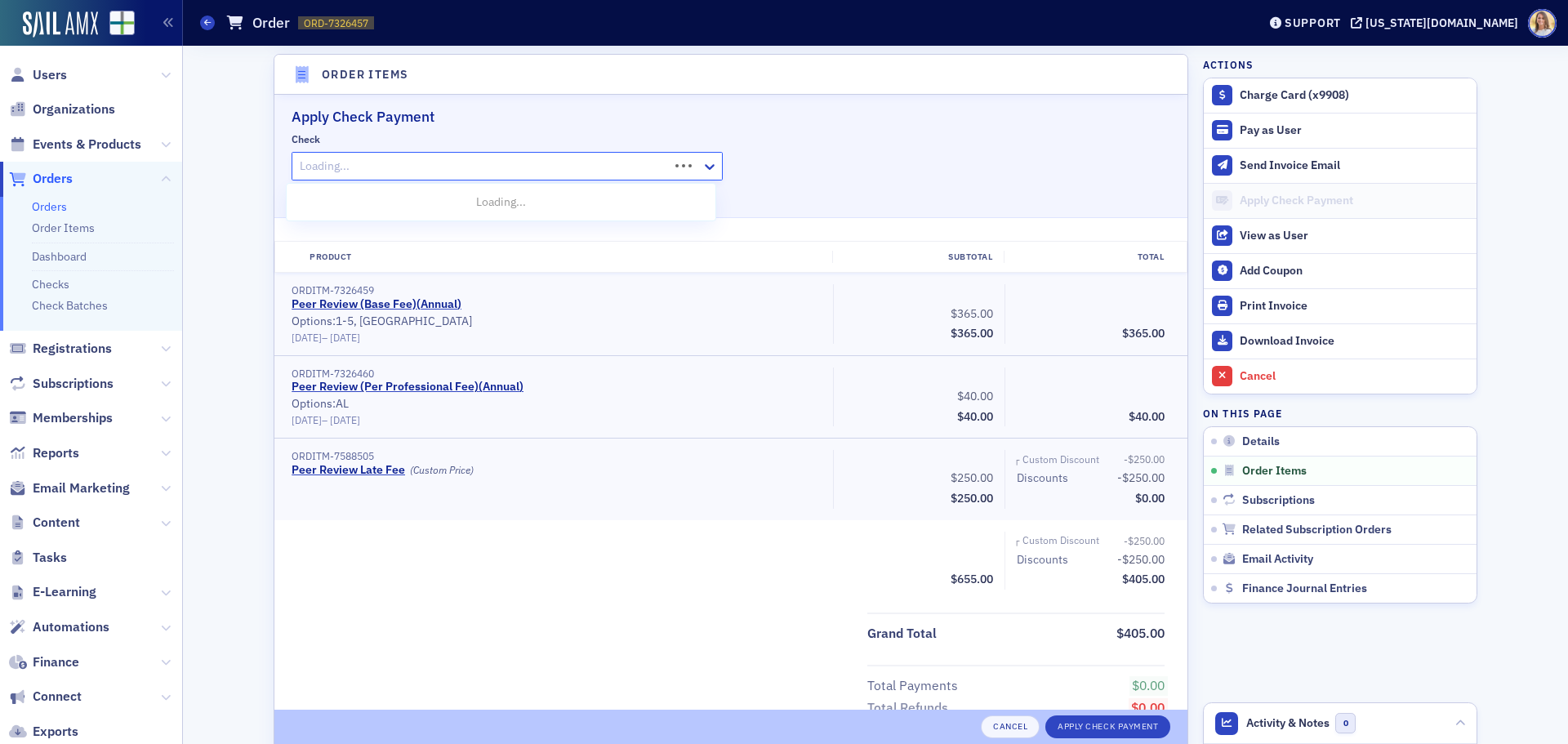
click at [380, 164] on div at bounding box center [483, 166] width 369 height 20
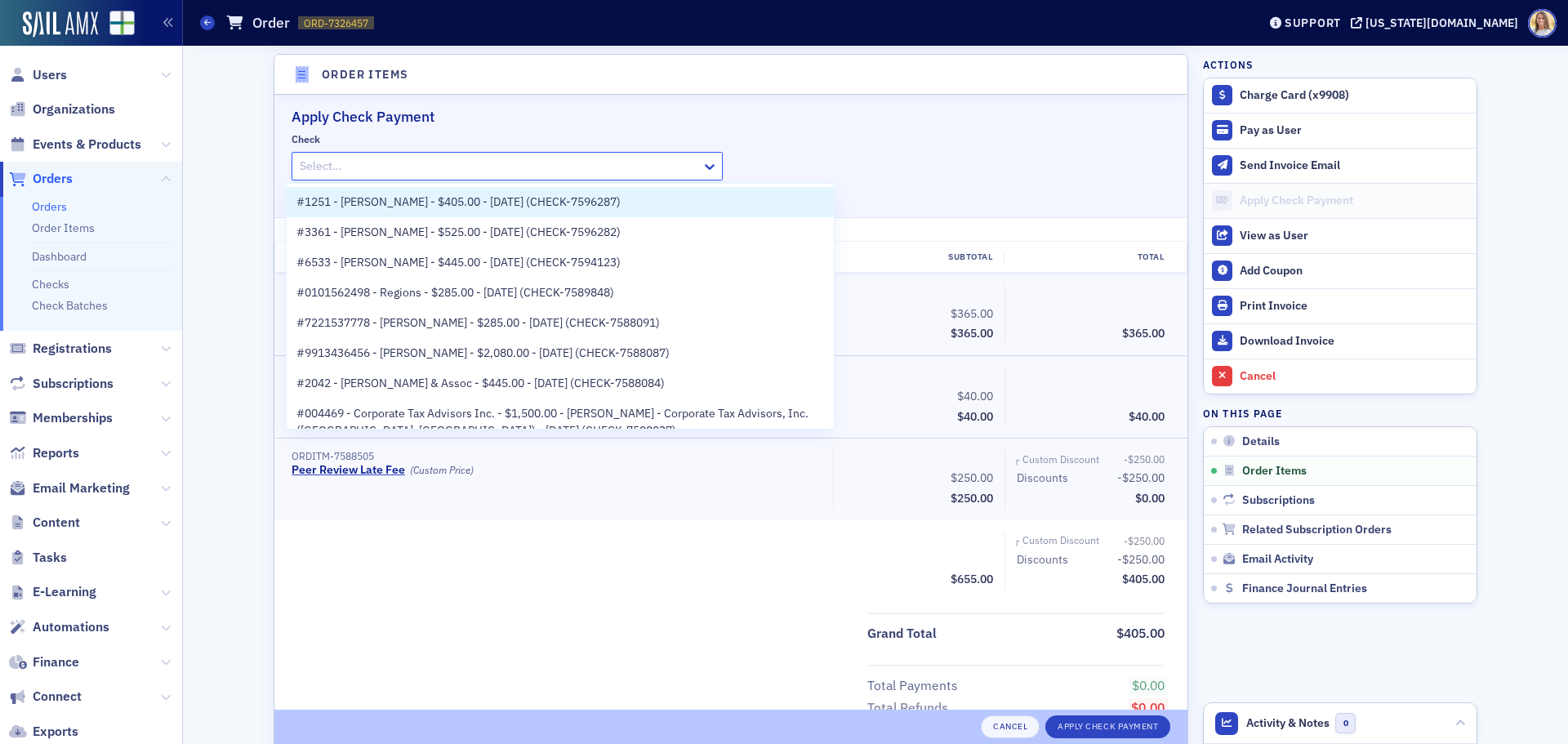
paste input "CHECK-7596287"
type input "CHECK-7596287"
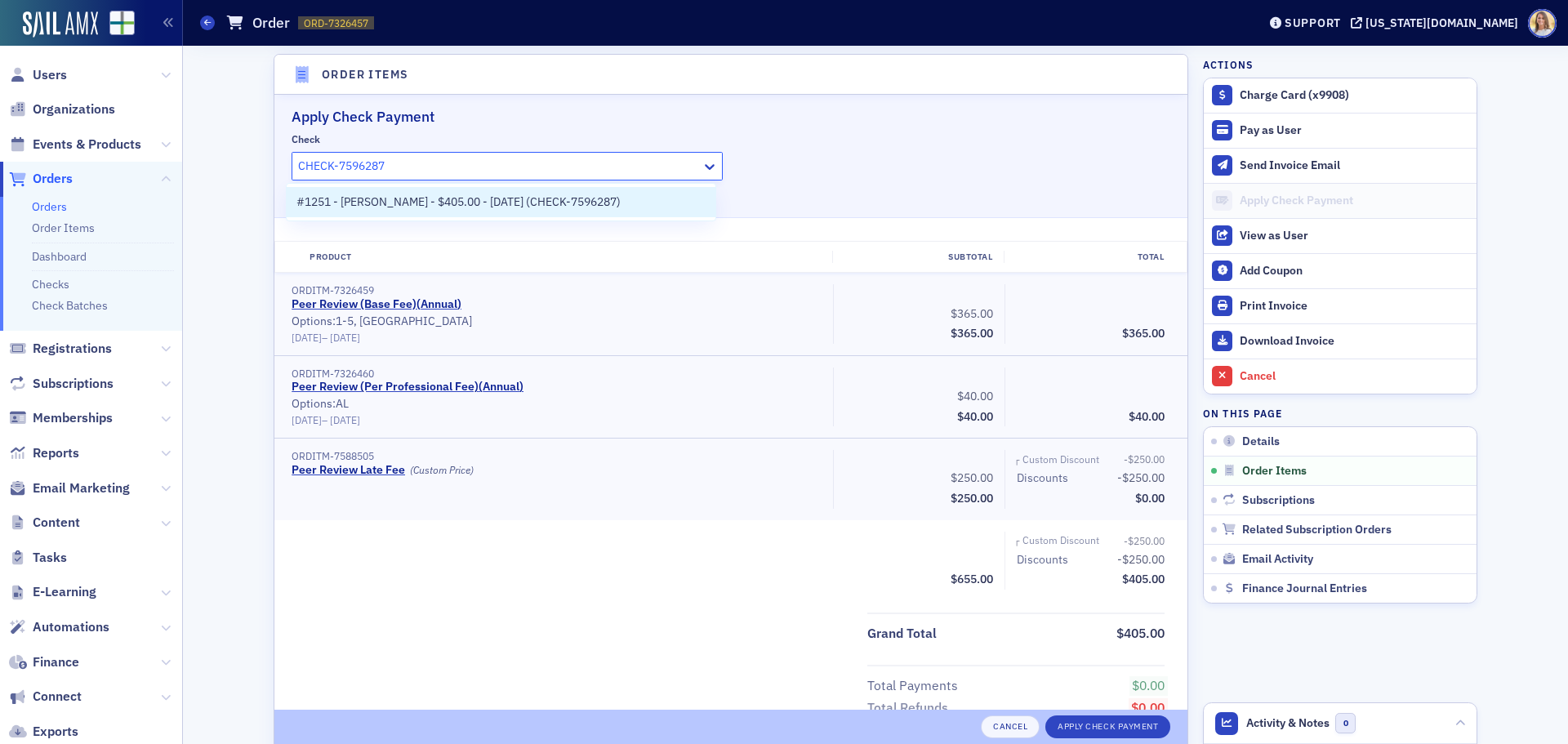
click at [397, 199] on span "#1251 - C Ray Hunter - $405.00 - 8/20/2025 (CHECK-7596287)" at bounding box center [458, 202] width 324 height 17
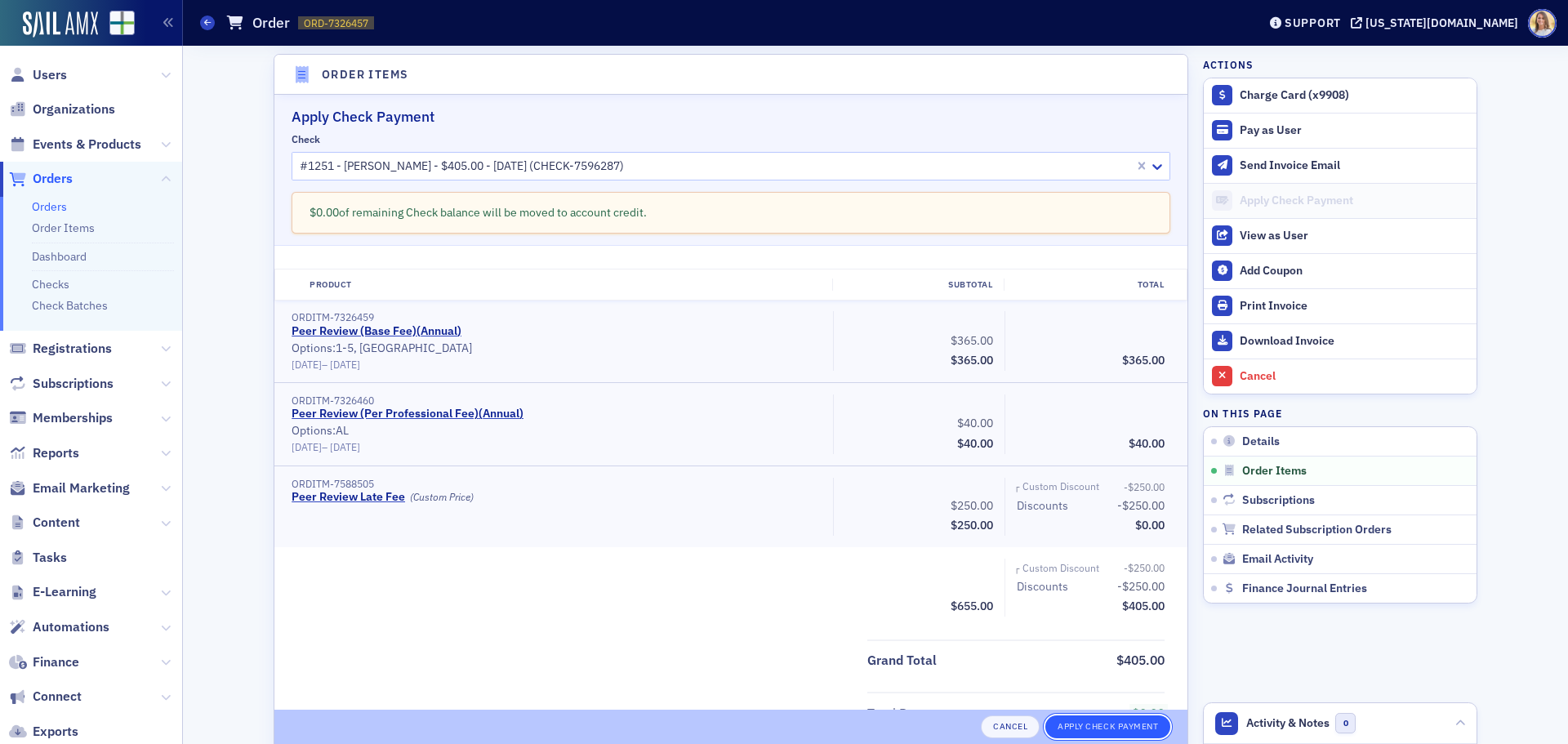
click at [1108, 732] on button "Apply Check Payment" at bounding box center [1107, 726] width 125 height 23
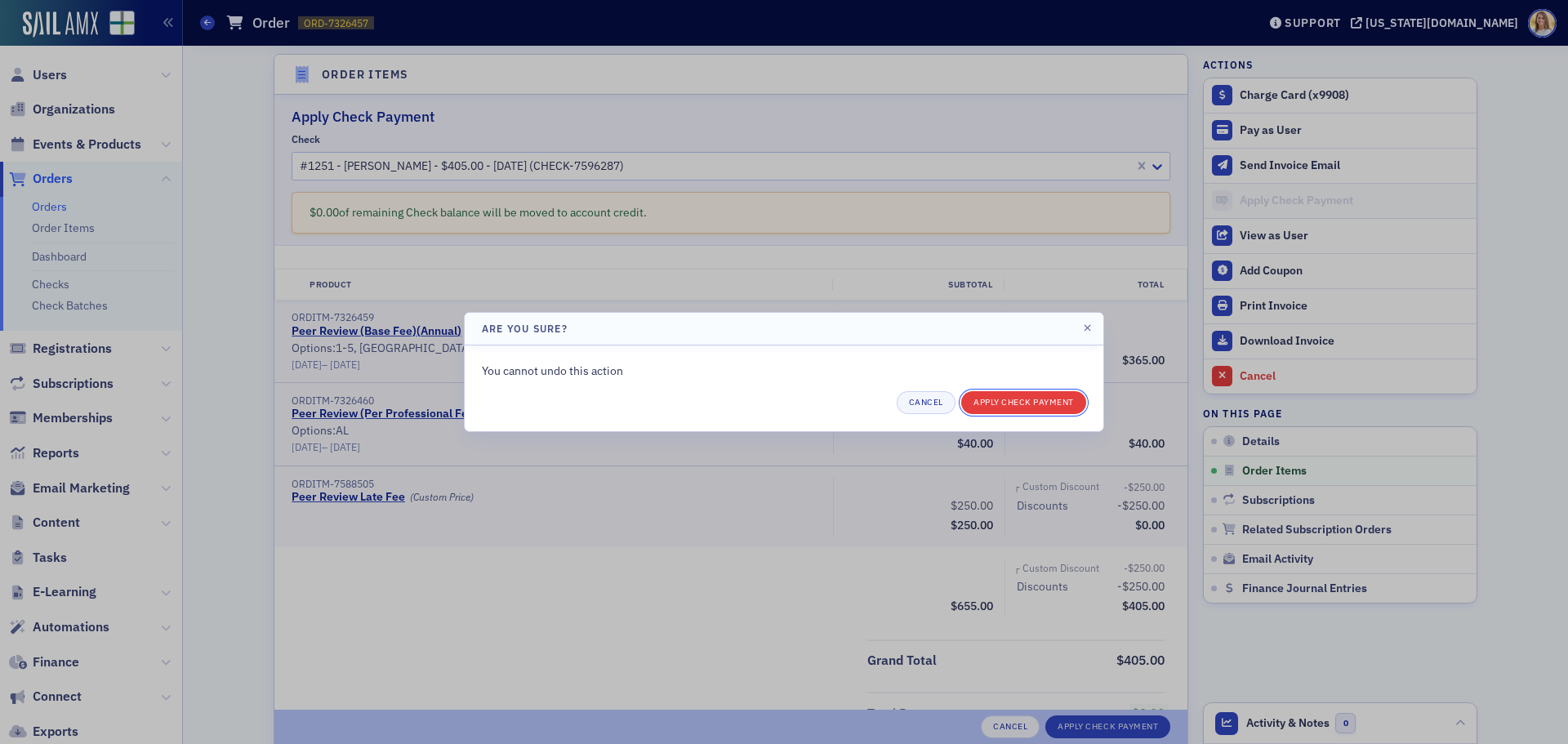
click at [1030, 397] on button "Apply Check Payment" at bounding box center [1023, 403] width 125 height 23
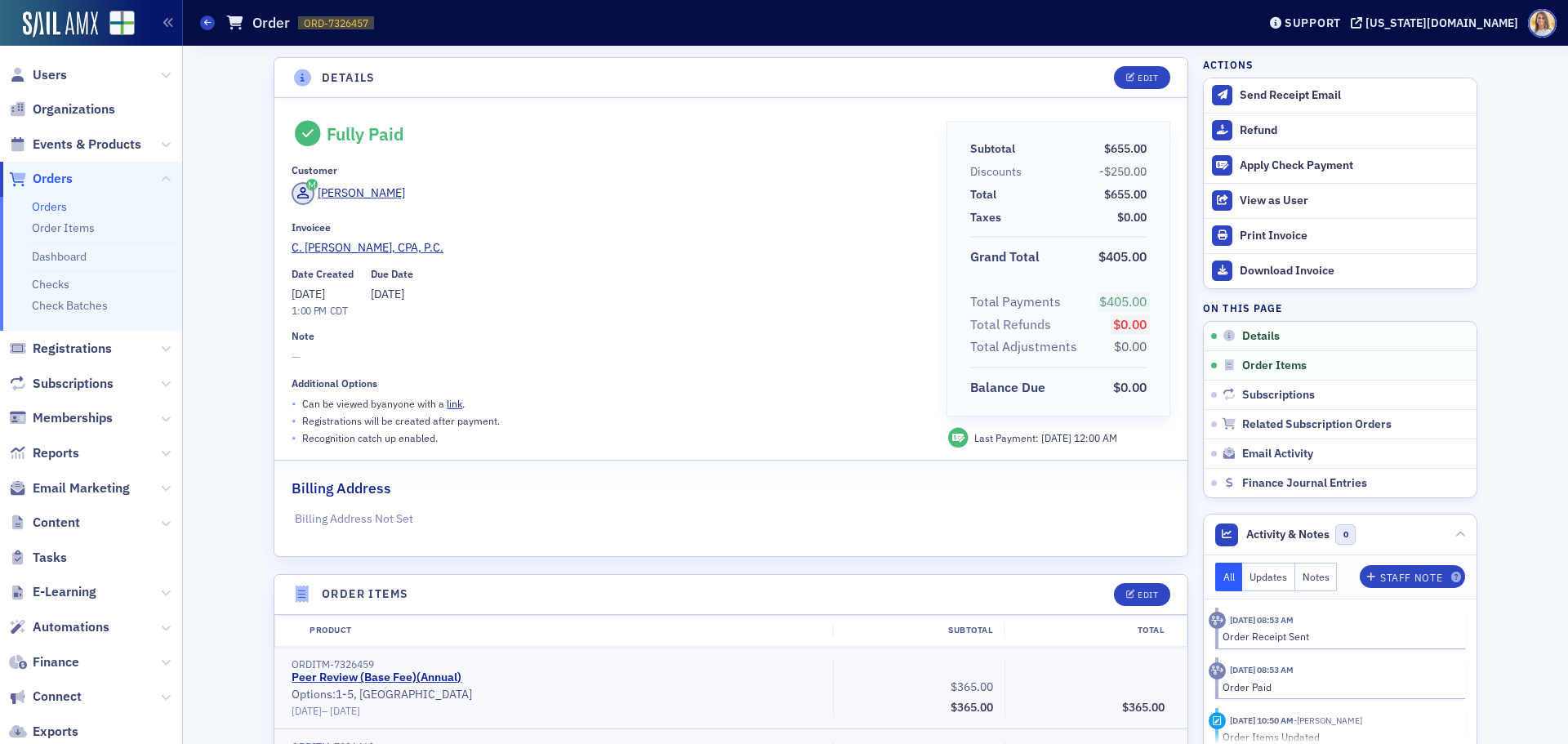
drag, startPoint x: 67, startPoint y: 306, endPoint x: 178, endPoint y: 315, distance: 111.4
click at [69, 306] on link "Check Batches" at bounding box center [70, 305] width 76 height 14
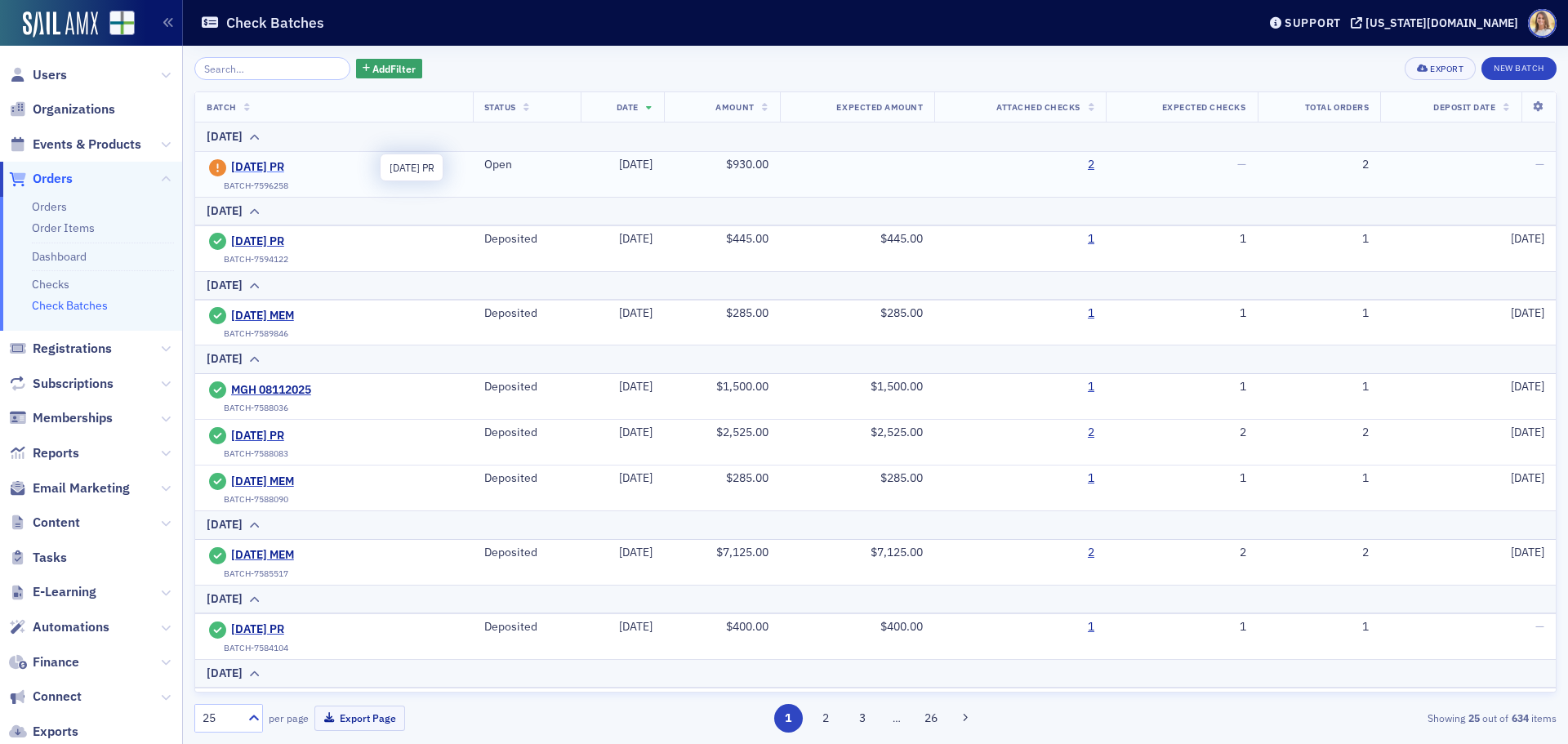
click at [293, 169] on span "[DATE] PR" at bounding box center [305, 167] width 148 height 14
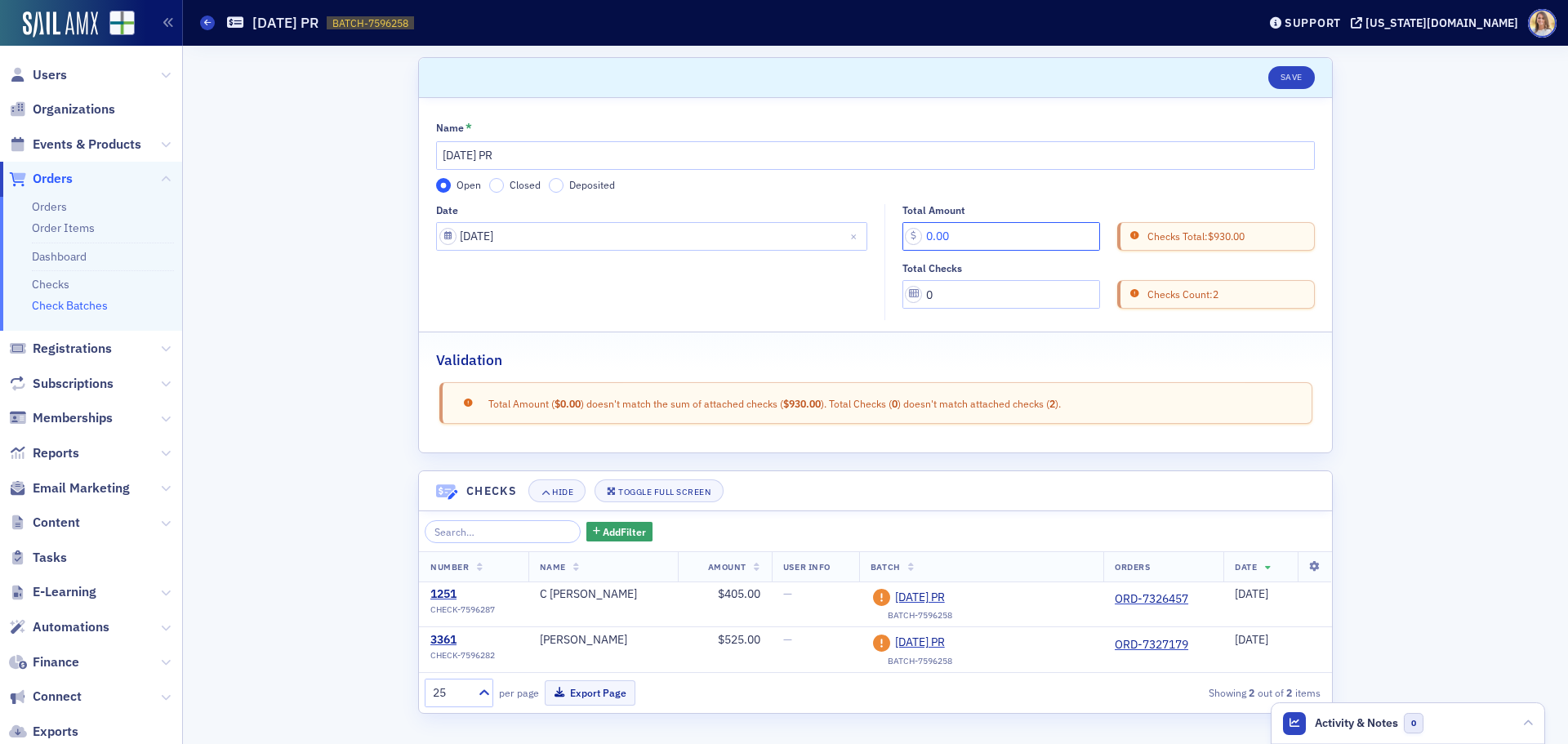
drag, startPoint x: 993, startPoint y: 236, endPoint x: 824, endPoint y: 241, distance: 169.1
click at [824, 241] on div "Date 08/20/2025 Total Amount 0.00 Checks Total: $930.00 Total Checks 0 Checks C…" at bounding box center [875, 263] width 878 height 117
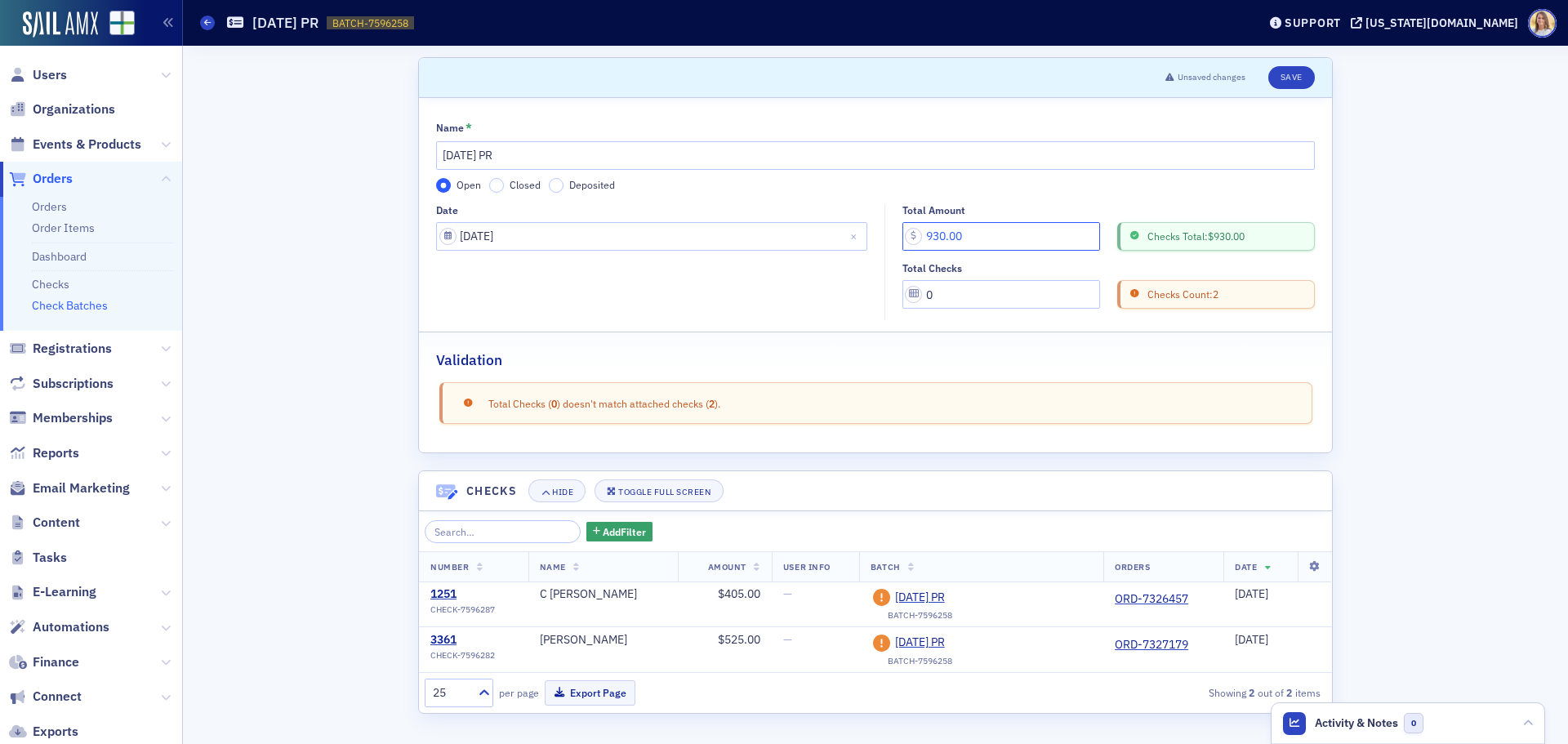
type input "930.00"
drag, startPoint x: 997, startPoint y: 303, endPoint x: 866, endPoint y: 298, distance: 131.1
click at [865, 301] on div "Date 08/20/2025 Total Amount 930.00 Checks Total: $930.00 Total Checks 0 Checks…" at bounding box center [875, 263] width 878 height 117
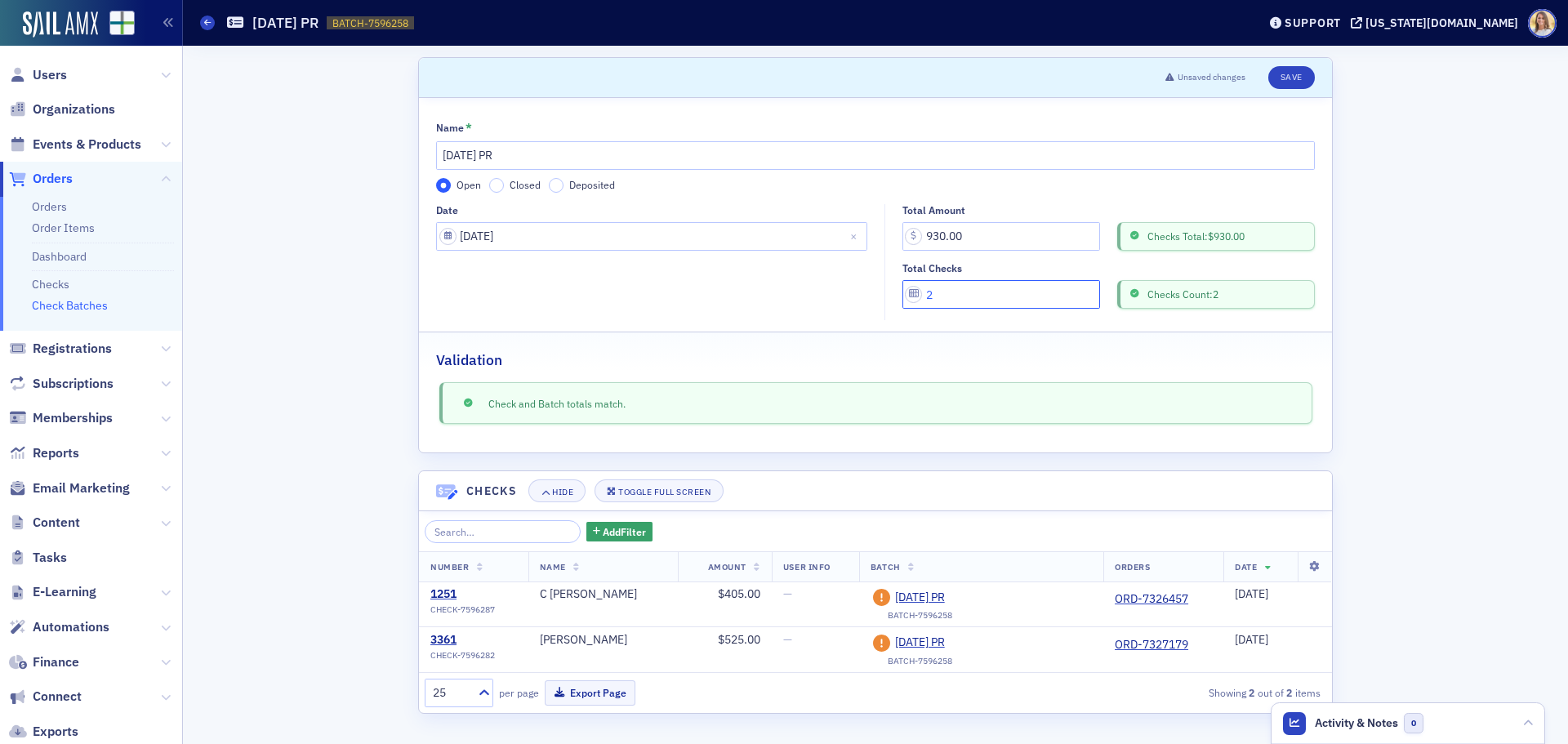
type input "2"
click at [496, 186] on input "Closed" at bounding box center [496, 185] width 14 height 14
click at [1303, 82] on button "Save" at bounding box center [1291, 77] width 47 height 23
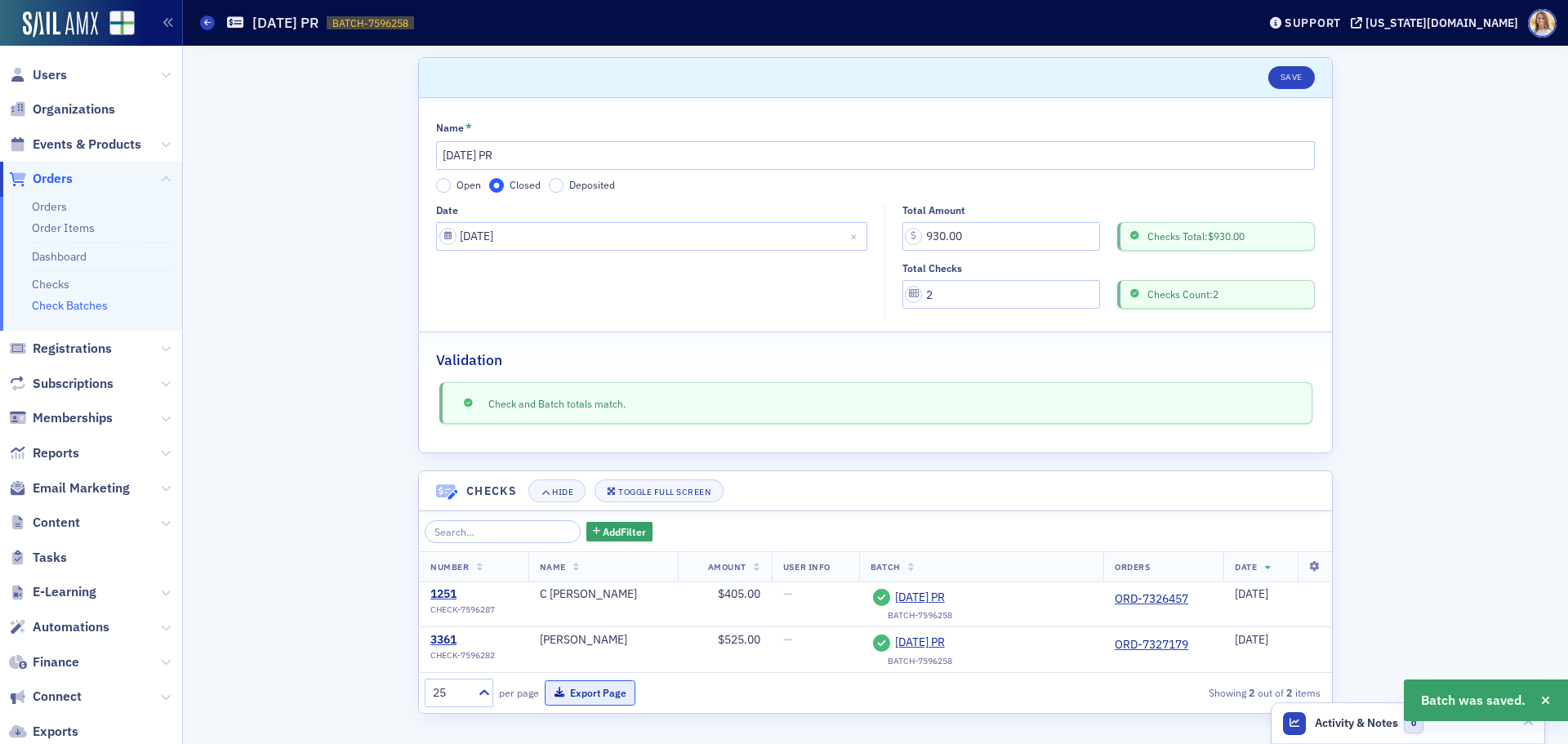
click at [567, 689] on button "Export Page" at bounding box center [590, 693] width 91 height 25
click at [72, 299] on link "Check Batches" at bounding box center [70, 305] width 76 height 14
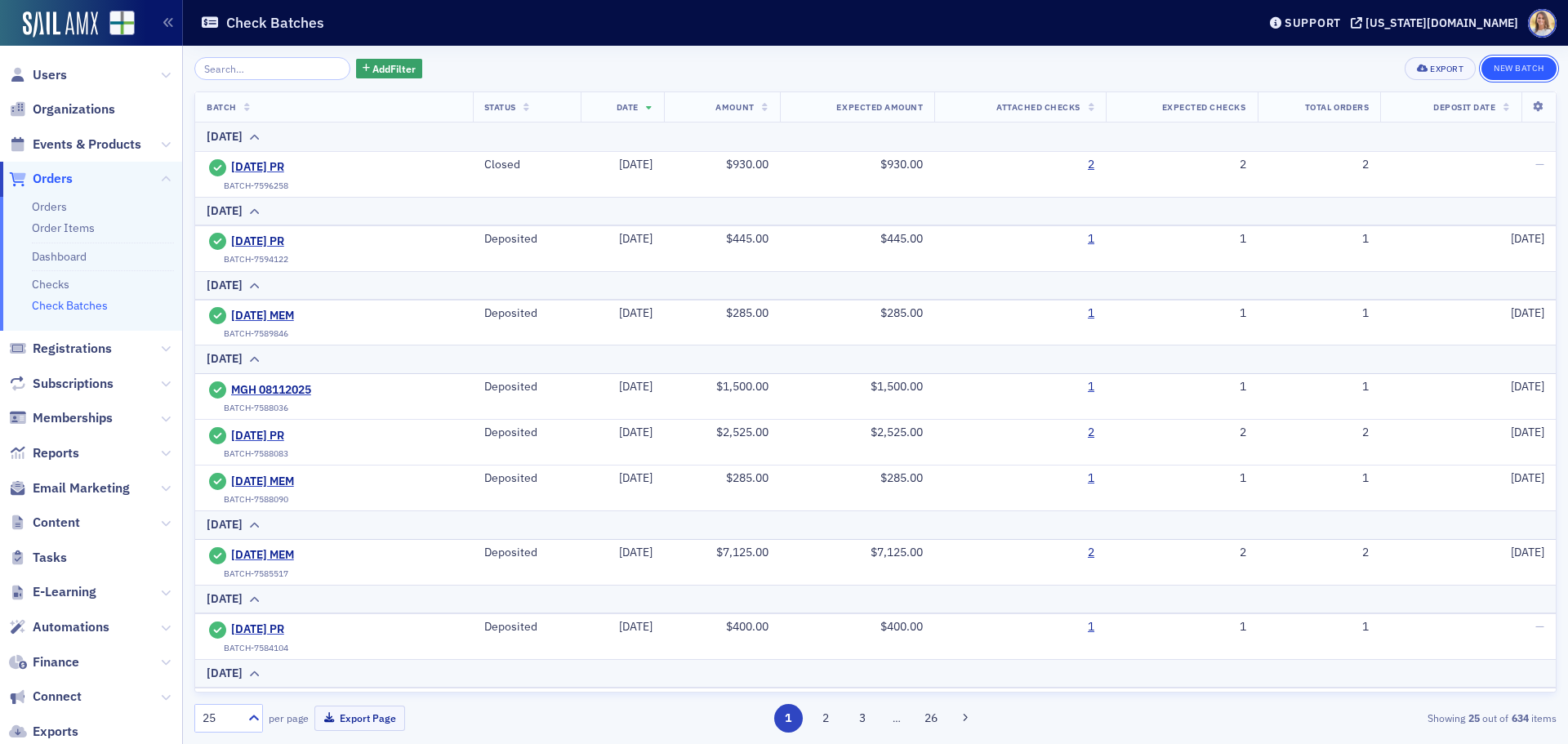
click at [1516, 62] on button "New Batch" at bounding box center [1519, 68] width 75 height 23
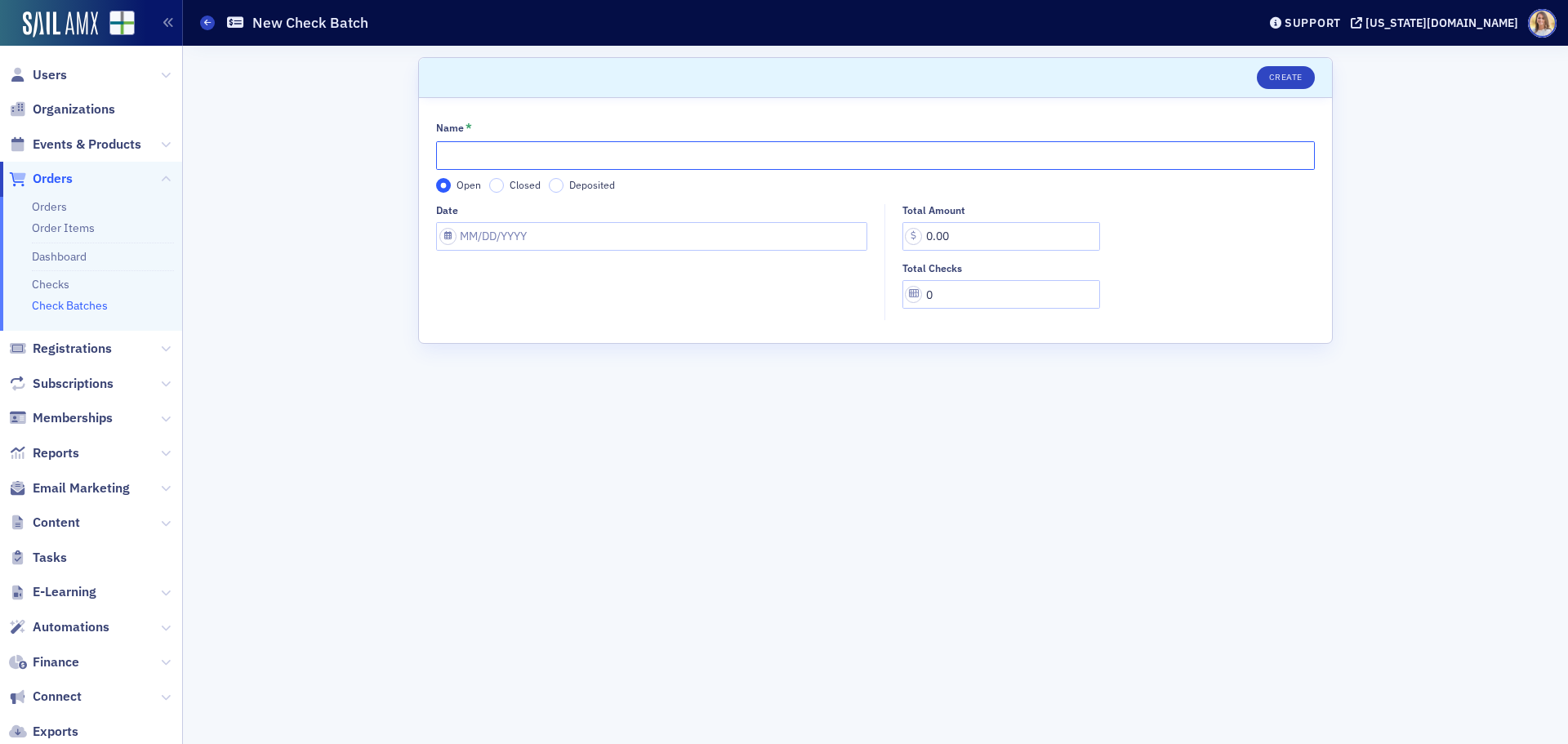
click at [558, 156] on input "Name *" at bounding box center [875, 156] width 878 height 29
type input "8-20-2025 MEM"
select select "7"
select select "2025"
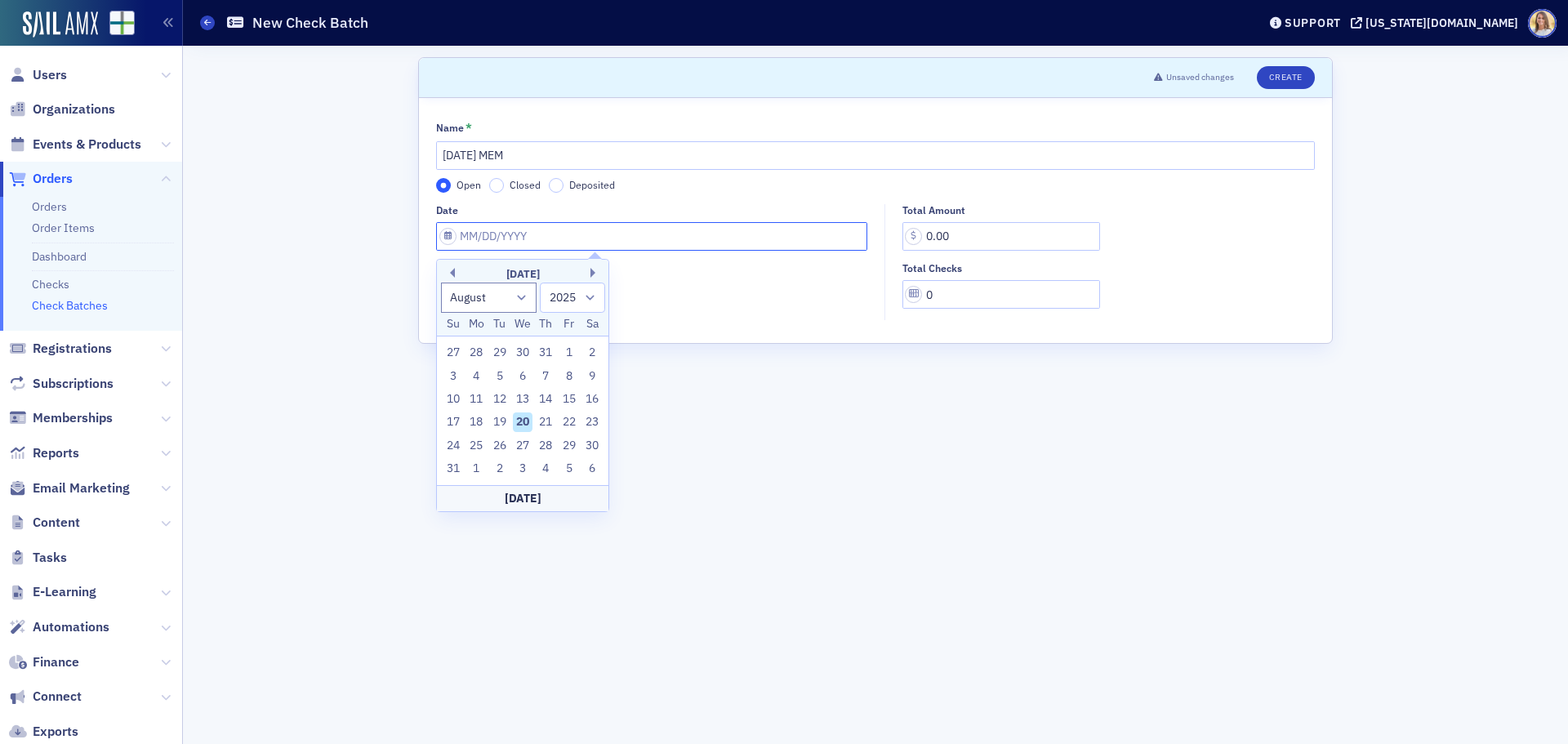
click at [481, 242] on input "Date" at bounding box center [651, 236] width 431 height 29
drag, startPoint x: 522, startPoint y: 420, endPoint x: 551, endPoint y: 436, distance: 33.1
click at [524, 421] on div "20" at bounding box center [522, 422] width 19 height 19
type input "[DATE]"
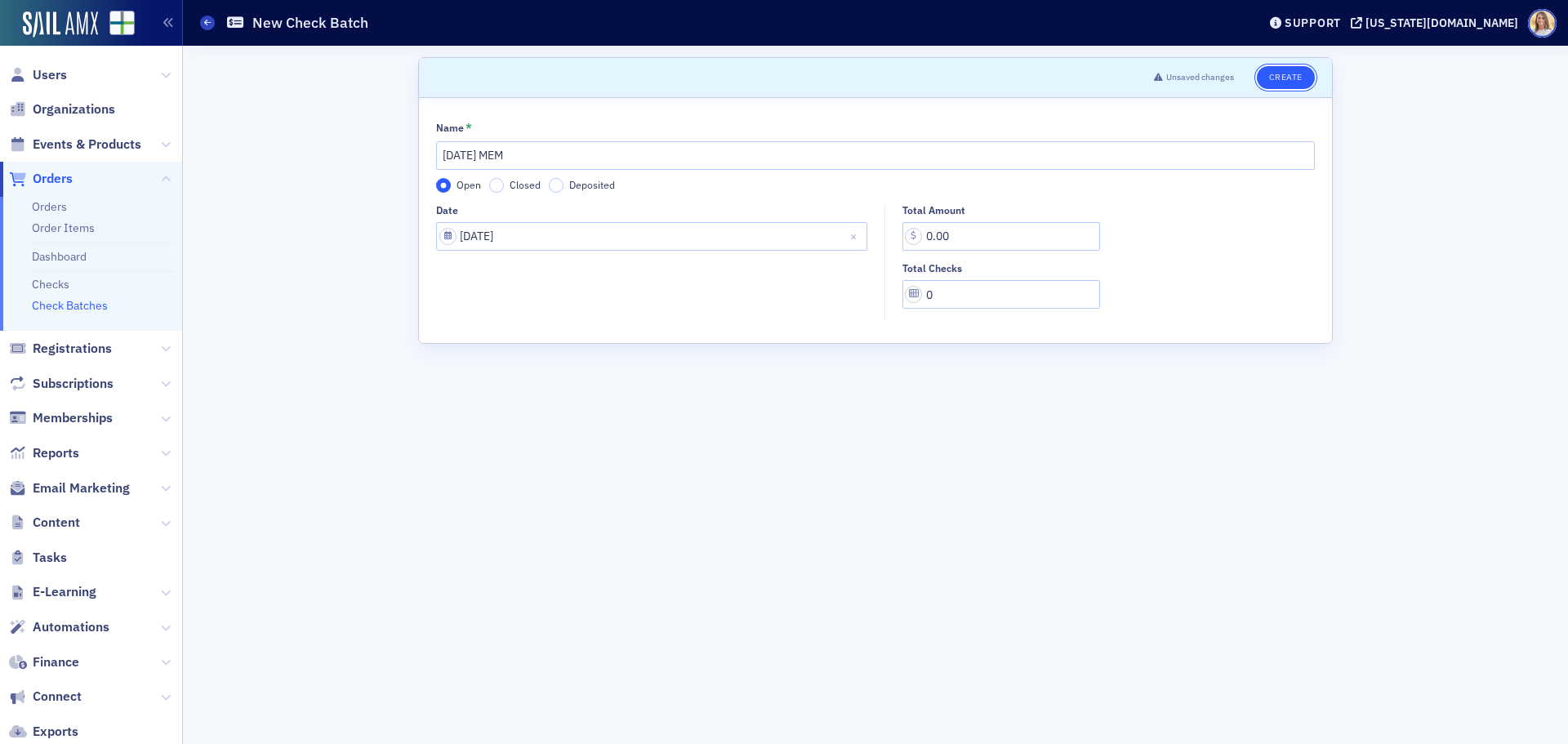
click at [1288, 78] on button "Create" at bounding box center [1285, 77] width 58 height 23
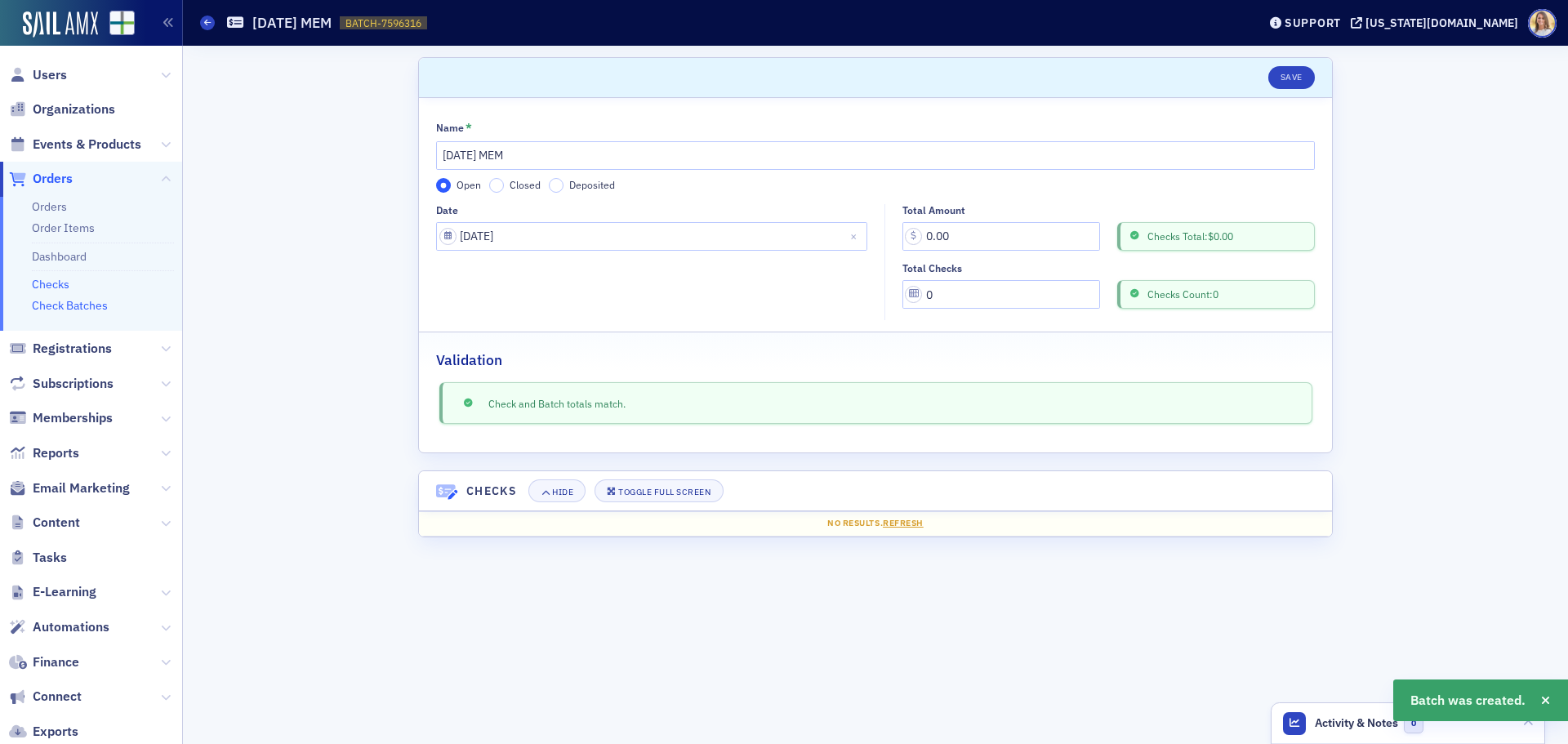
click at [53, 283] on link "Checks" at bounding box center [51, 284] width 37 height 14
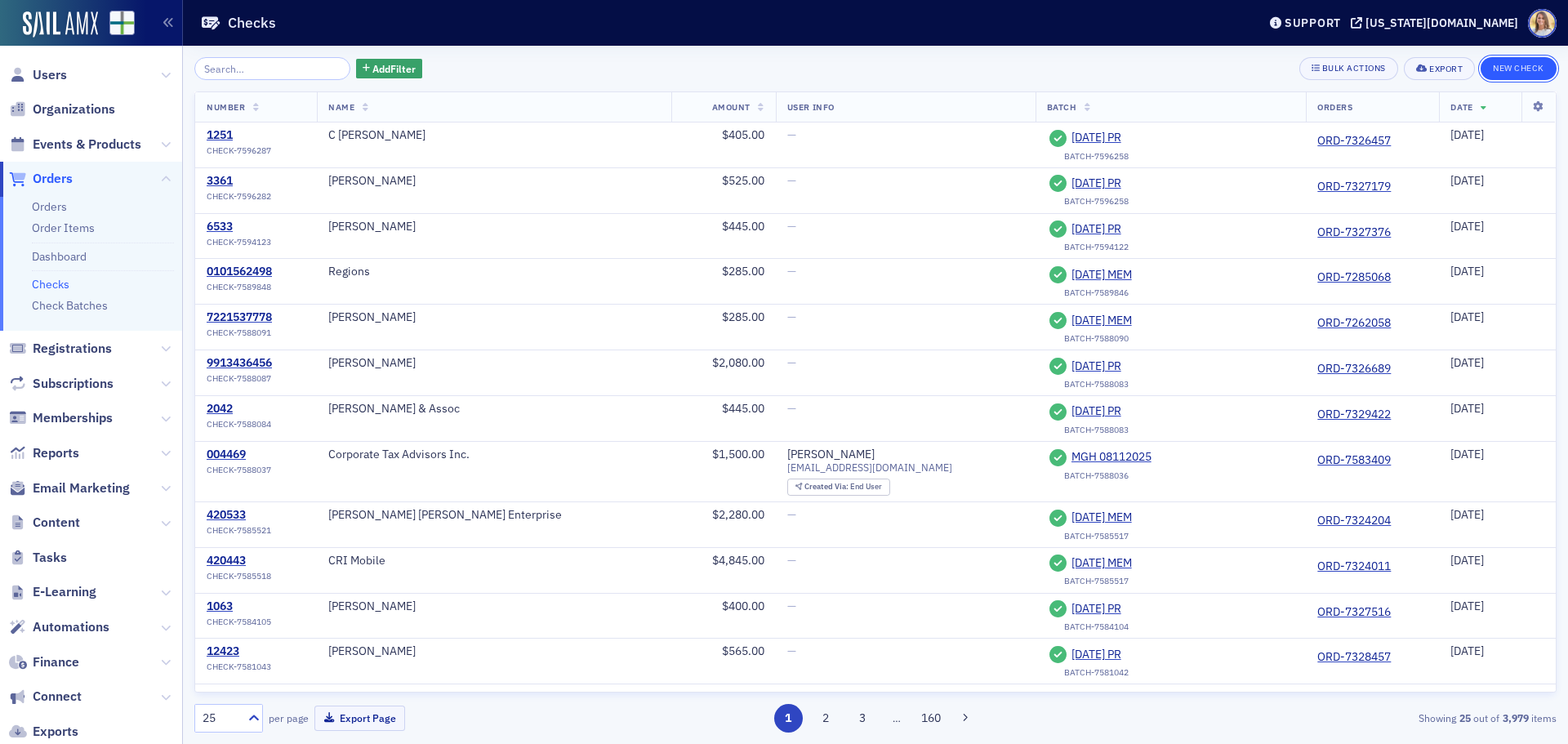
click at [1512, 69] on button "New Check" at bounding box center [1519, 68] width 76 height 23
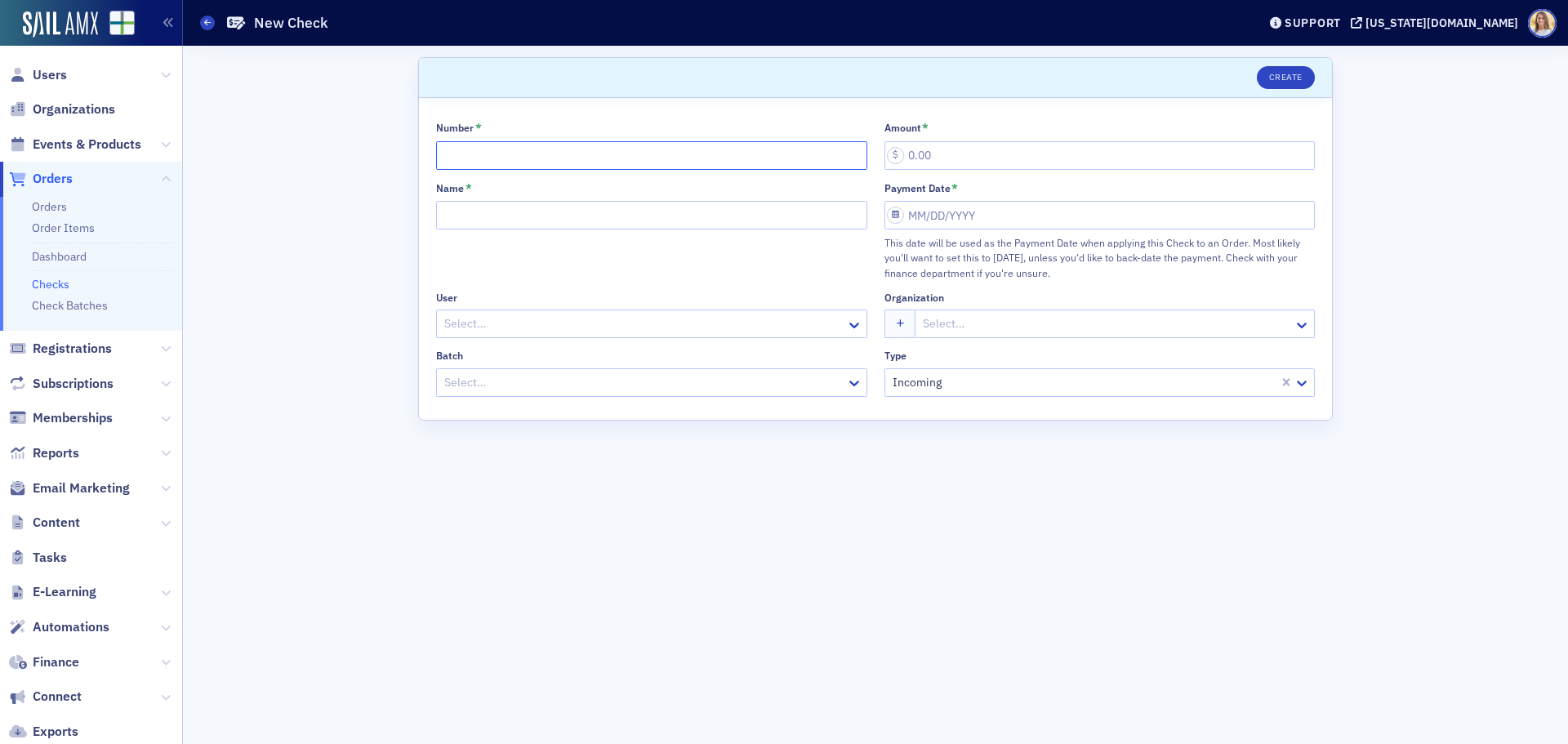
click at [539, 151] on input "Number *" at bounding box center [651, 156] width 431 height 29
type input "135446"
type input "285.00"
type input "Jackson Thornton"
select select "7"
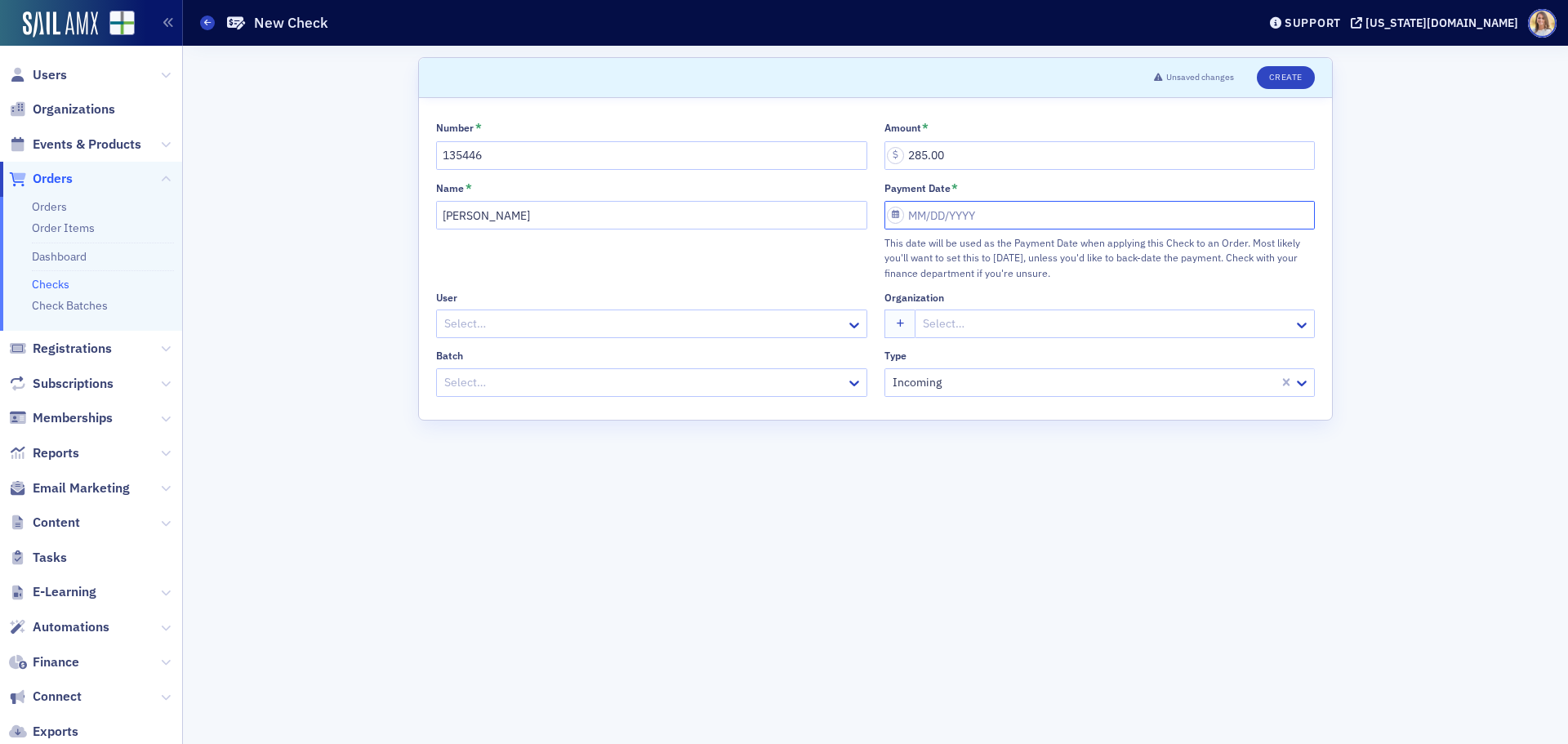
select select "2025"
click at [972, 403] on div "20" at bounding box center [971, 401] width 19 height 19
type input "[DATE]"
click at [744, 369] on div "Select…" at bounding box center [651, 383] width 431 height 29
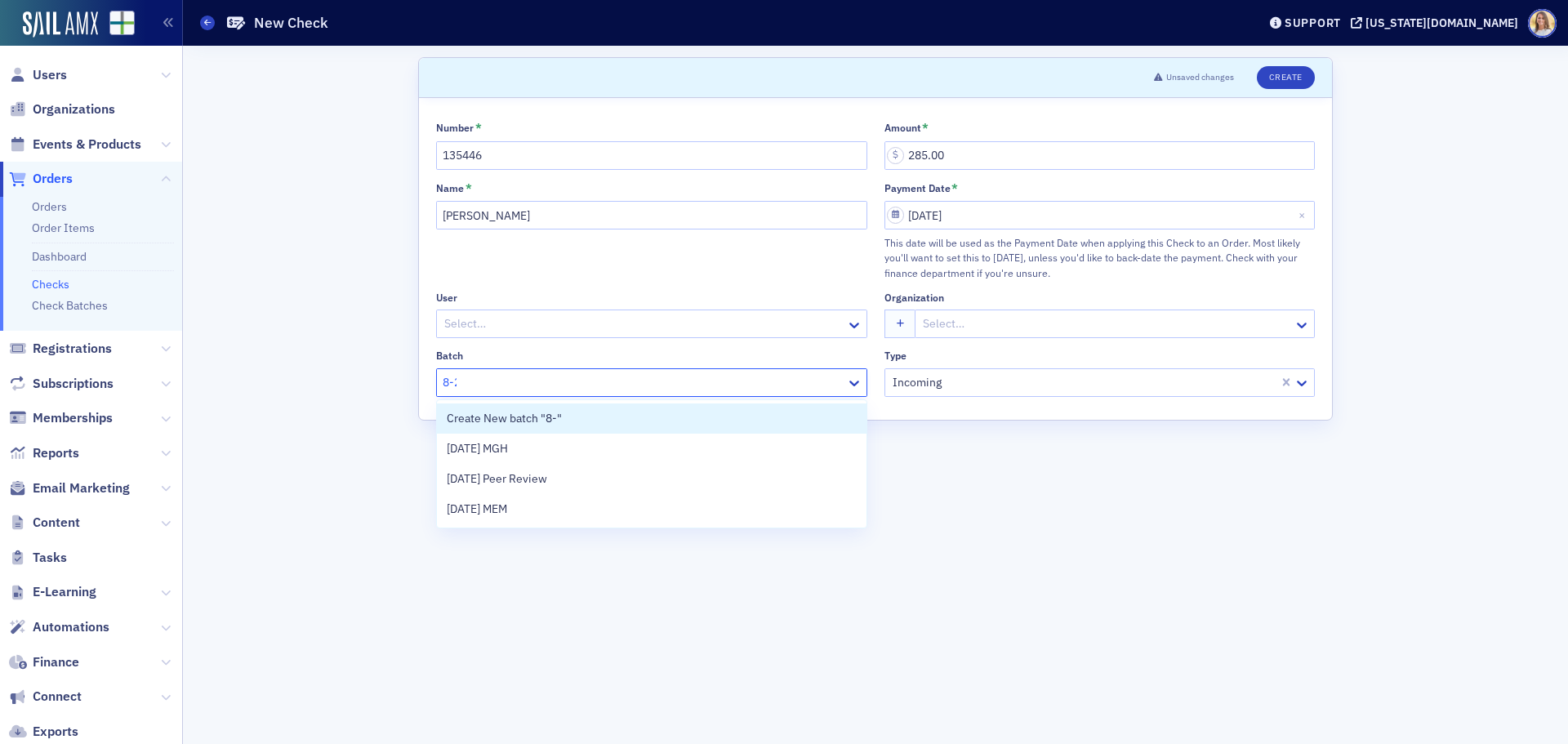
type input "8-20"
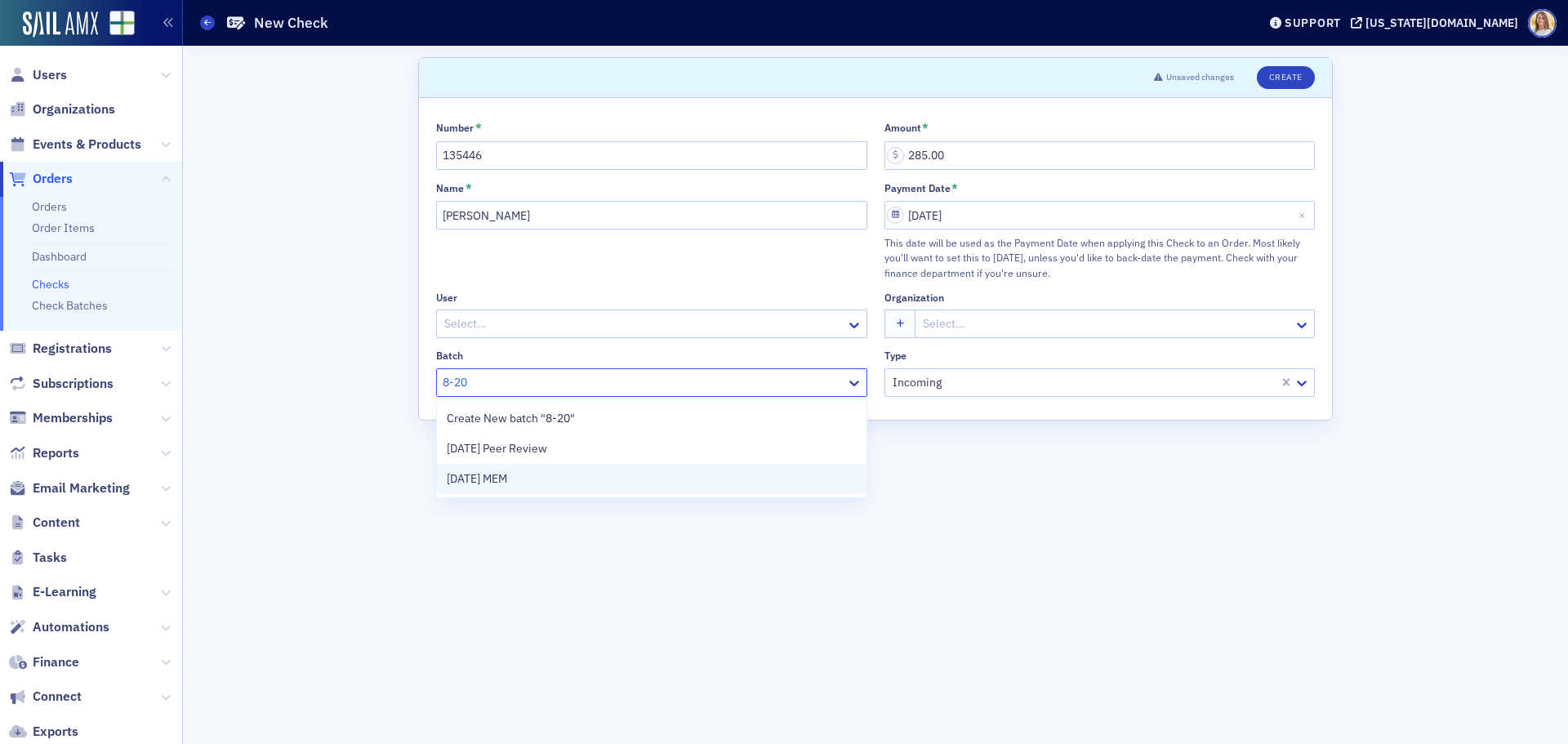
click at [587, 486] on div "8-20-2025 MEM" at bounding box center [651, 479] width 410 height 17
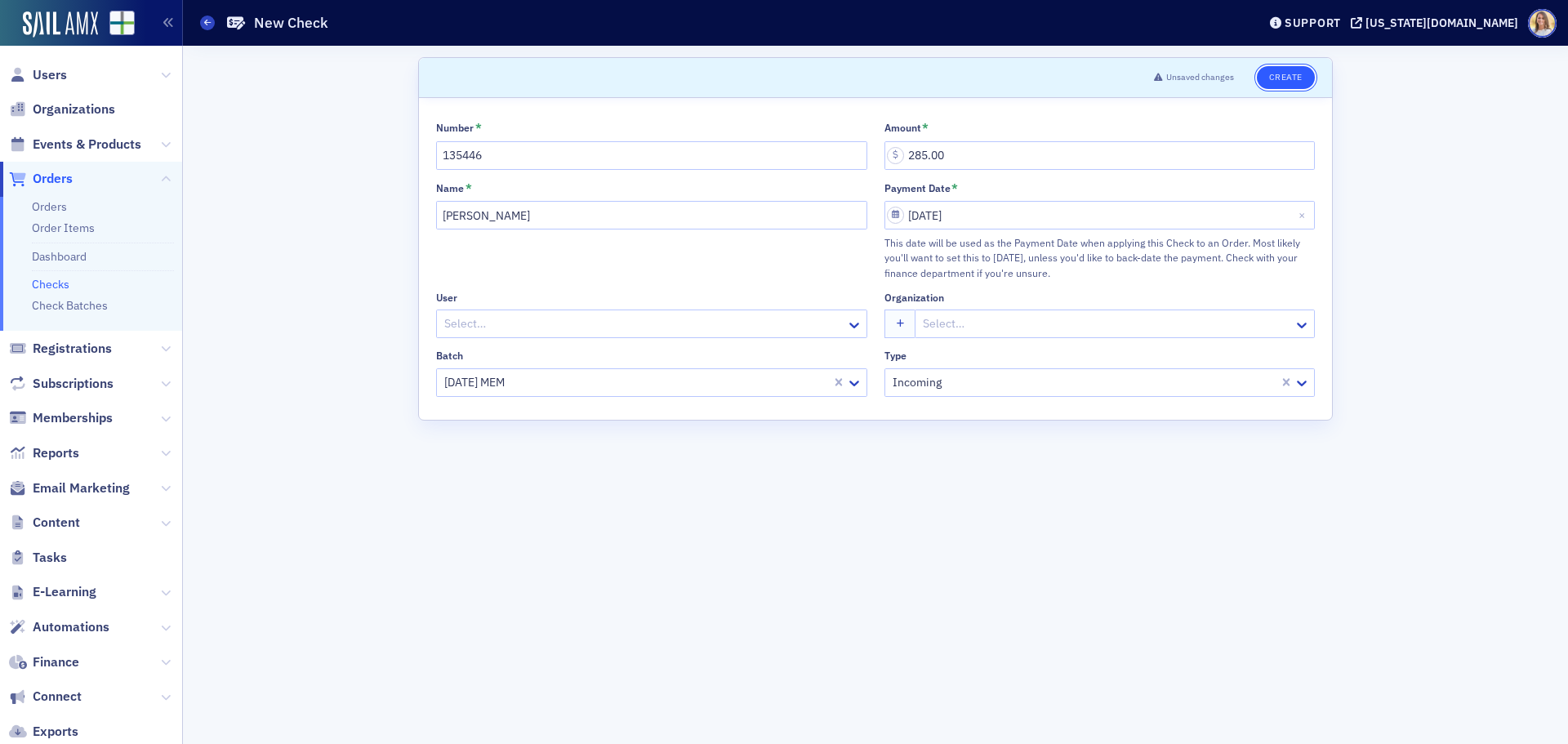
click at [1302, 77] on button "Create" at bounding box center [1285, 77] width 58 height 23
click at [389, 21] on span "CHECK-7596317" at bounding box center [360, 23] width 76 height 14
copy span "CHECK-7596317 7596317"
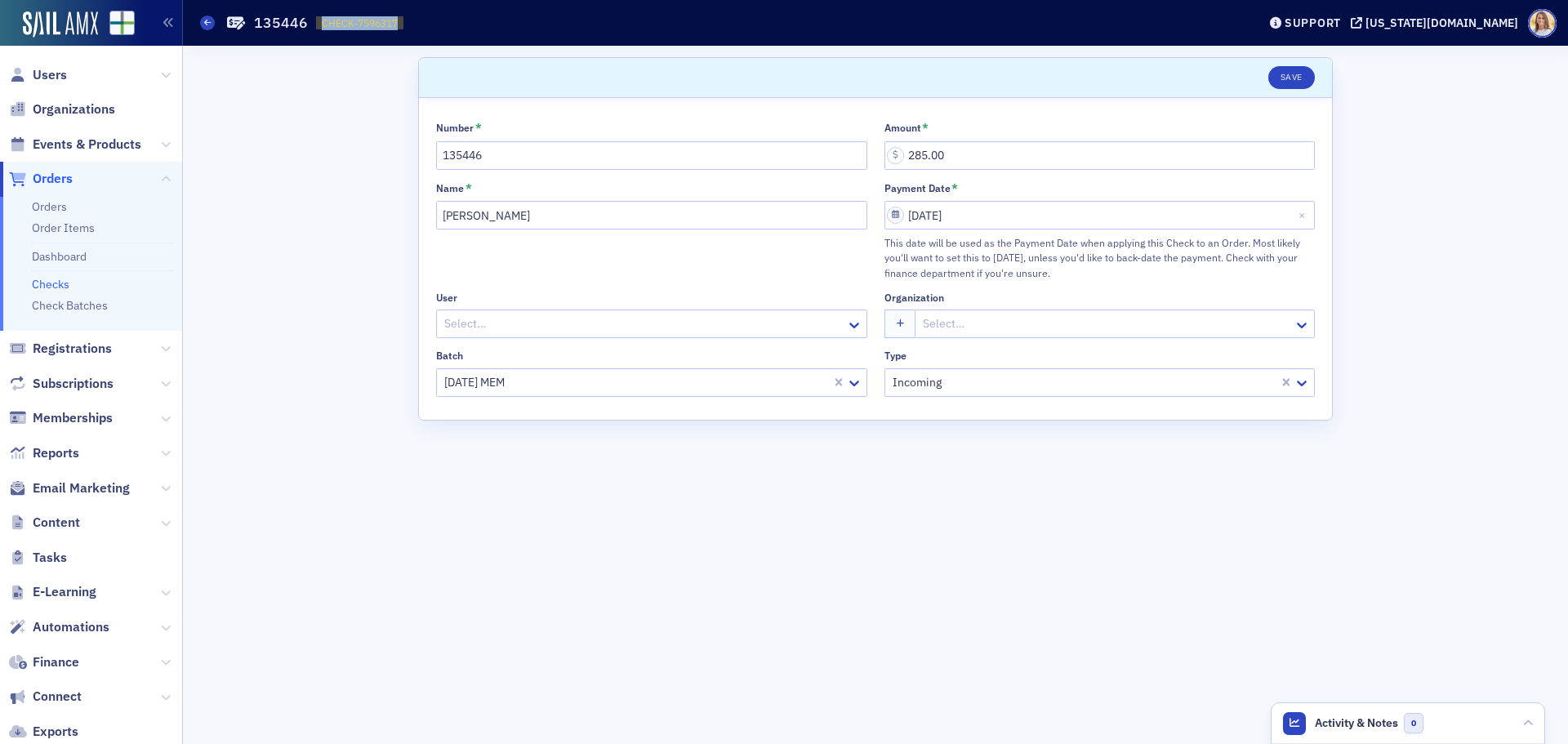
click at [62, 184] on span "Orders" at bounding box center [53, 178] width 40 height 18
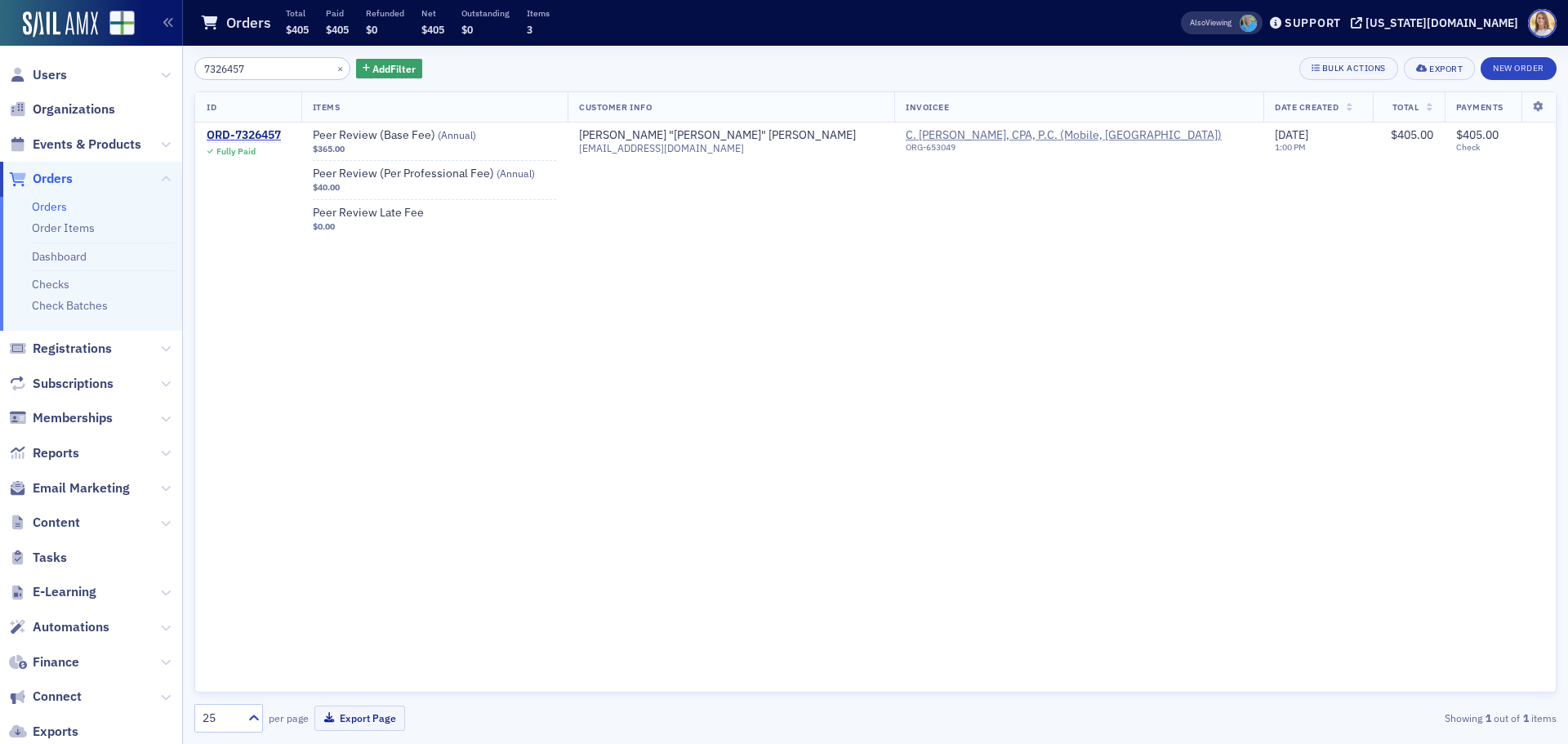
drag, startPoint x: 258, startPoint y: 65, endPoint x: 186, endPoint y: 79, distance: 73.3
click at [186, 79] on div "7326457 × Add Filter Bulk Actions Export New Order ID Items Customer Info Invoi…" at bounding box center [875, 395] width 1385 height 698
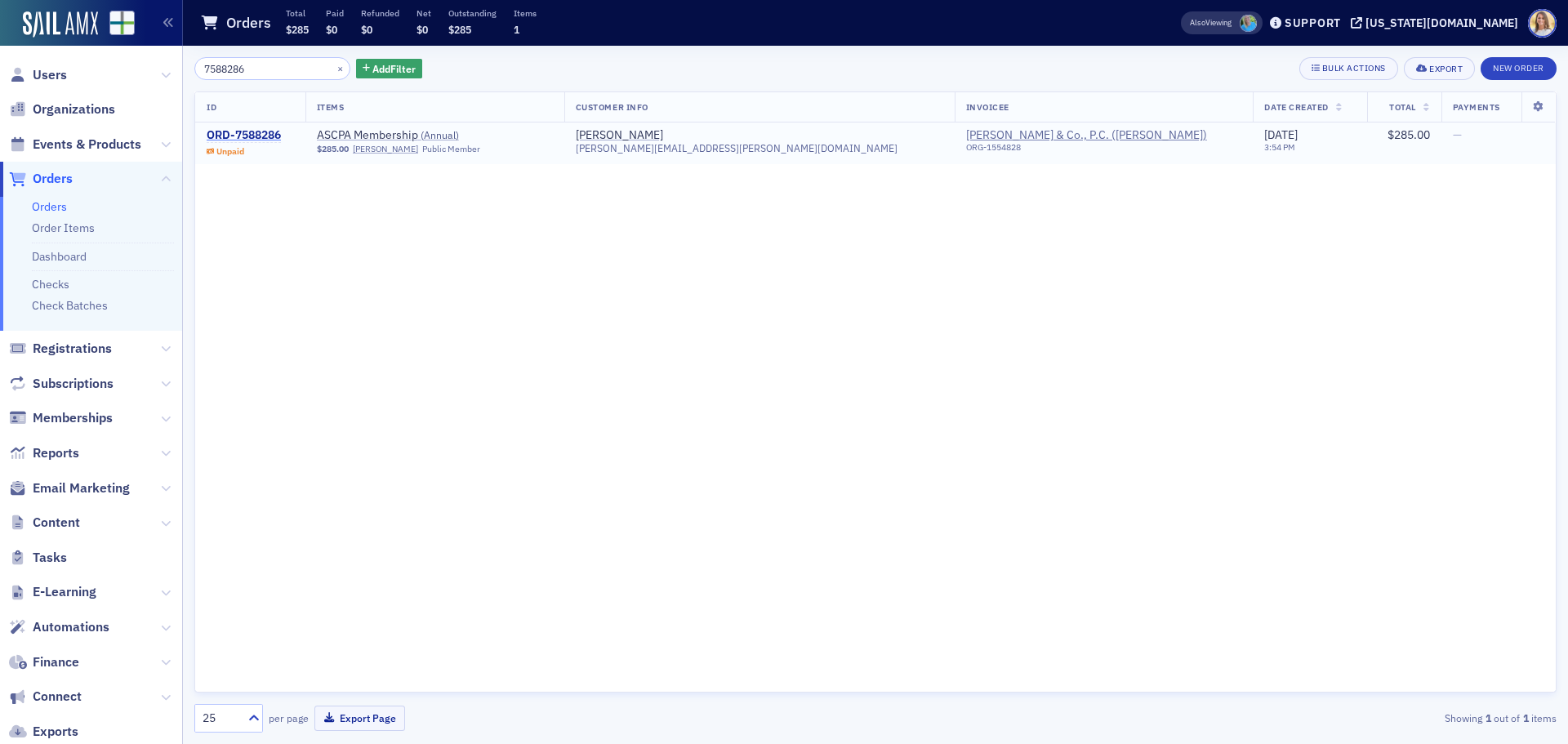
type input "7588286"
click at [255, 128] on div "ORD-7588286" at bounding box center [244, 135] width 75 height 14
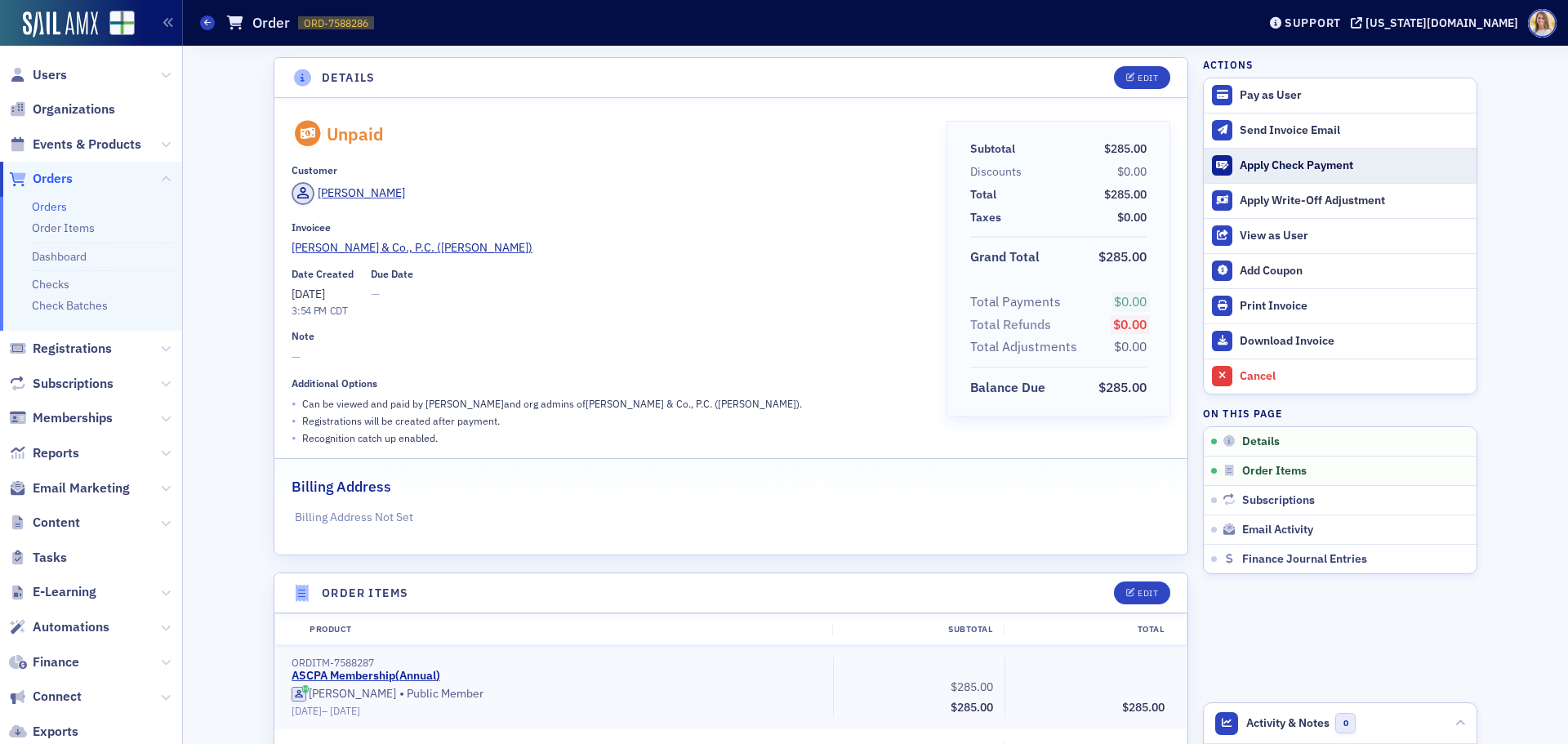
click at [1318, 159] on div "Apply Check Payment" at bounding box center [1354, 165] width 229 height 14
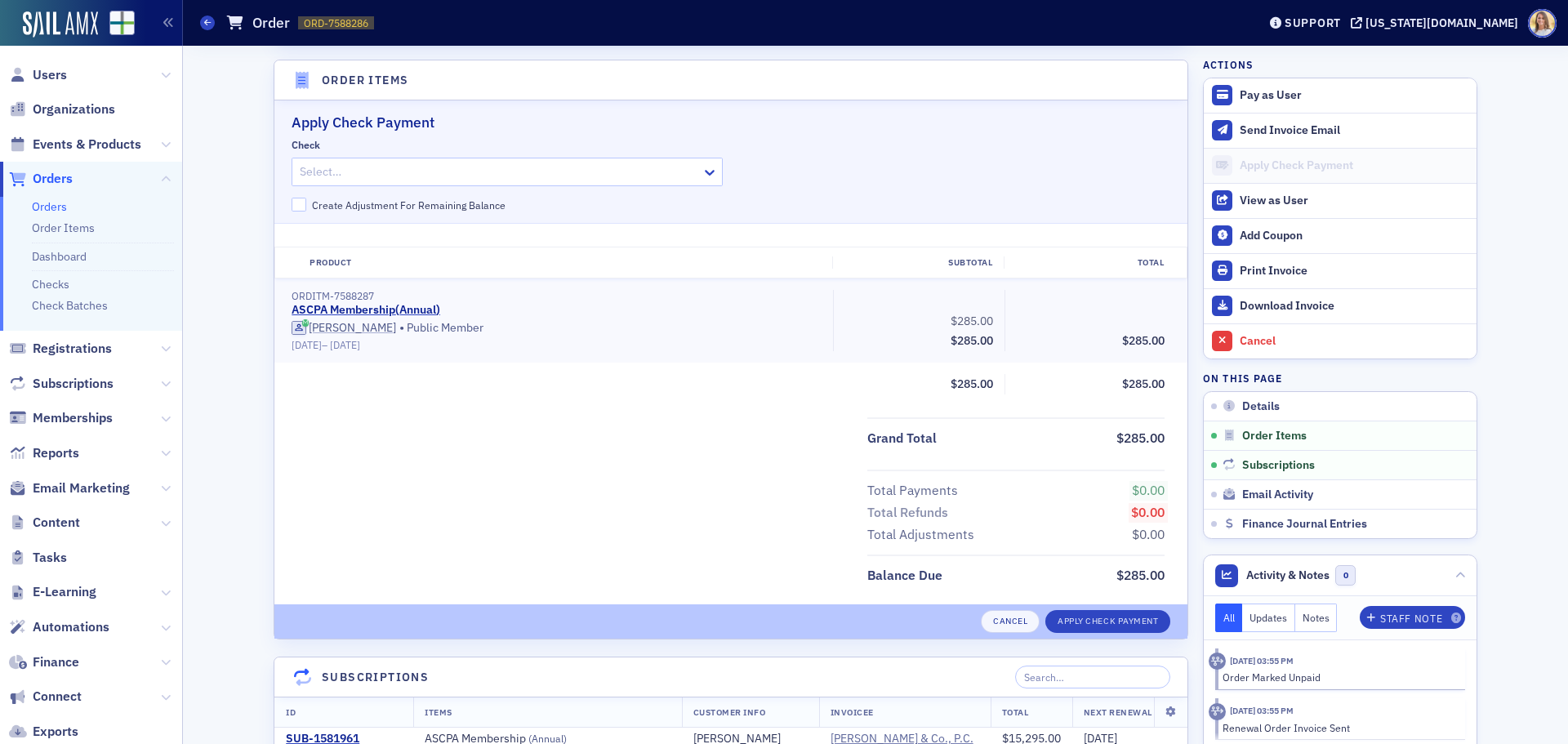
scroll to position [519, 0]
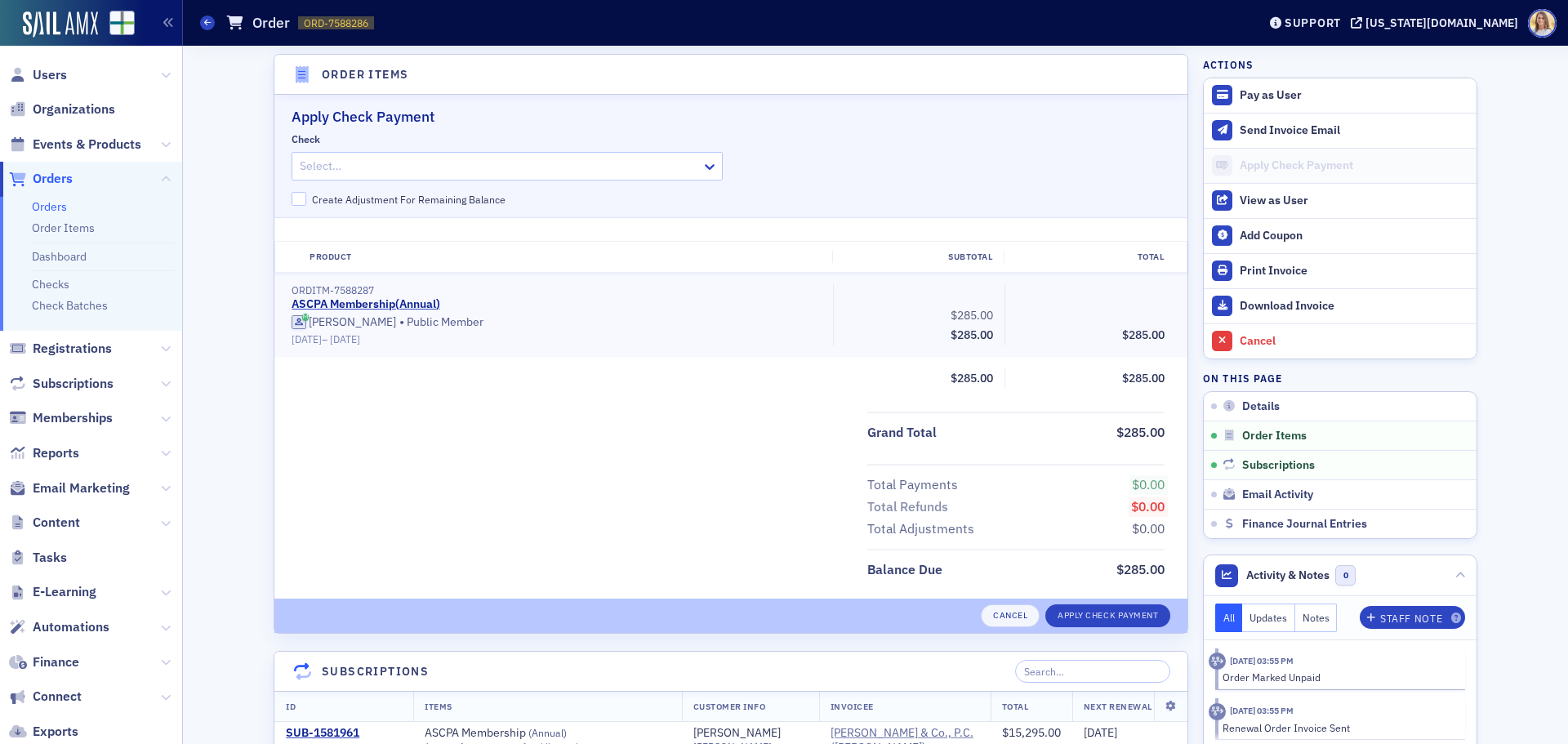
click at [375, 163] on div at bounding box center [499, 166] width 402 height 20
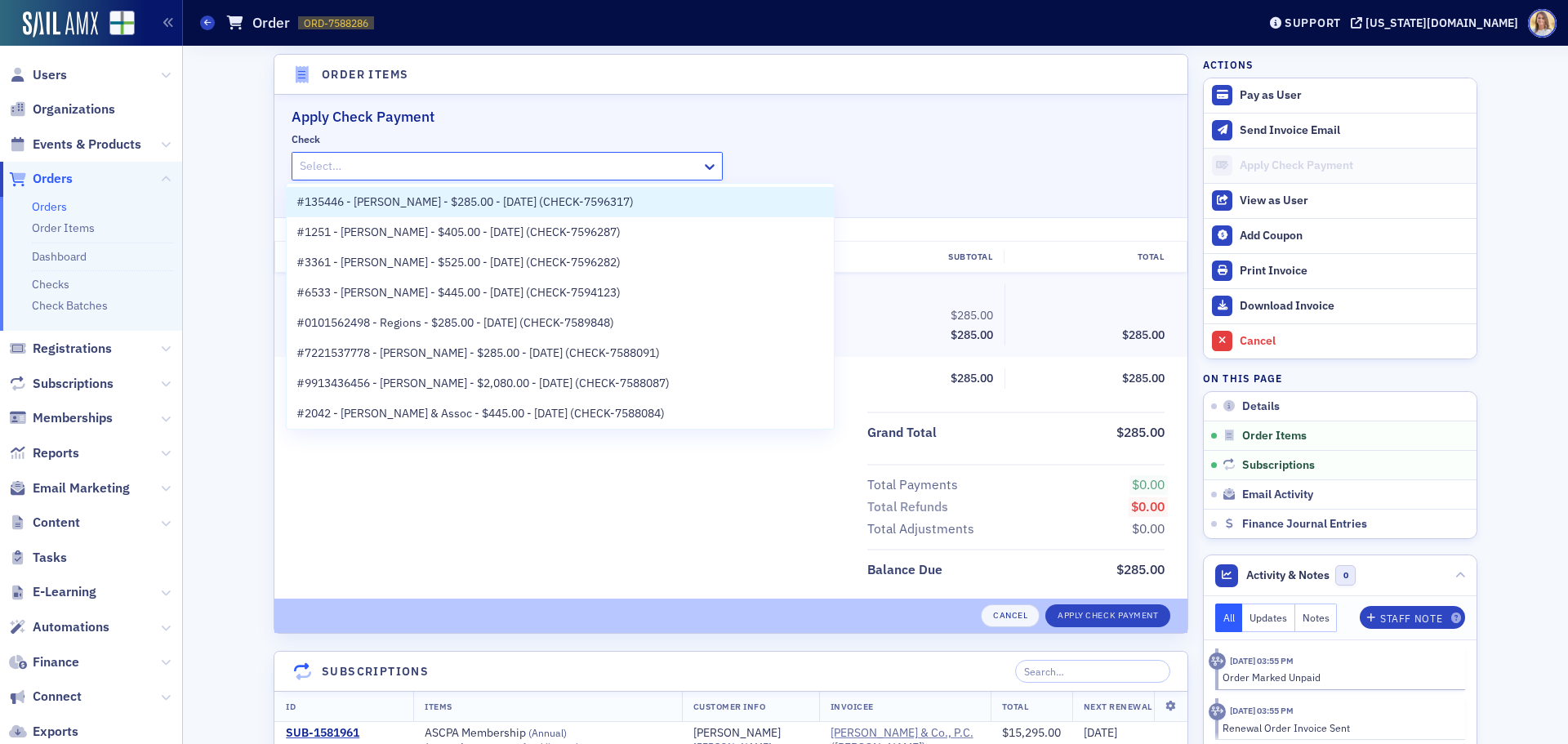
paste input "CHECK-7596317"
type input "CHECK-7596317"
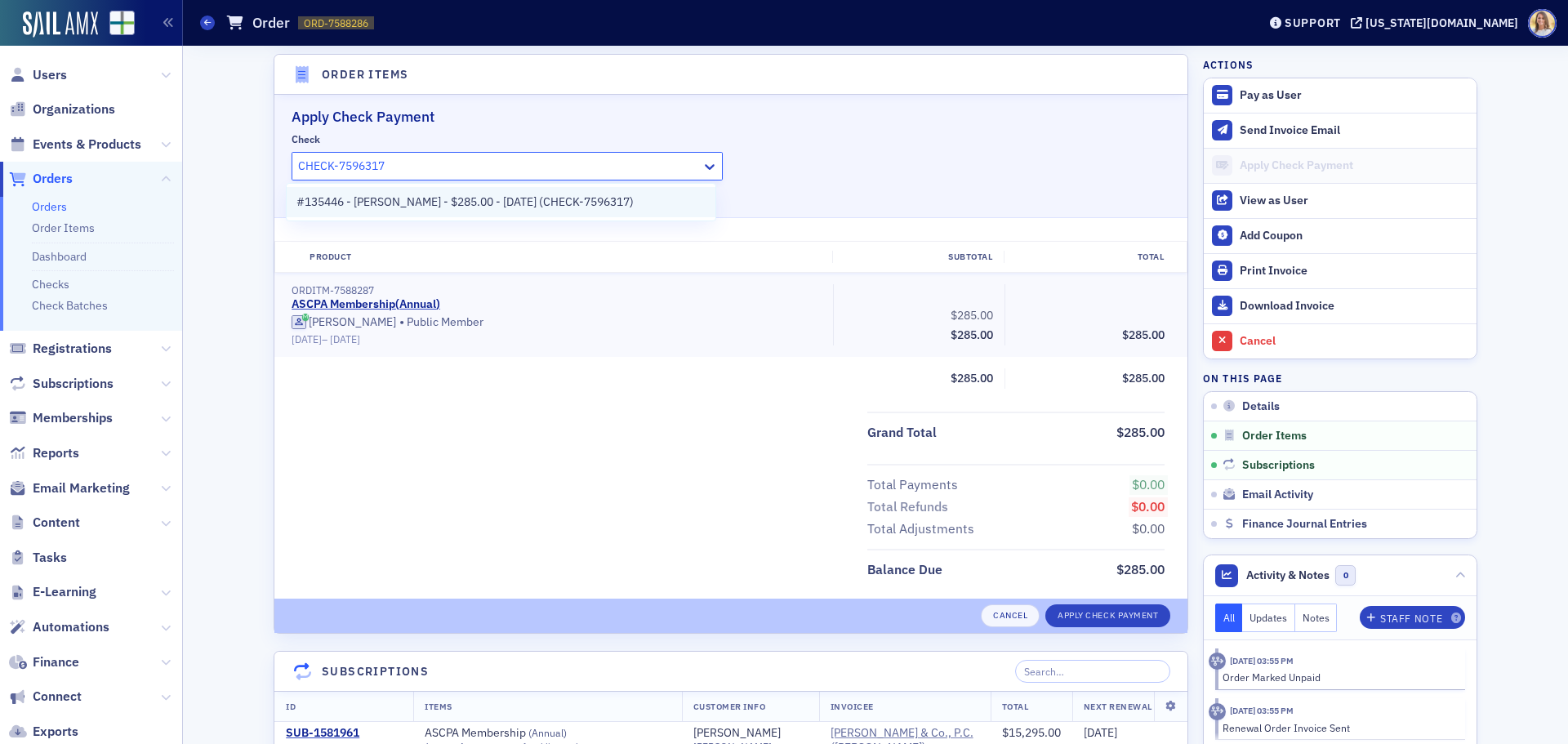
click at [403, 199] on span "#135446 - Jackson Thornton - $285.00 - 8/20/2025 (CHECK-7596317)" at bounding box center [465, 202] width 337 height 17
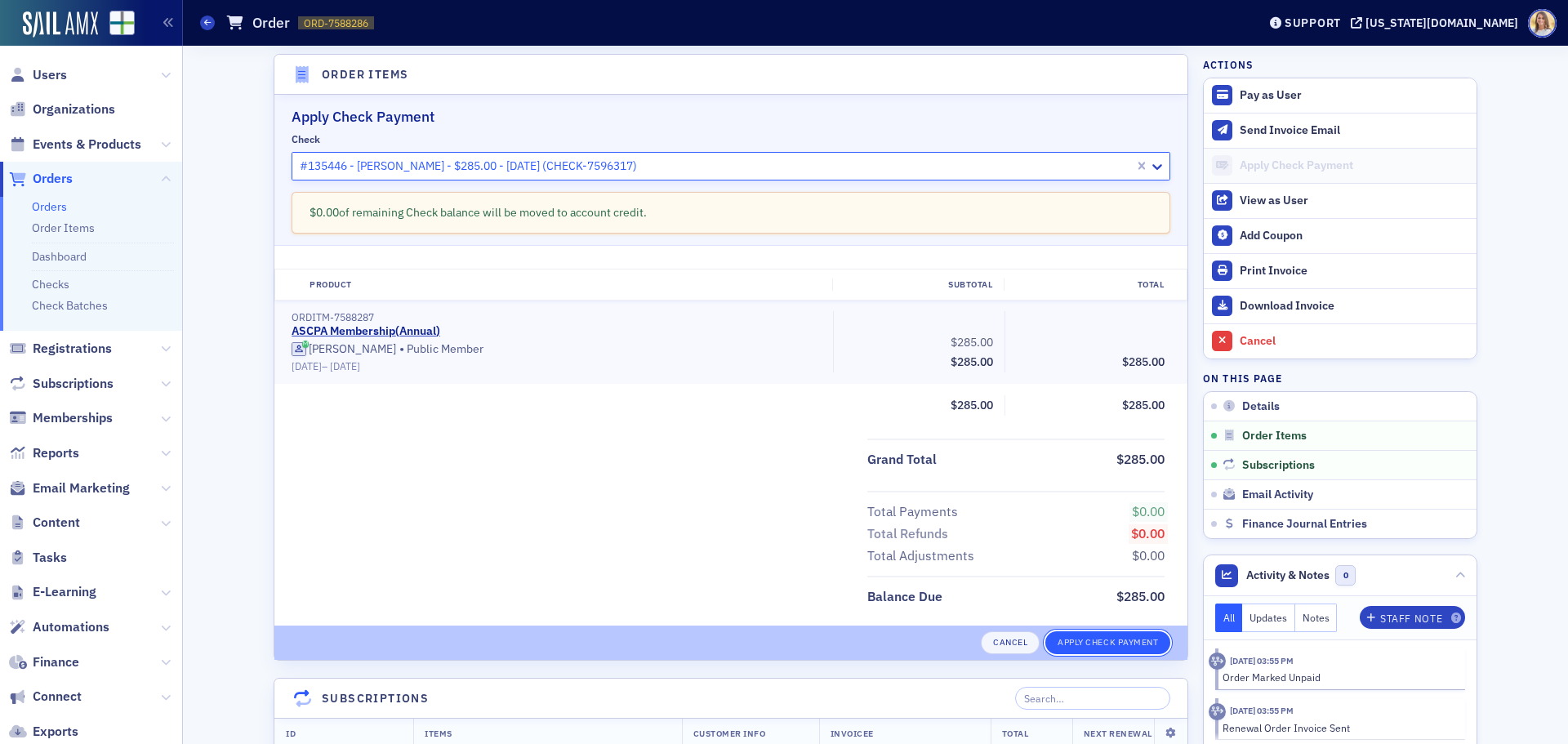
click at [1083, 647] on button "Apply Check Payment" at bounding box center [1107, 642] width 125 height 23
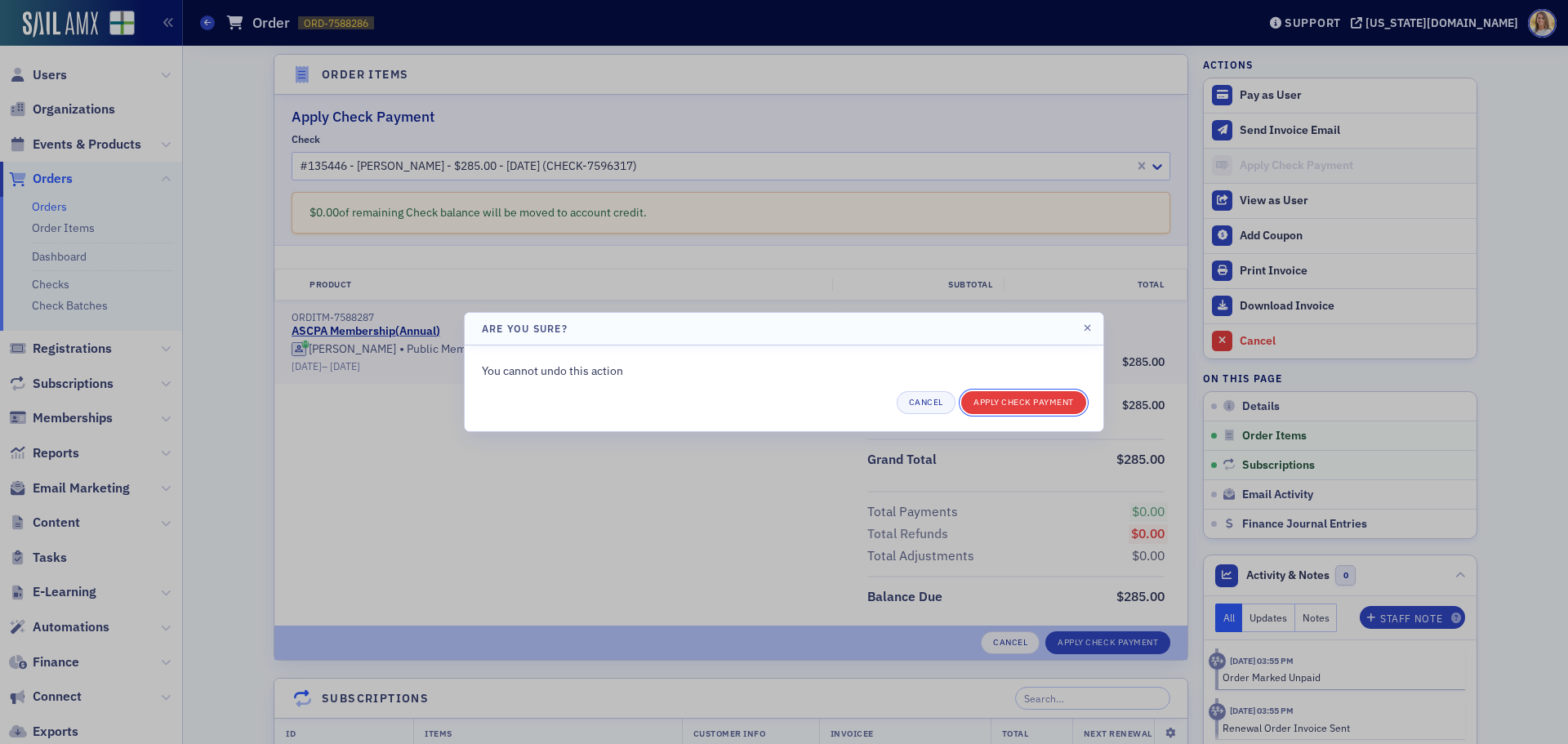
click at [1035, 409] on button "Apply Check Payment" at bounding box center [1023, 403] width 125 height 23
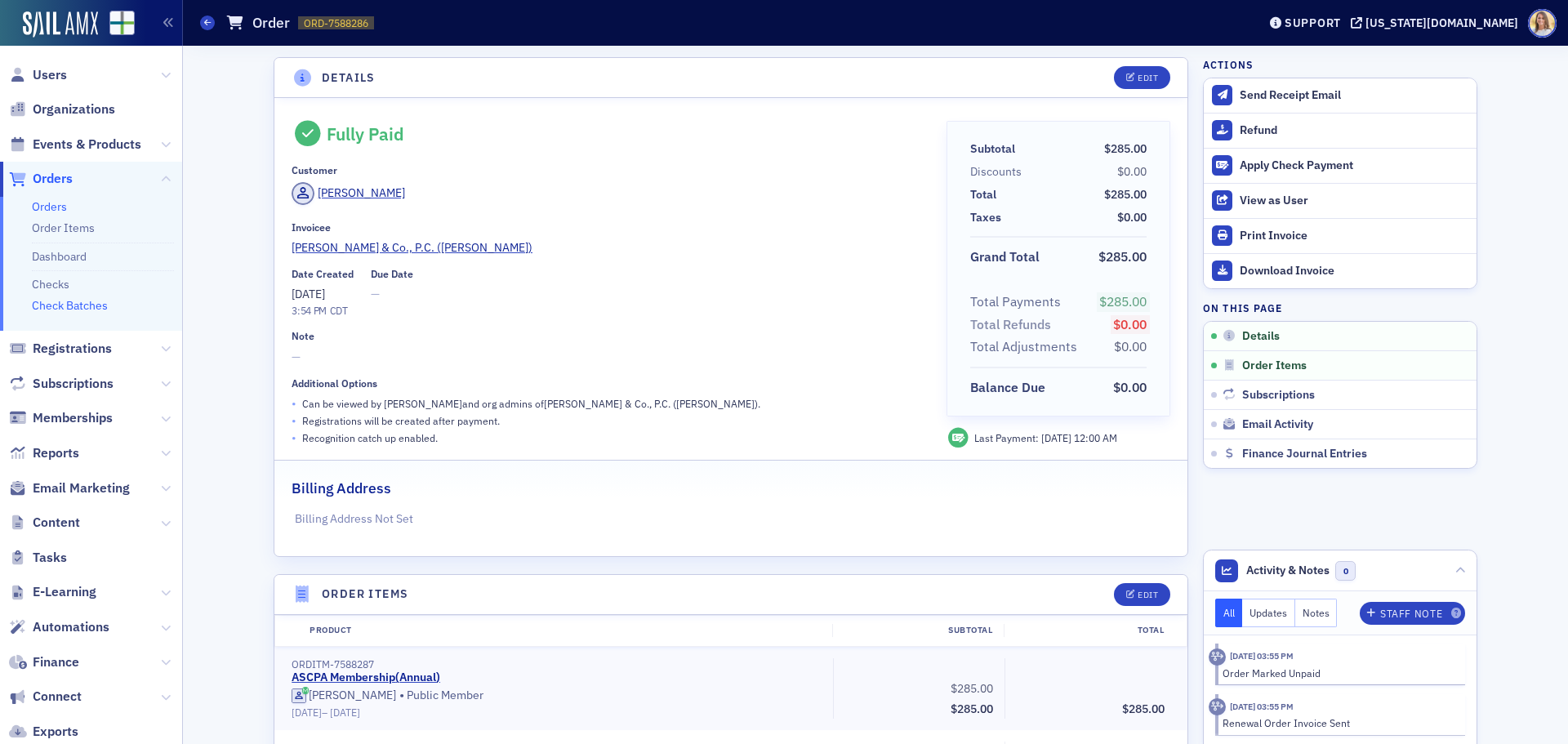
click at [65, 300] on link "Check Batches" at bounding box center [70, 305] width 76 height 14
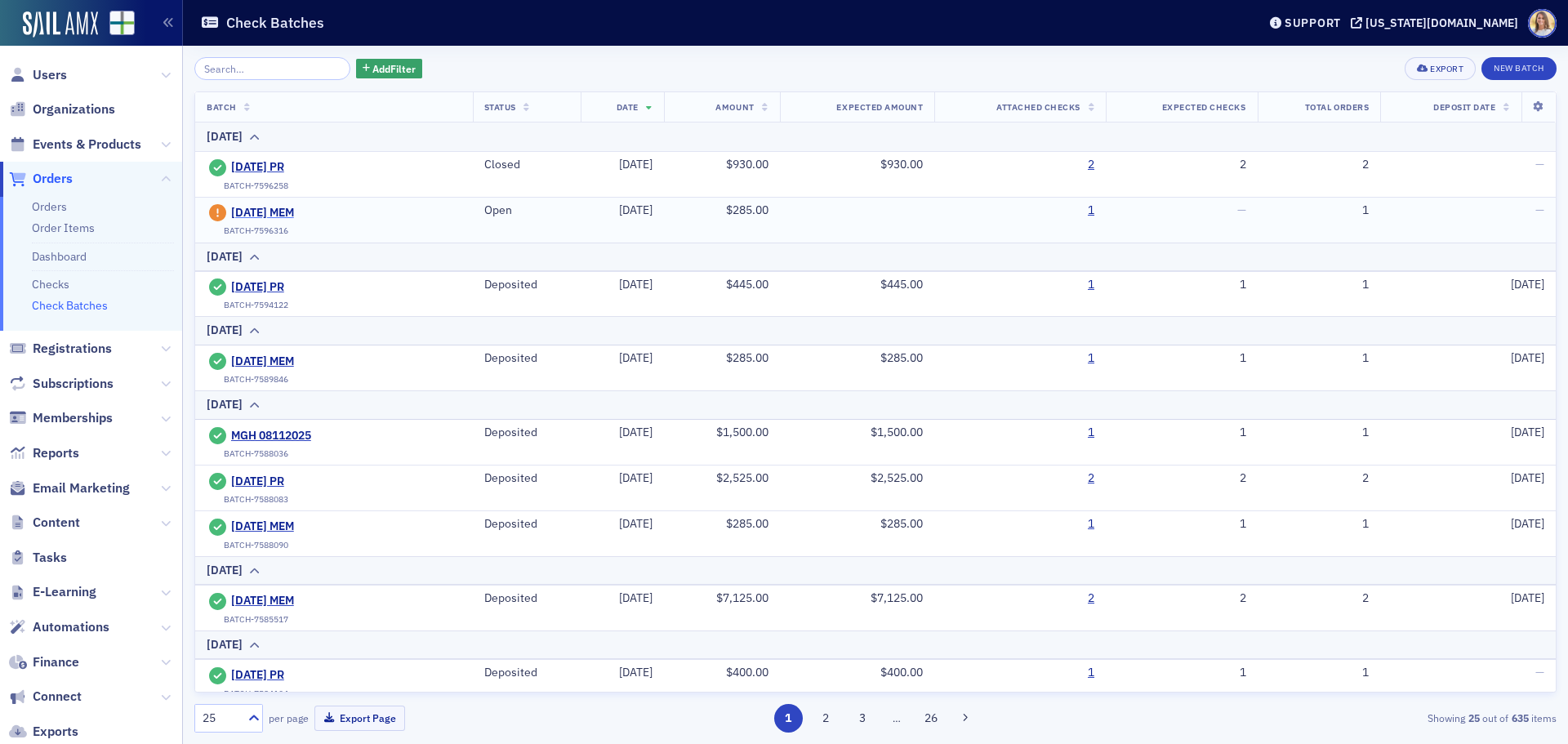
click at [310, 206] on span "8-20-2025 MEM" at bounding box center [305, 213] width 148 height 14
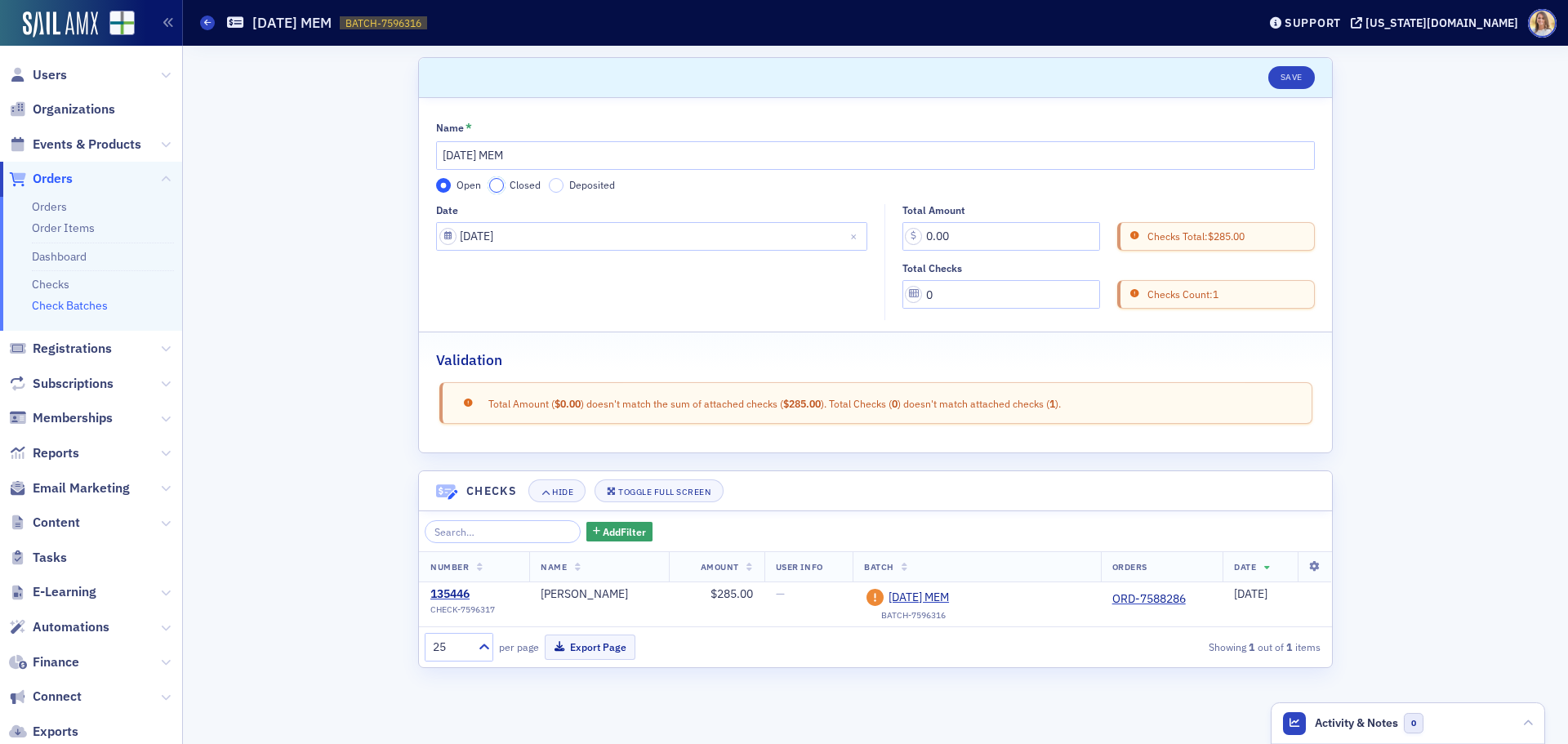
click at [500, 189] on input "Closed" at bounding box center [496, 185] width 14 height 14
drag, startPoint x: 1021, startPoint y: 238, endPoint x: 779, endPoint y: 233, distance: 242.1
click at [779, 233] on div "Date 08/20/2025 Total Amount 0.00 Checks Total: $285.00 Total Checks 0 Checks C…" at bounding box center [875, 263] width 878 height 117
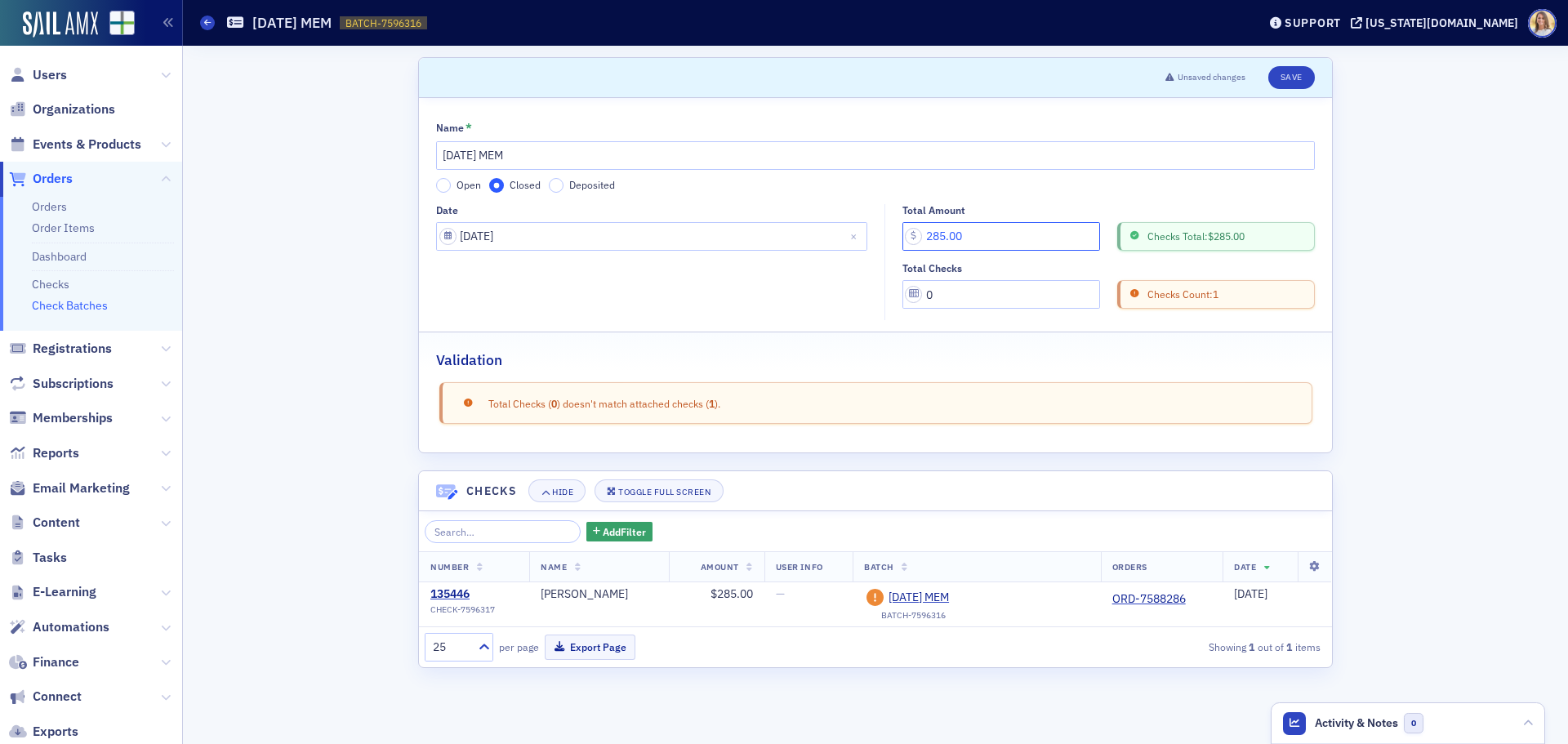
type input "285.00"
drag, startPoint x: 970, startPoint y: 293, endPoint x: 862, endPoint y: 285, distance: 108.3
click at [862, 285] on div "Date 08/20/2025 Total Amount 285.00 Checks Total: $285.00 Total Checks 0 Checks…" at bounding box center [875, 263] width 878 height 117
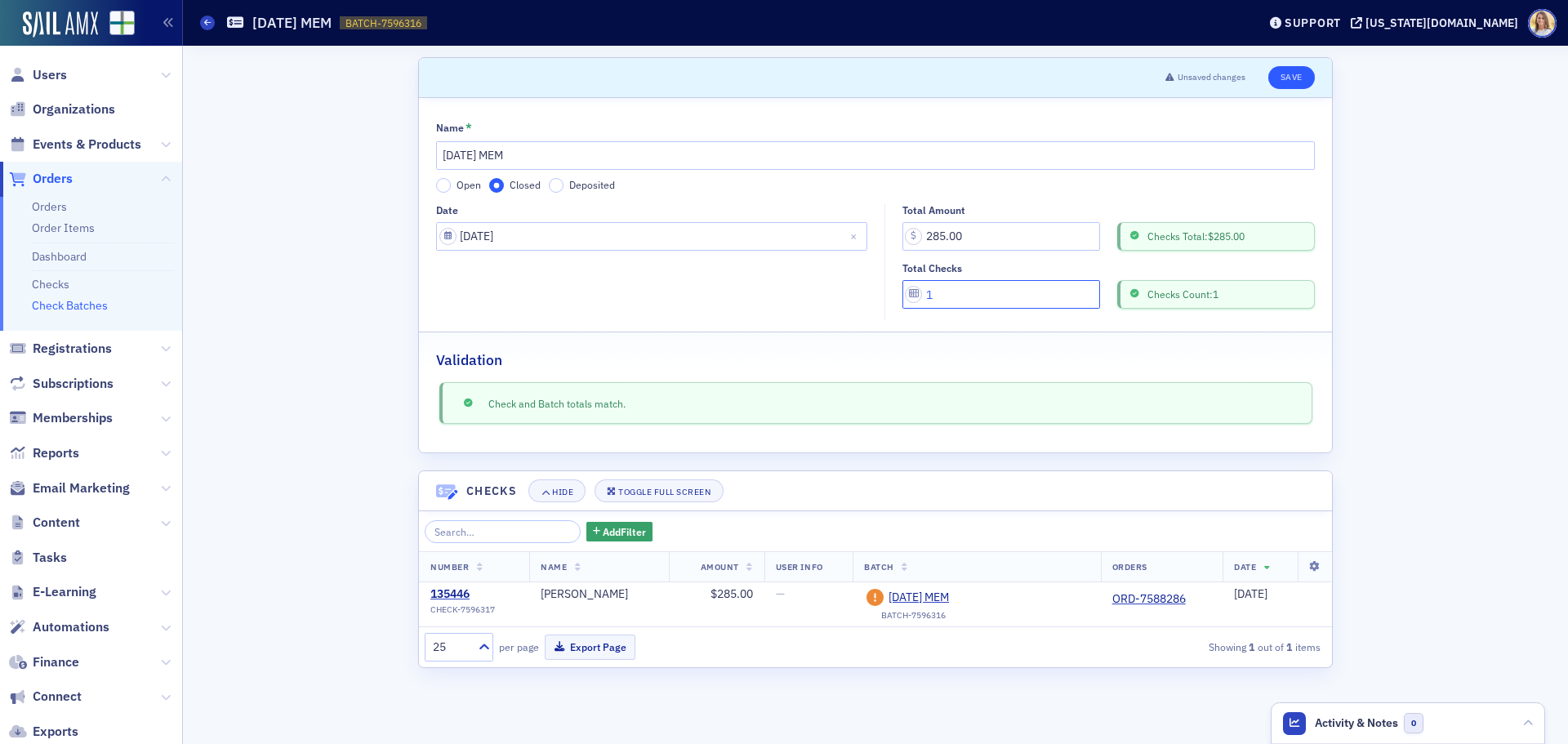
type input "1"
click at [1290, 75] on button "Save" at bounding box center [1291, 77] width 47 height 23
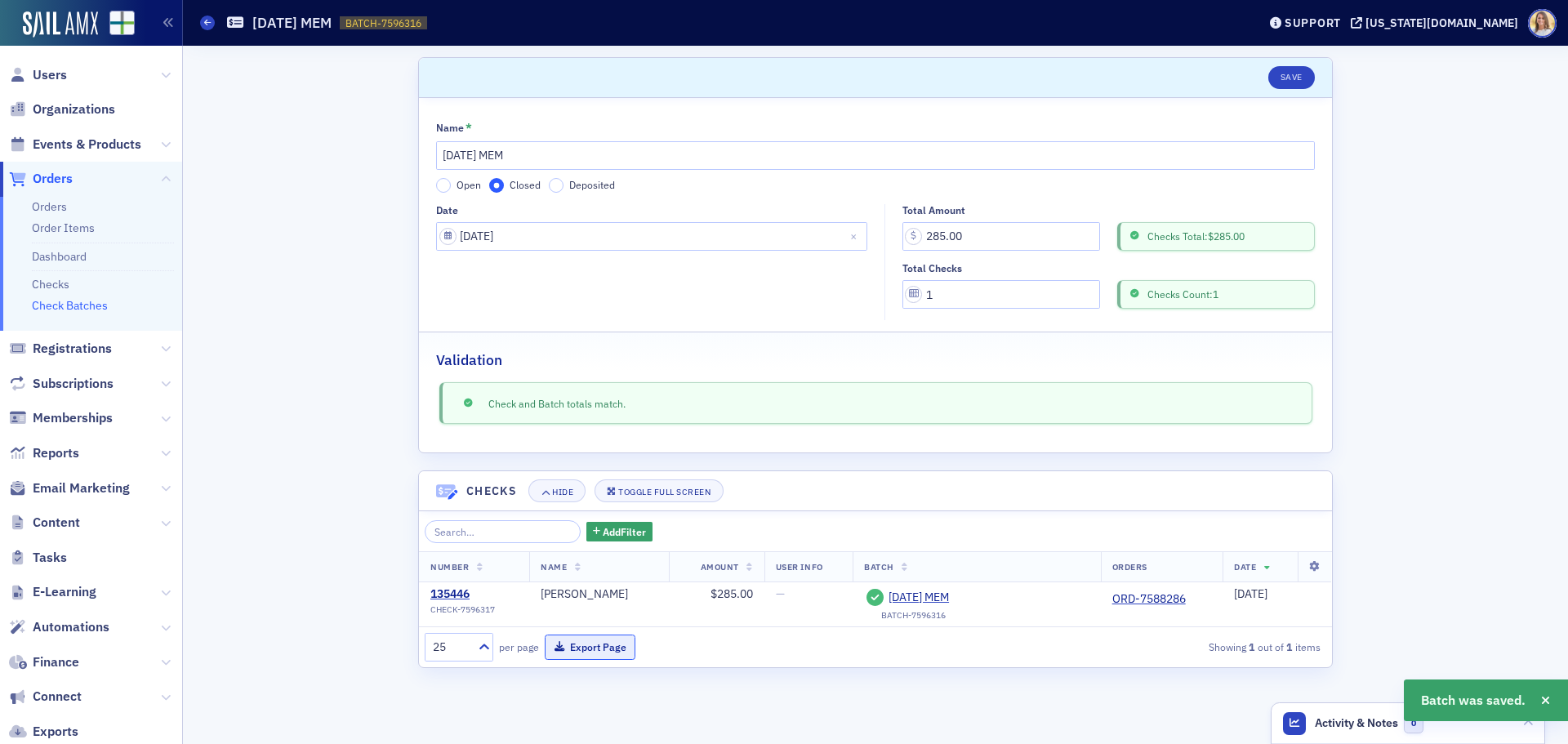
click at [601, 647] on button "Export Page" at bounding box center [590, 647] width 91 height 25
click at [1302, 81] on button "Save" at bounding box center [1291, 77] width 47 height 23
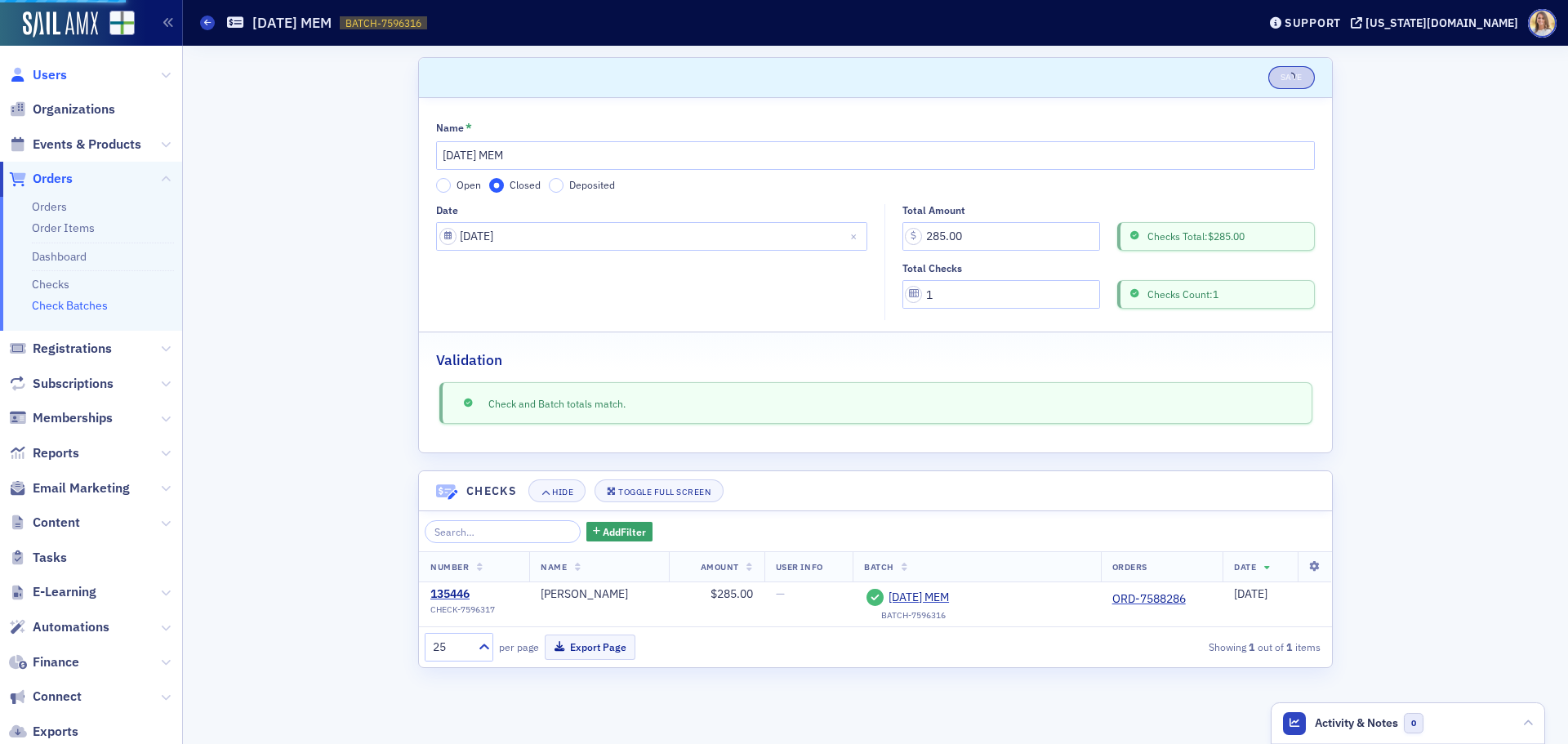
click at [44, 80] on span "Users" at bounding box center [50, 75] width 34 height 18
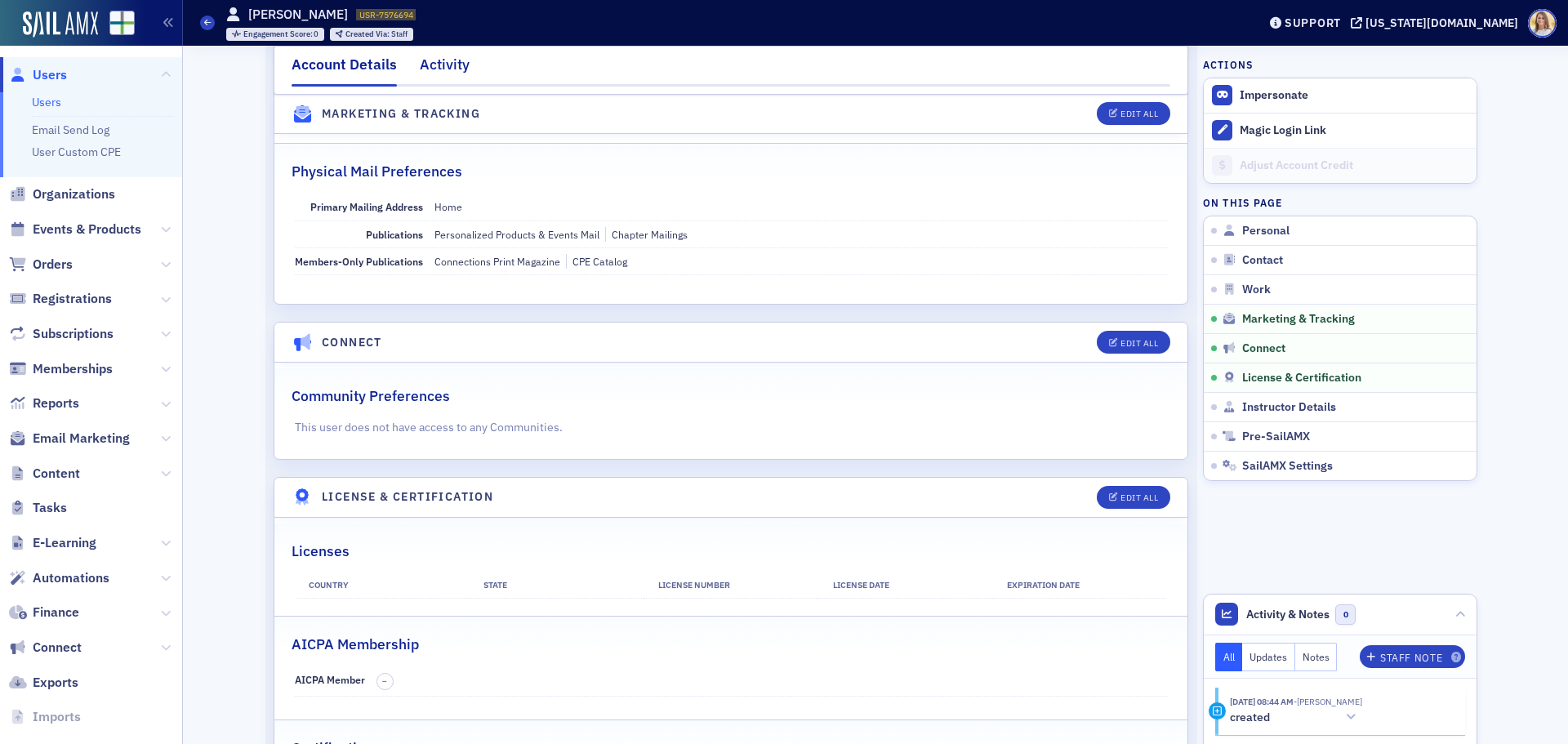
click at [432, 69] on div "Activity" at bounding box center [444, 69] width 50 height 31
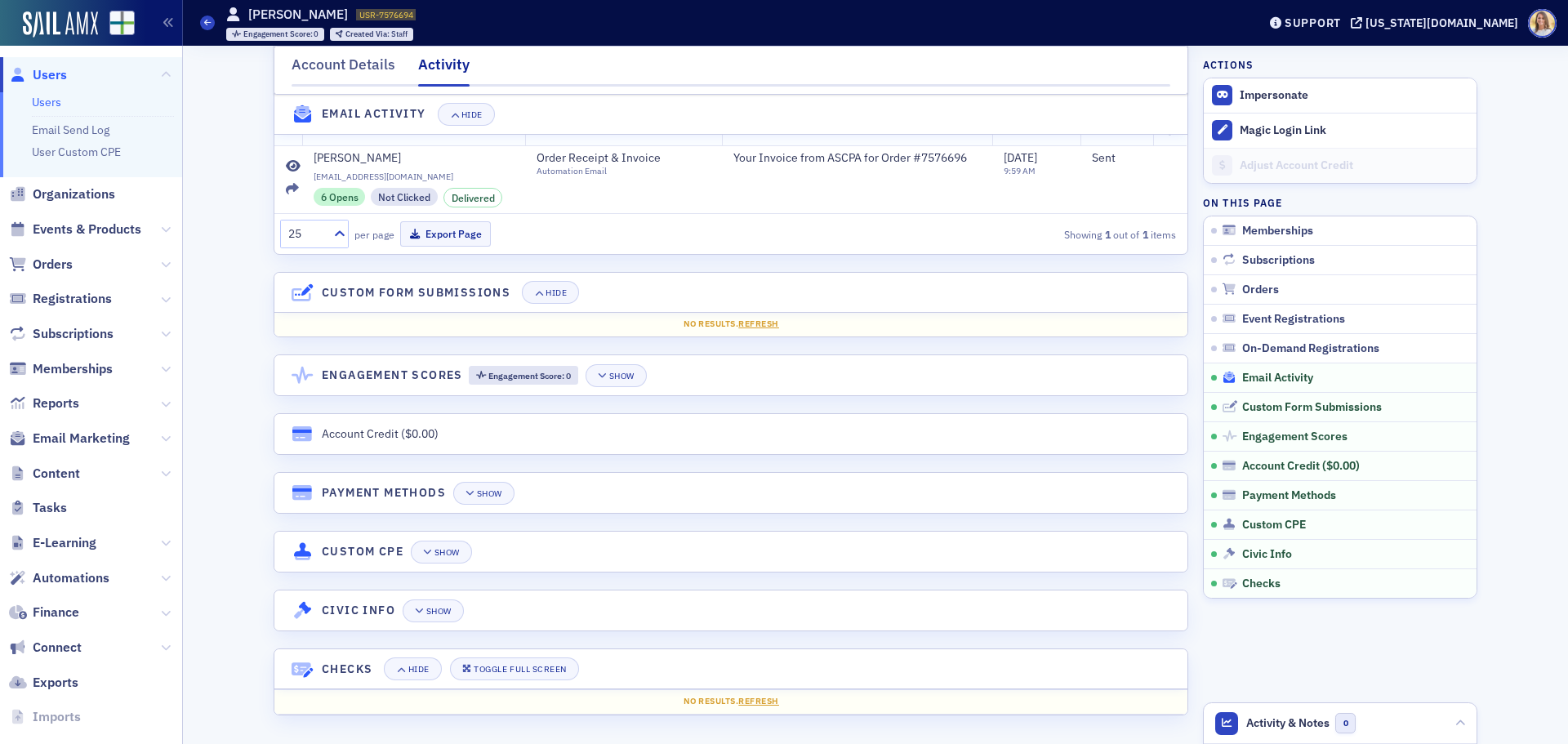
click at [1285, 380] on span "Email Activity" at bounding box center [1277, 378] width 71 height 14
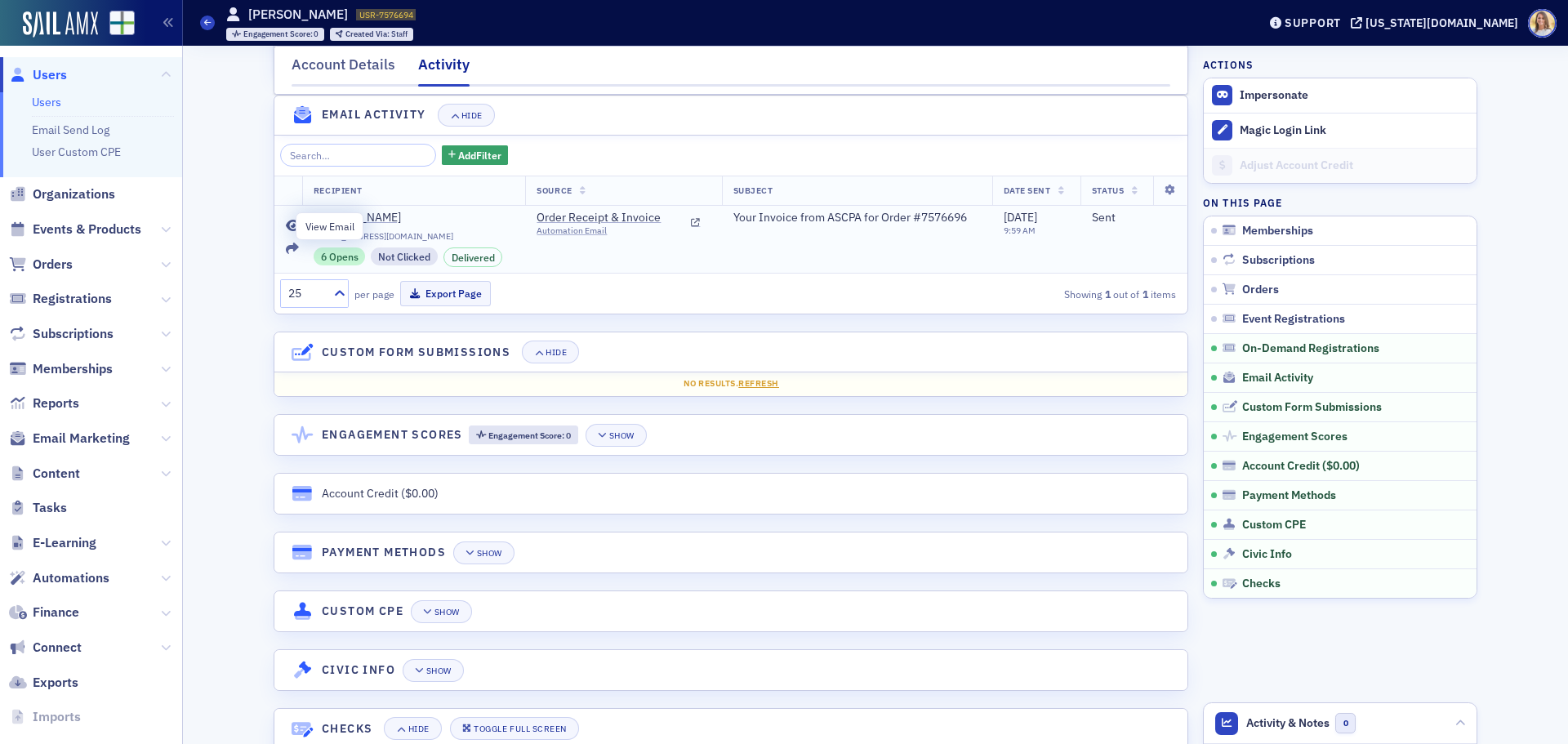
click at [288, 225] on icon at bounding box center [292, 225] width 14 height 13
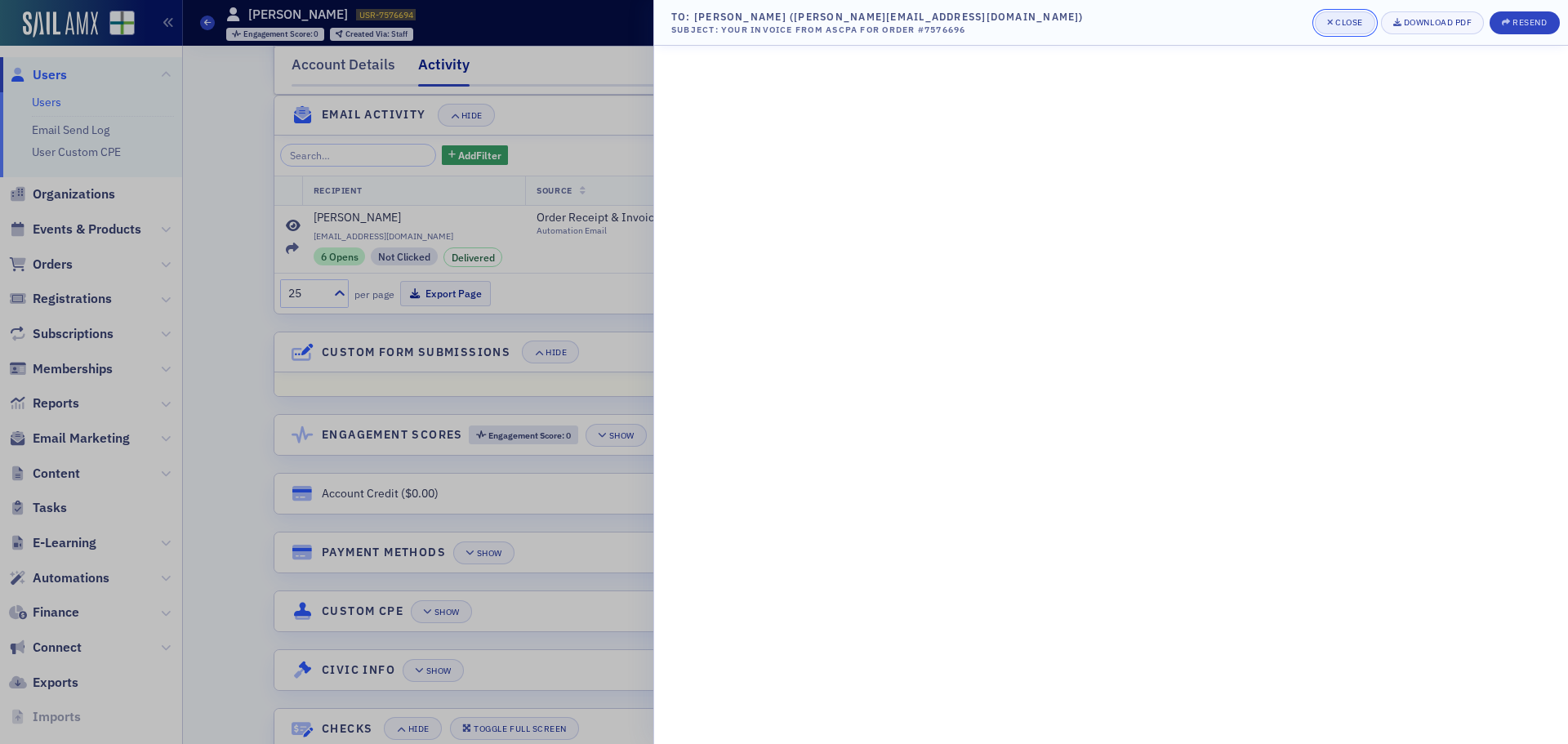
click at [1352, 27] on div "Close" at bounding box center [1349, 22] width 28 height 9
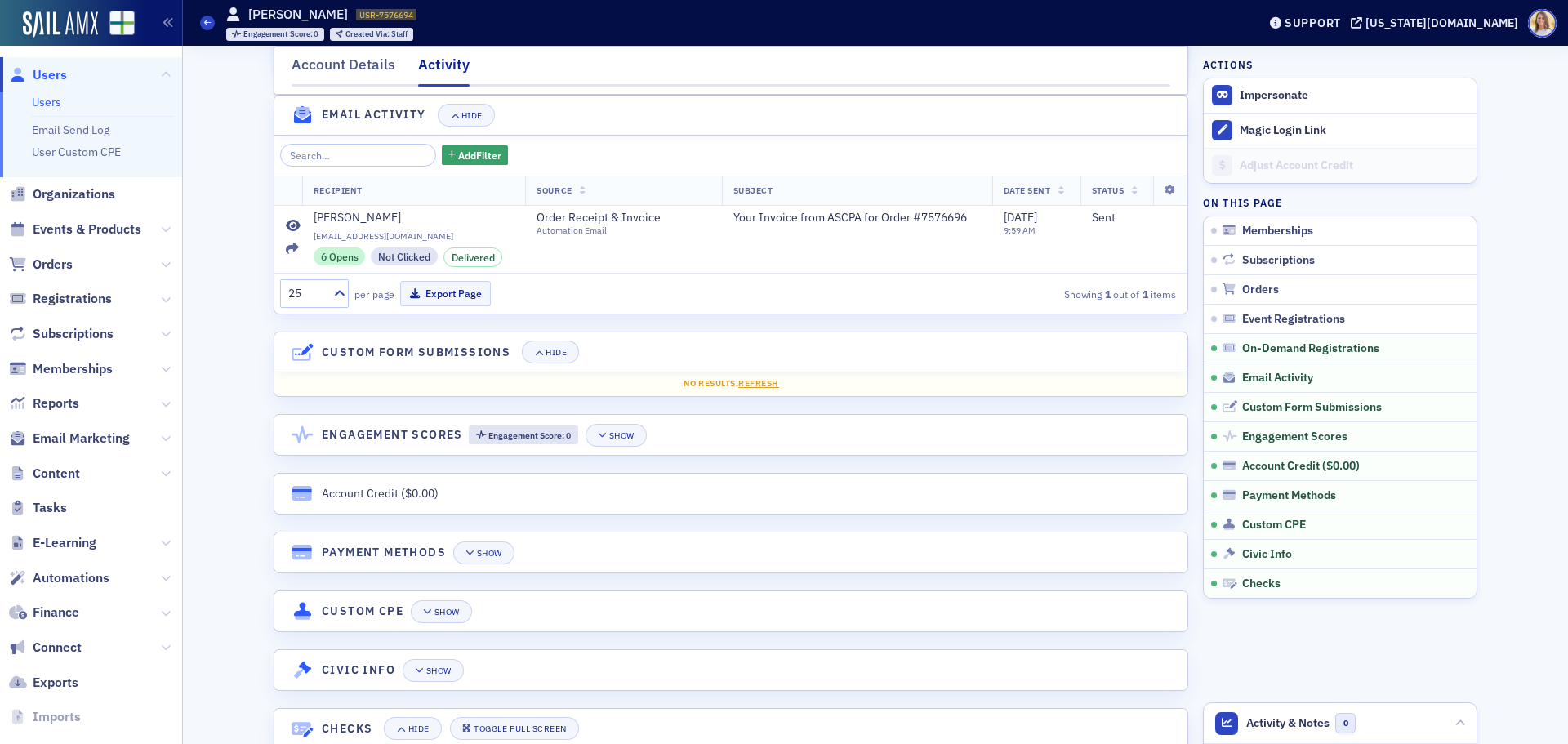
click at [52, 77] on span "Users" at bounding box center [50, 75] width 34 height 18
